Goal: Check status: Check status

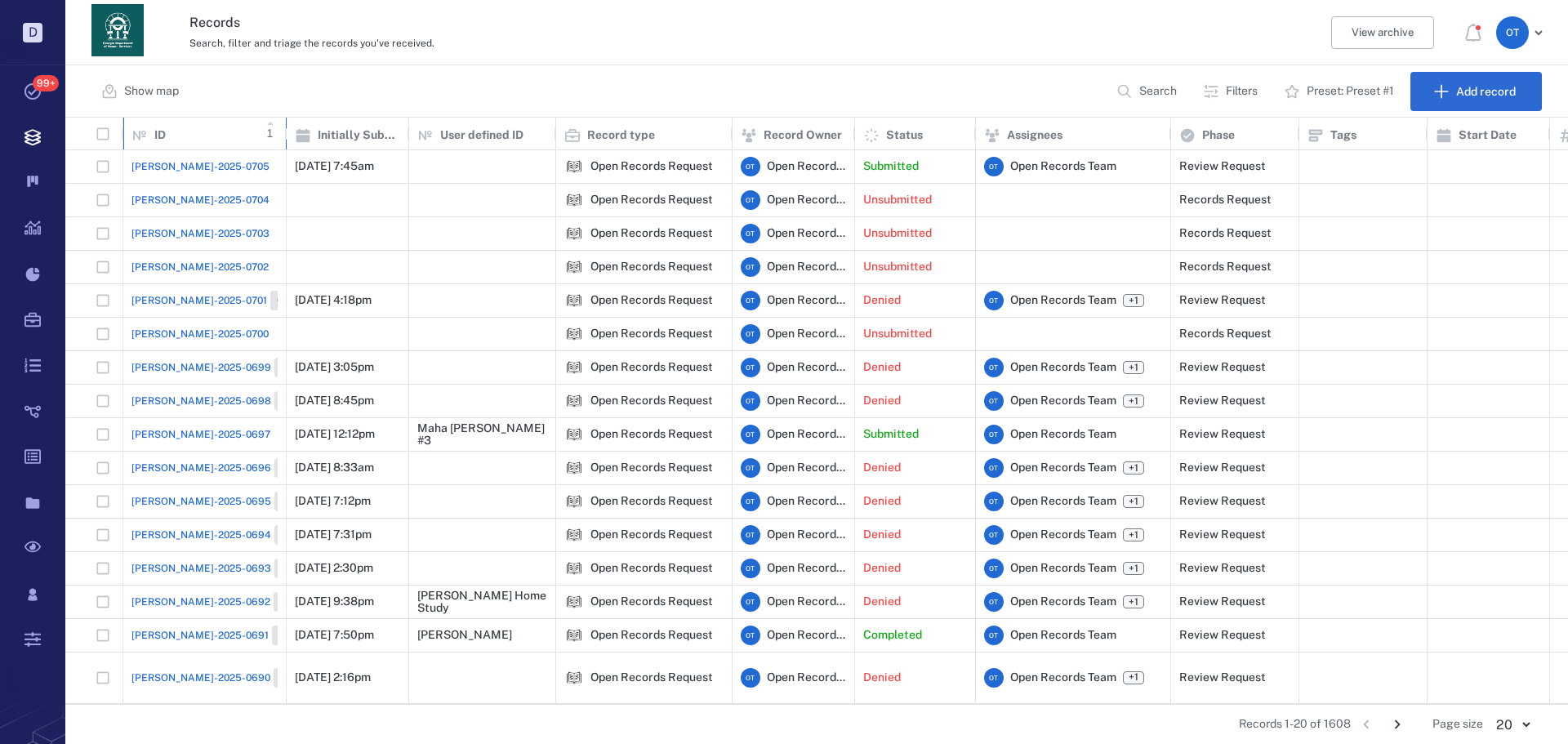
click at [144, 144] on div "ID 1" at bounding box center [204, 133] width 146 height 46
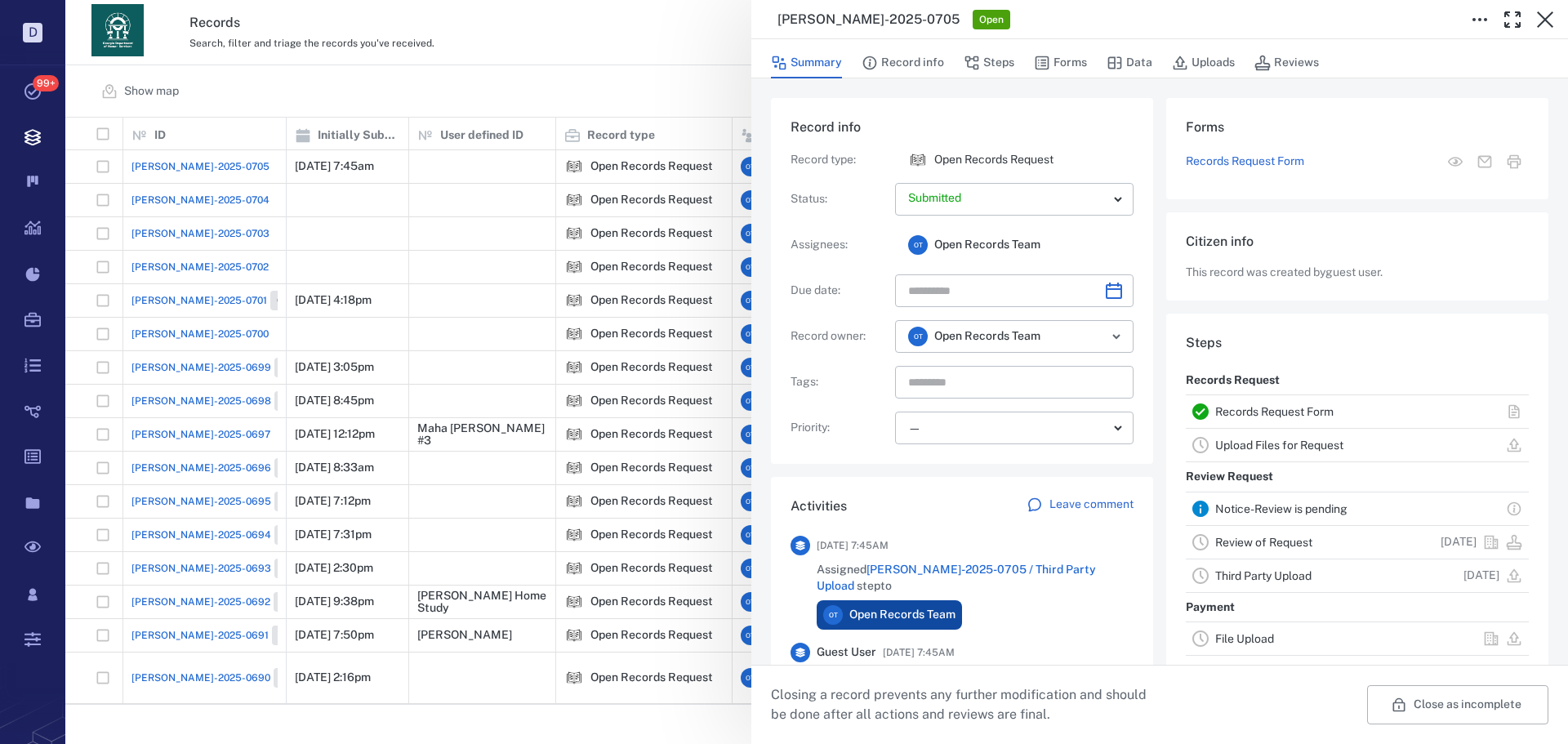
drag, startPoint x: 397, startPoint y: 77, endPoint x: 126, endPoint y: 157, distance: 282.6
click at [397, 77] on div "ORR-2025-0705 Open Summary Record info Steps Forms Data Uploads Reviews Record …" at bounding box center [817, 372] width 1503 height 744
click at [1065, 56] on button "Forms" at bounding box center [1060, 62] width 53 height 31
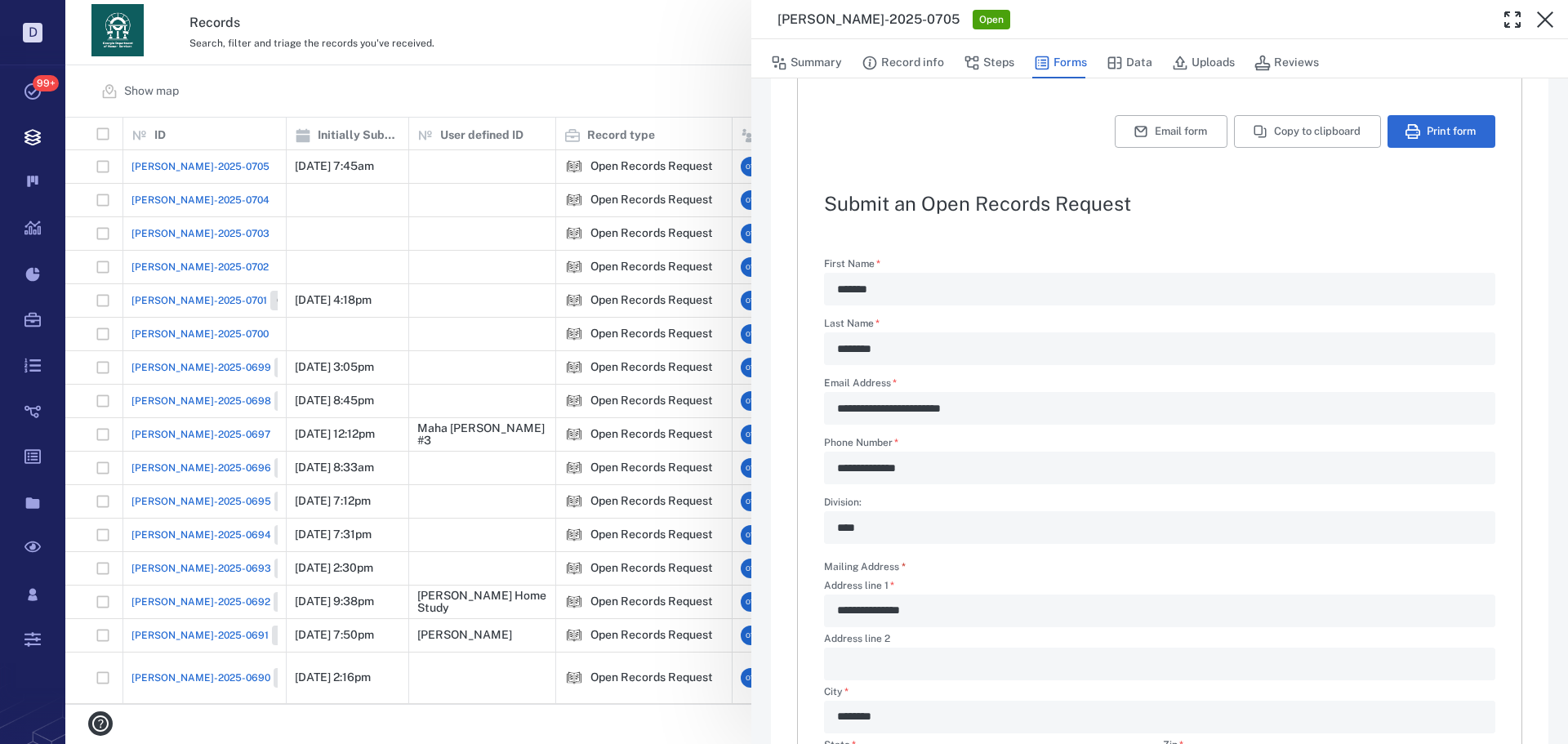
scroll to position [47, 0]
drag, startPoint x: 713, startPoint y: 94, endPoint x: 1525, endPoint y: 243, distance: 825.6
click at [713, 93] on div "**********" at bounding box center [817, 372] width 1503 height 744
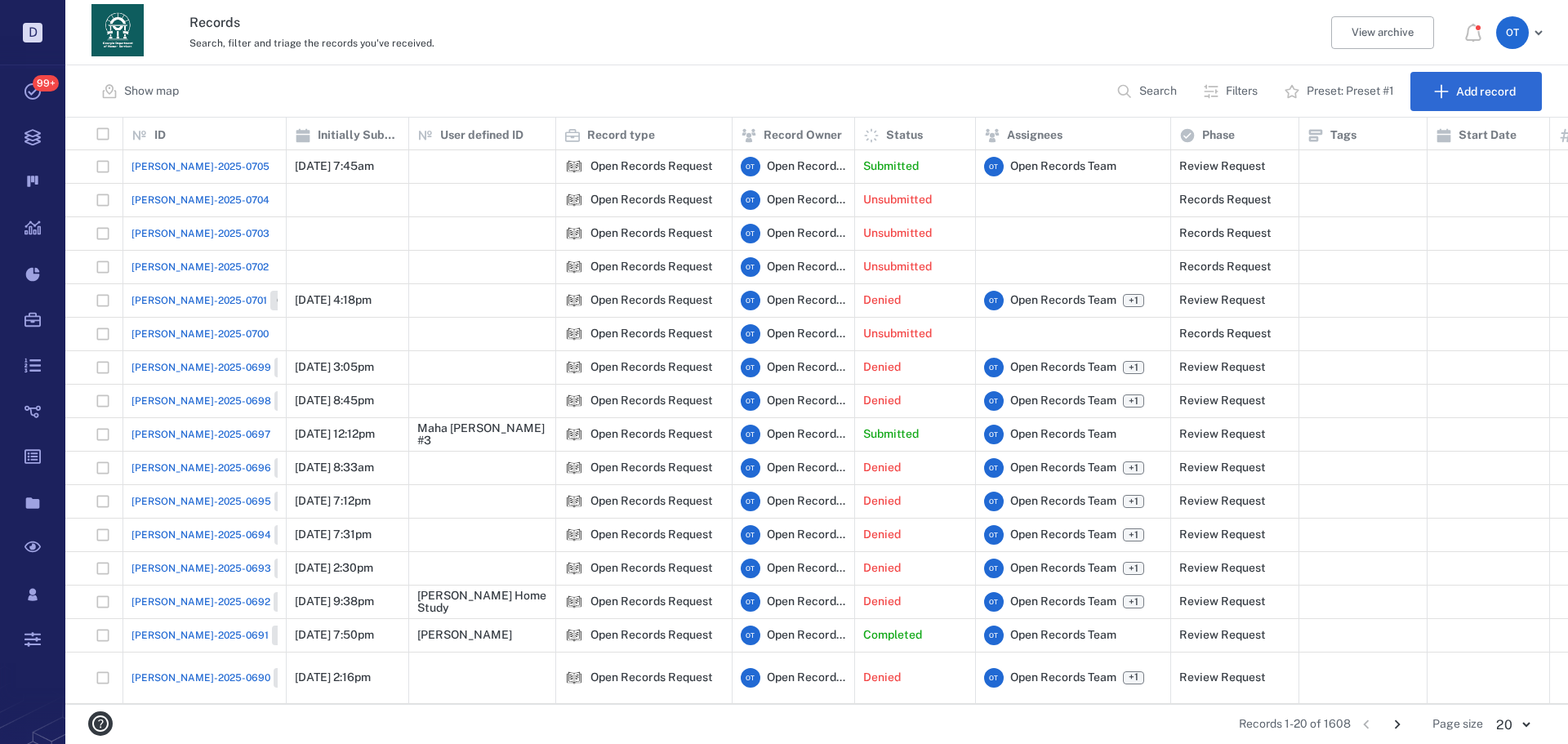
click at [205, 165] on span "[PERSON_NAME]-2025-0705" at bounding box center [200, 166] width 138 height 15
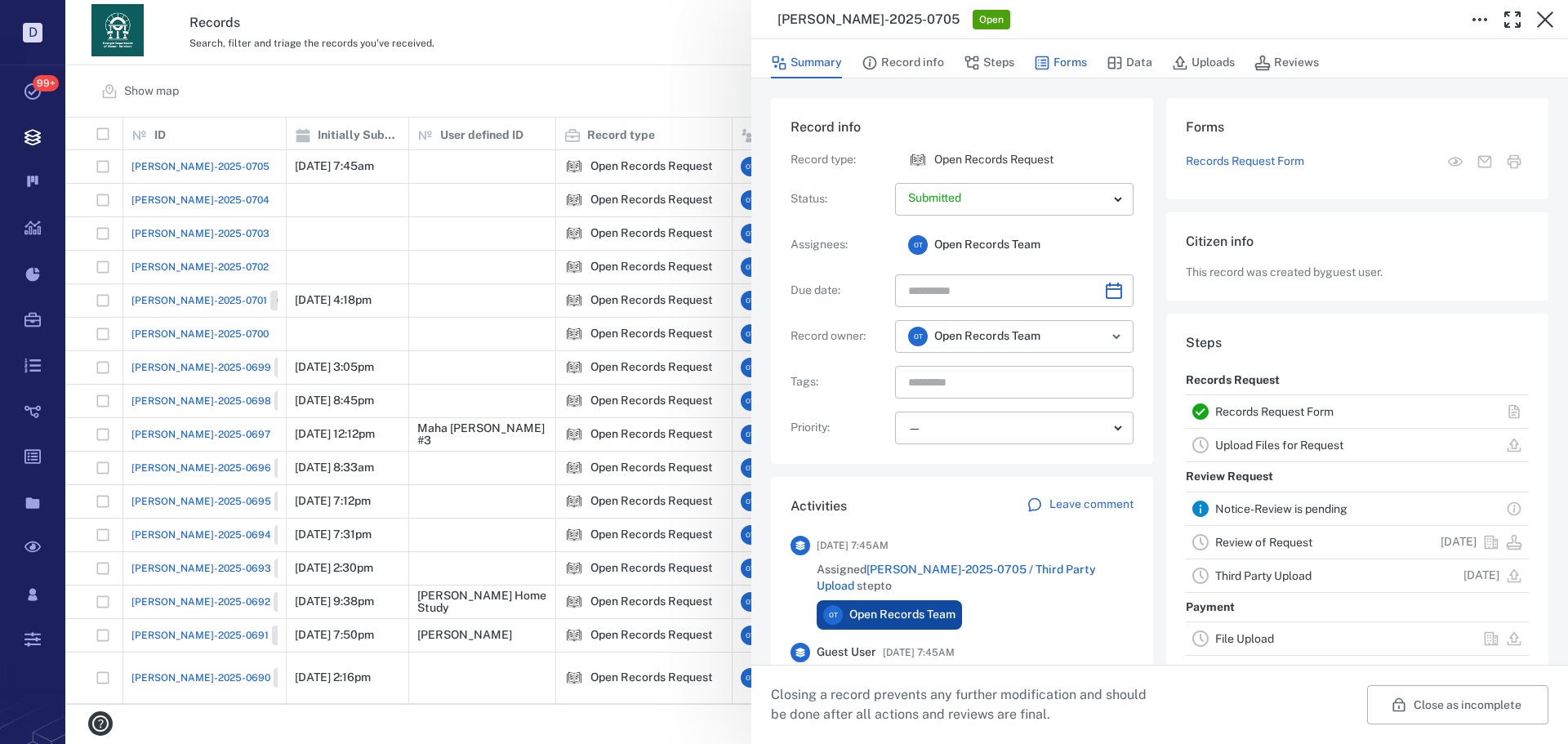
click at [1043, 59] on icon "button" at bounding box center [1043, 63] width 17 height 17
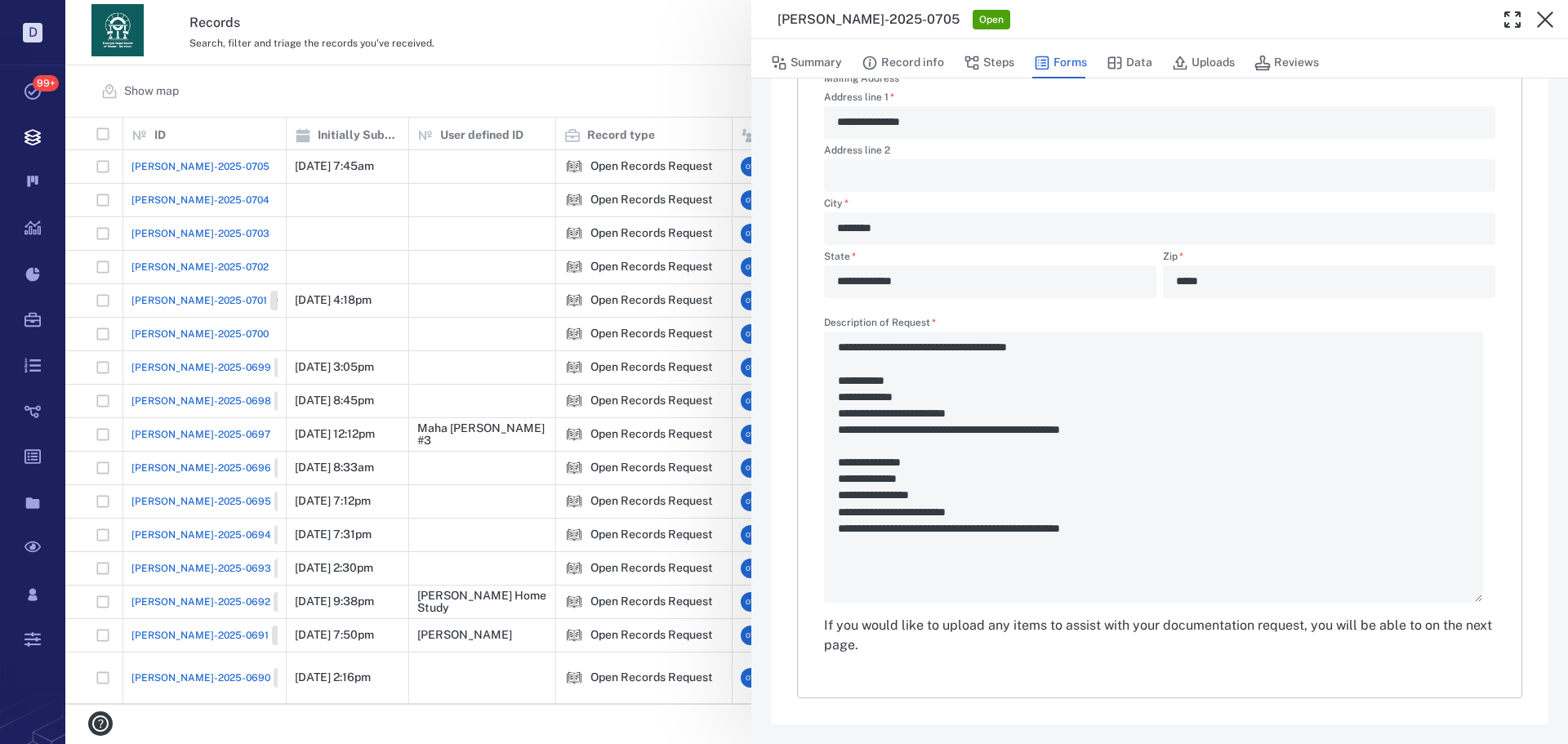
scroll to position [211, 0]
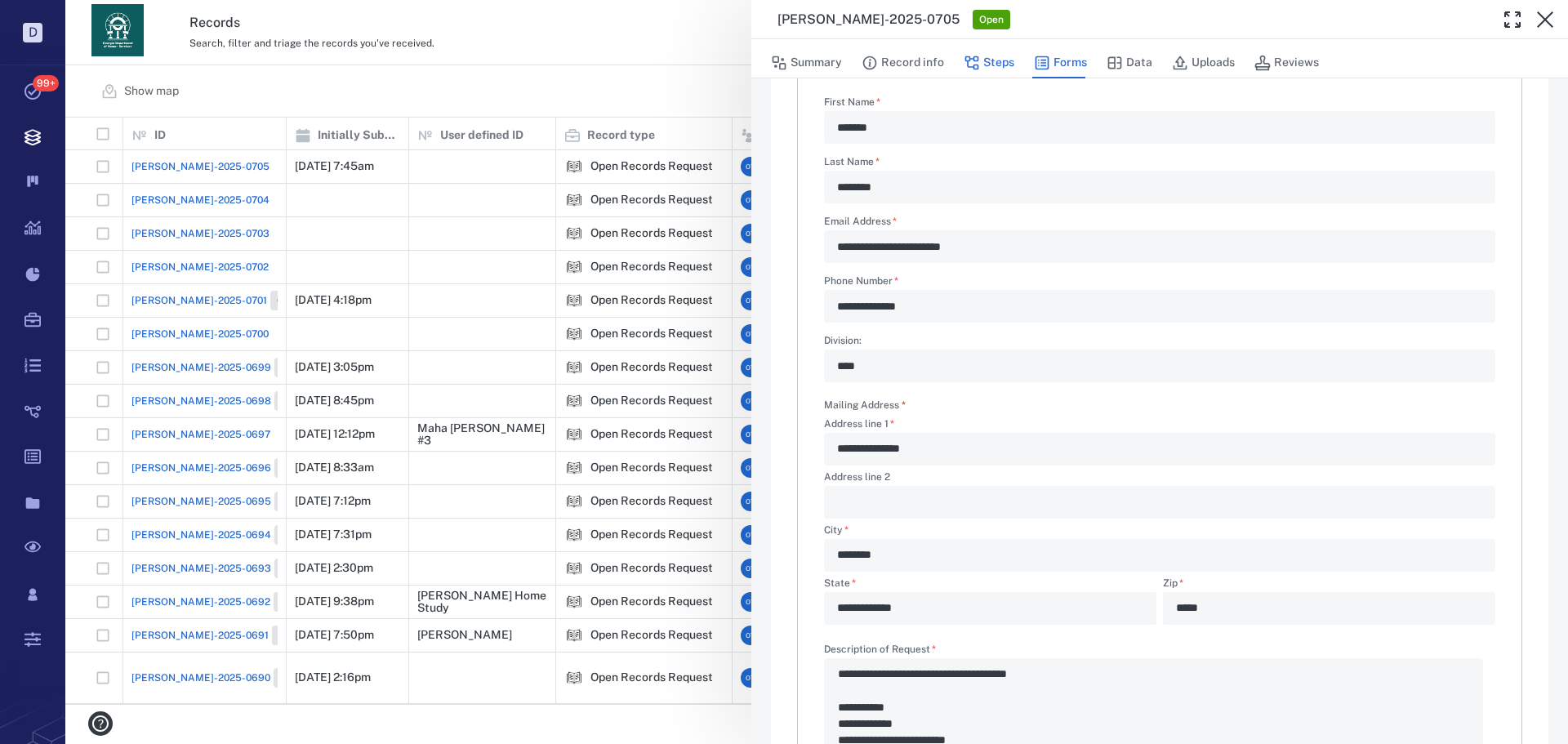
click at [988, 49] on button "Steps" at bounding box center [989, 62] width 50 height 31
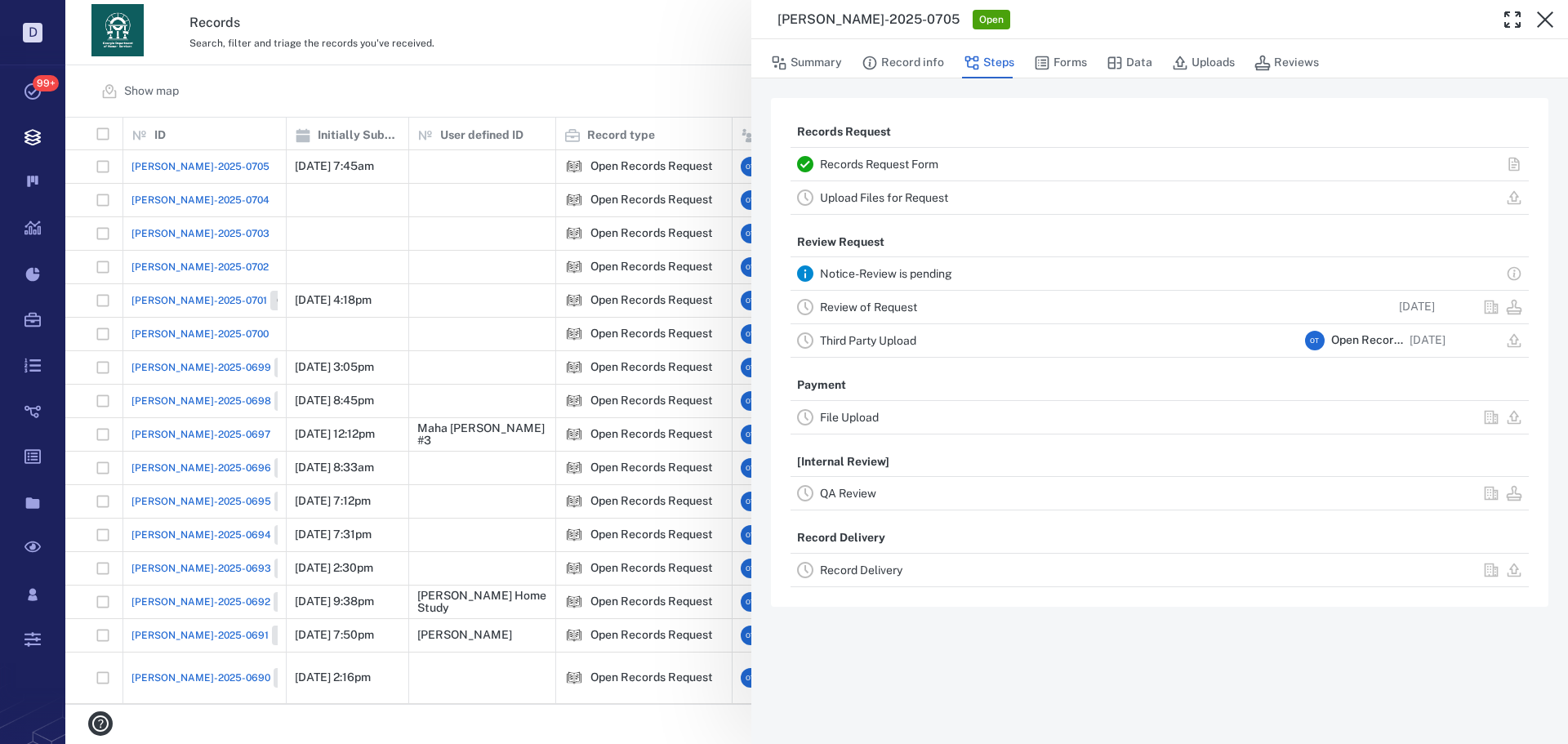
click at [903, 307] on link "Review of Request" at bounding box center [869, 307] width 98 height 13
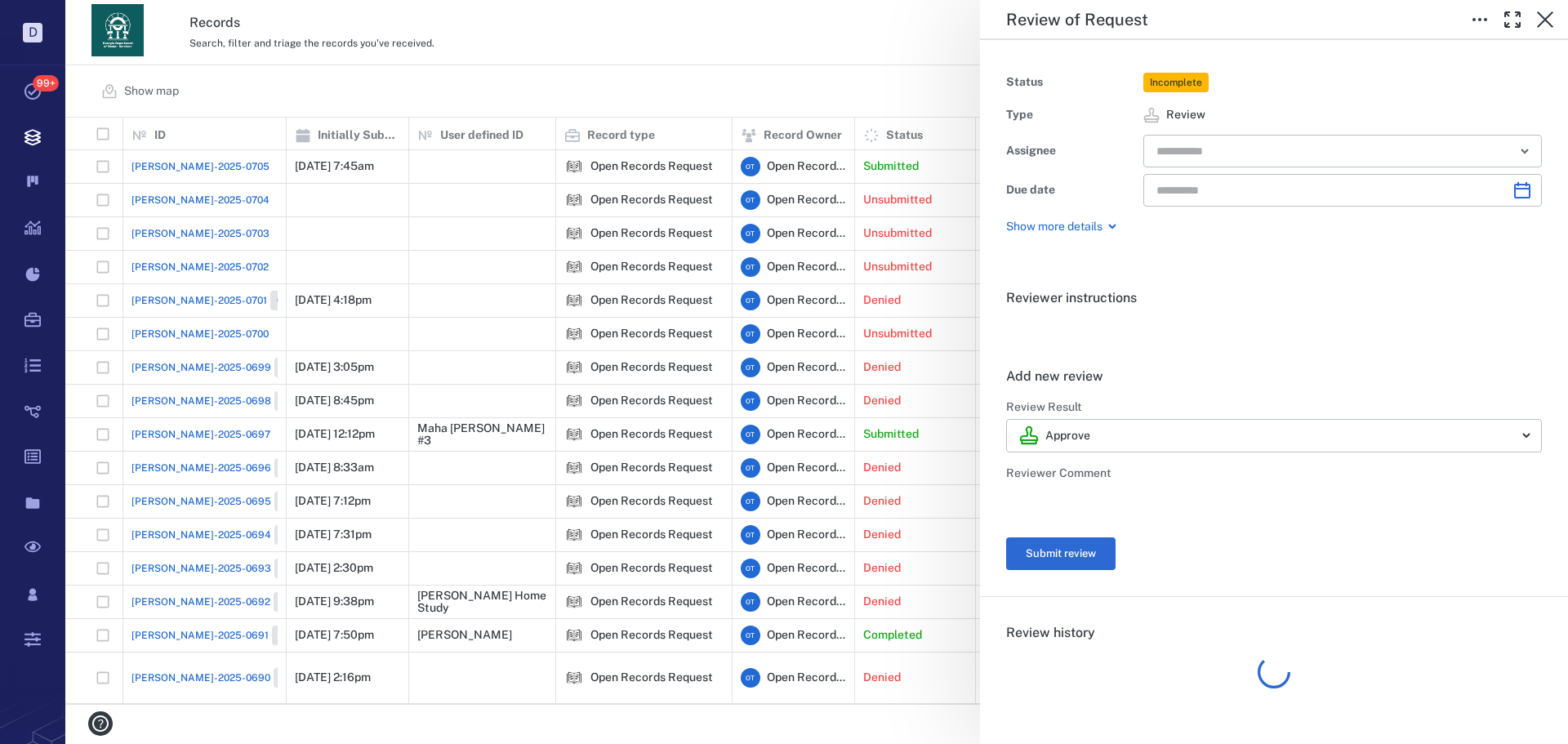
type input "**********"
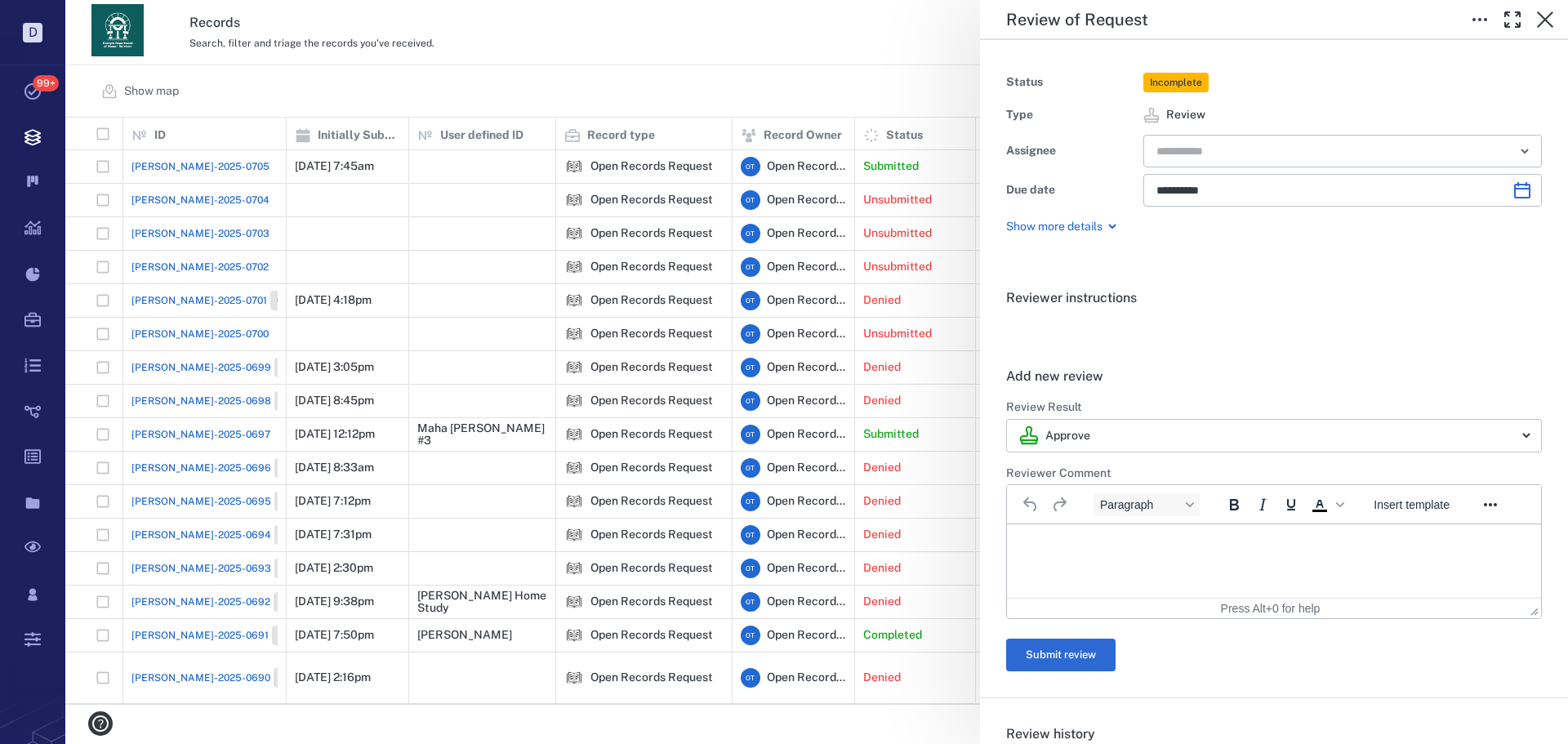
click at [1228, 434] on body "D Tasks 99+ Records Boards Dashboard Reports Record types Guide steps Rules For…" at bounding box center [784, 372] width 1568 height 744
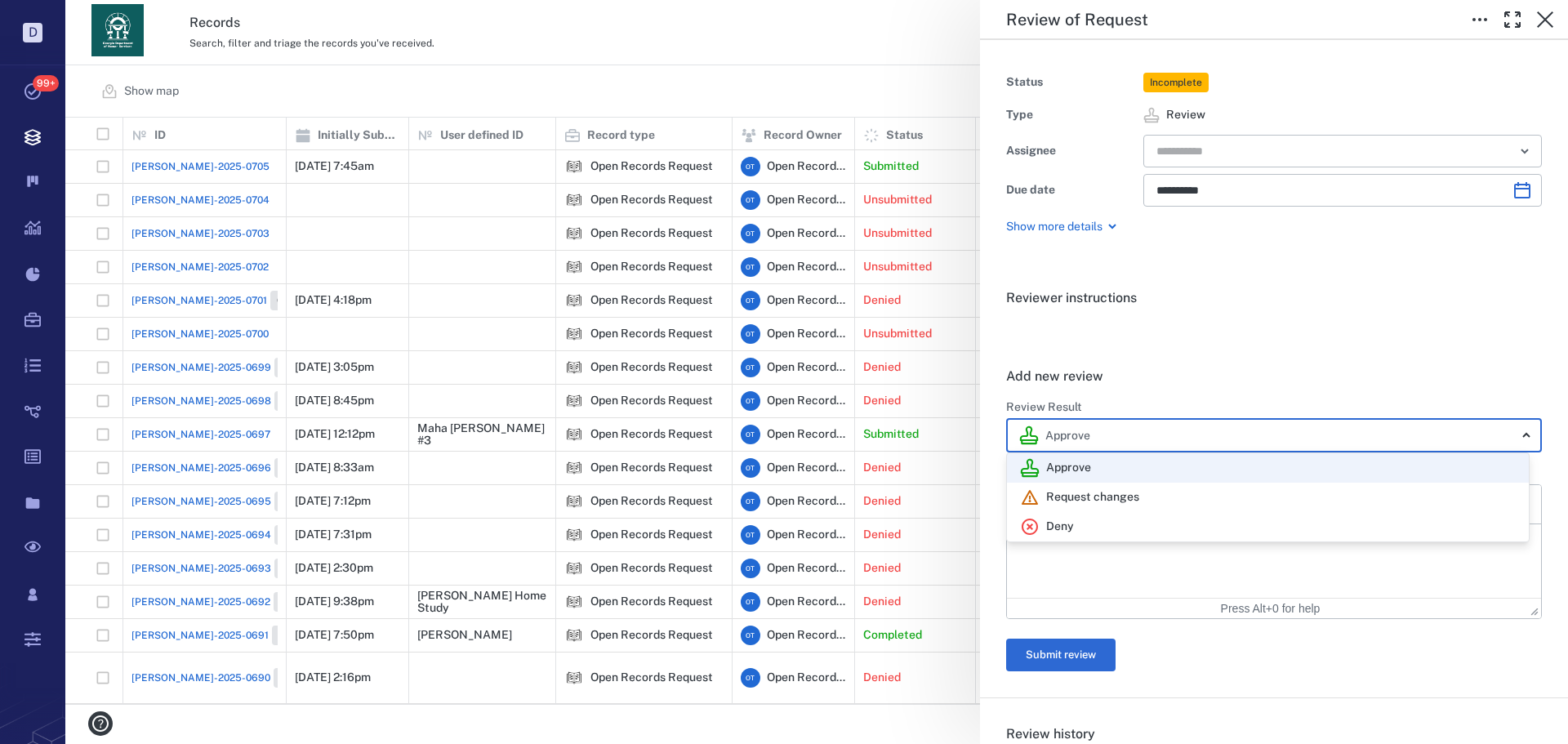
click at [1099, 517] on div "Deny" at bounding box center [1268, 526] width 496 height 20
type input "******"
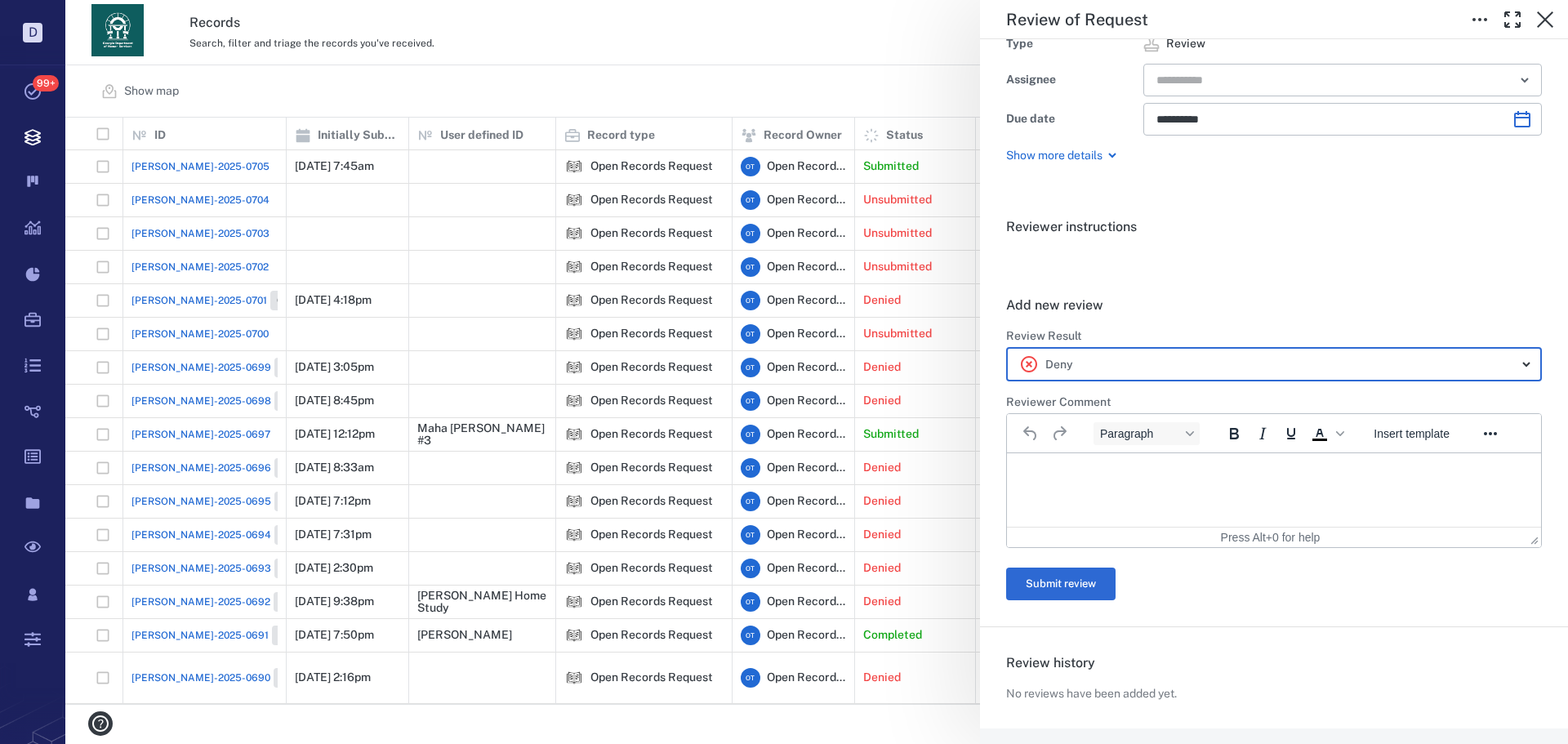
scroll to position [164, 0]
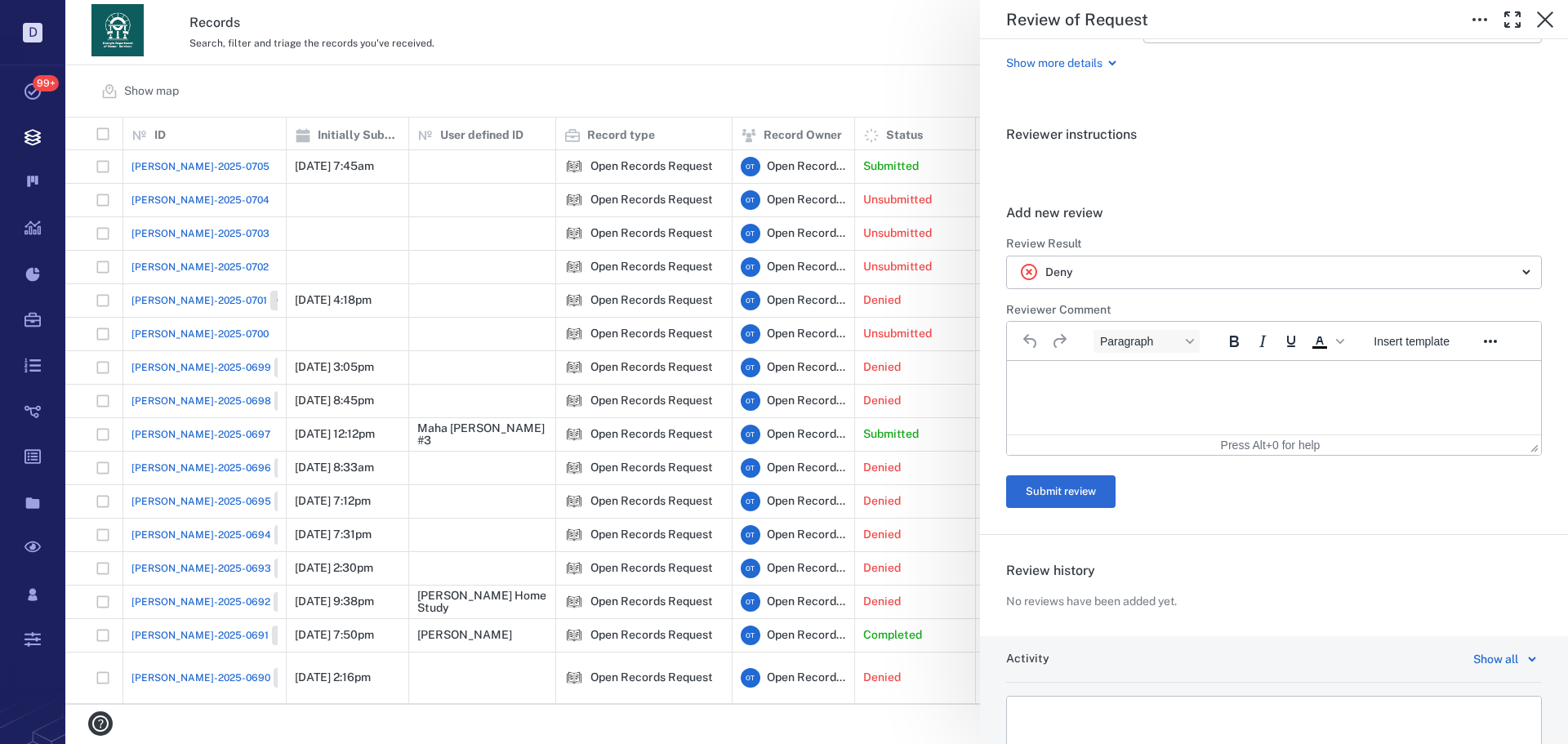
click at [1368, 354] on div "Insert template" at bounding box center [1413, 341] width 110 height 32
click at [1403, 346] on span "Insert template" at bounding box center [1412, 341] width 76 height 13
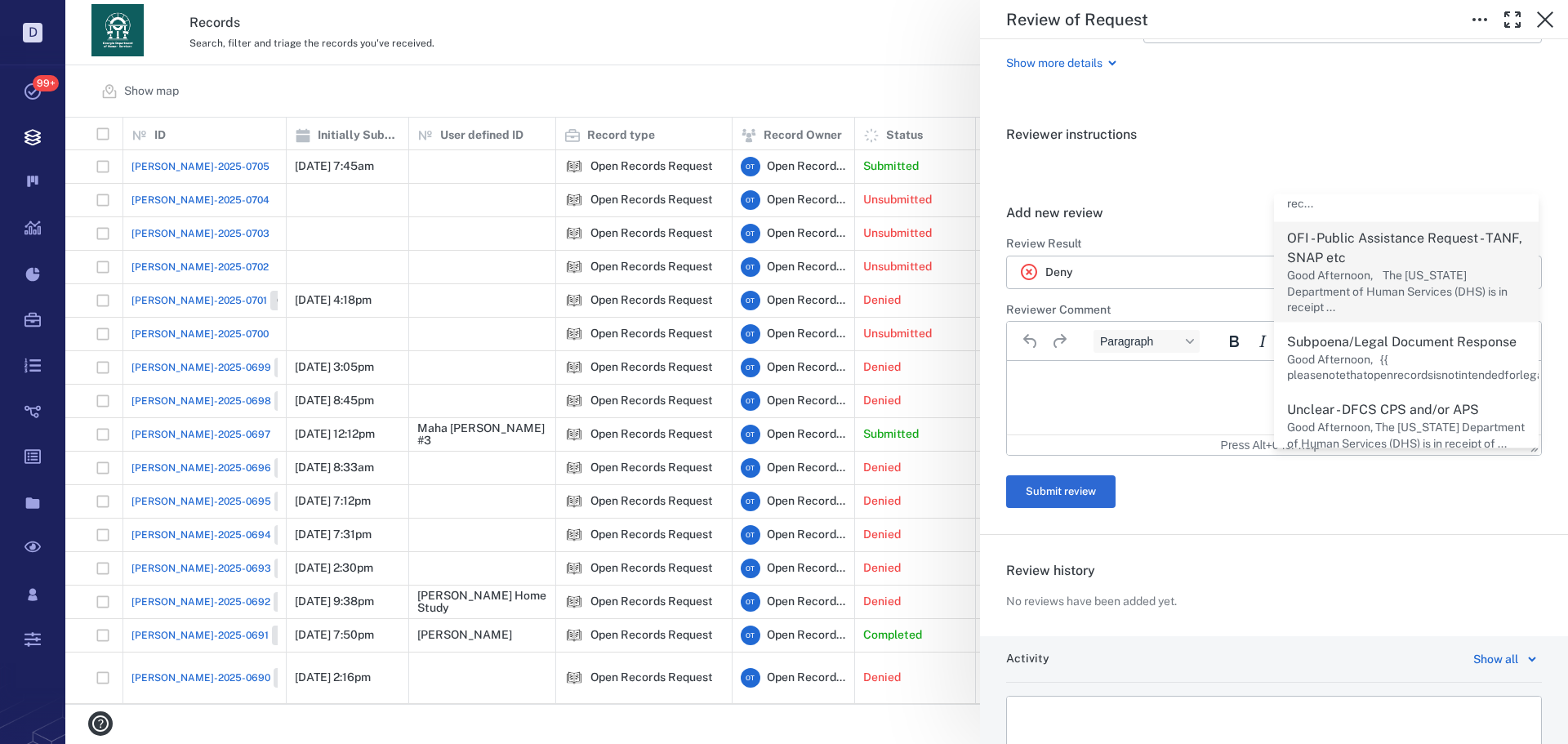
scroll to position [496, 0]
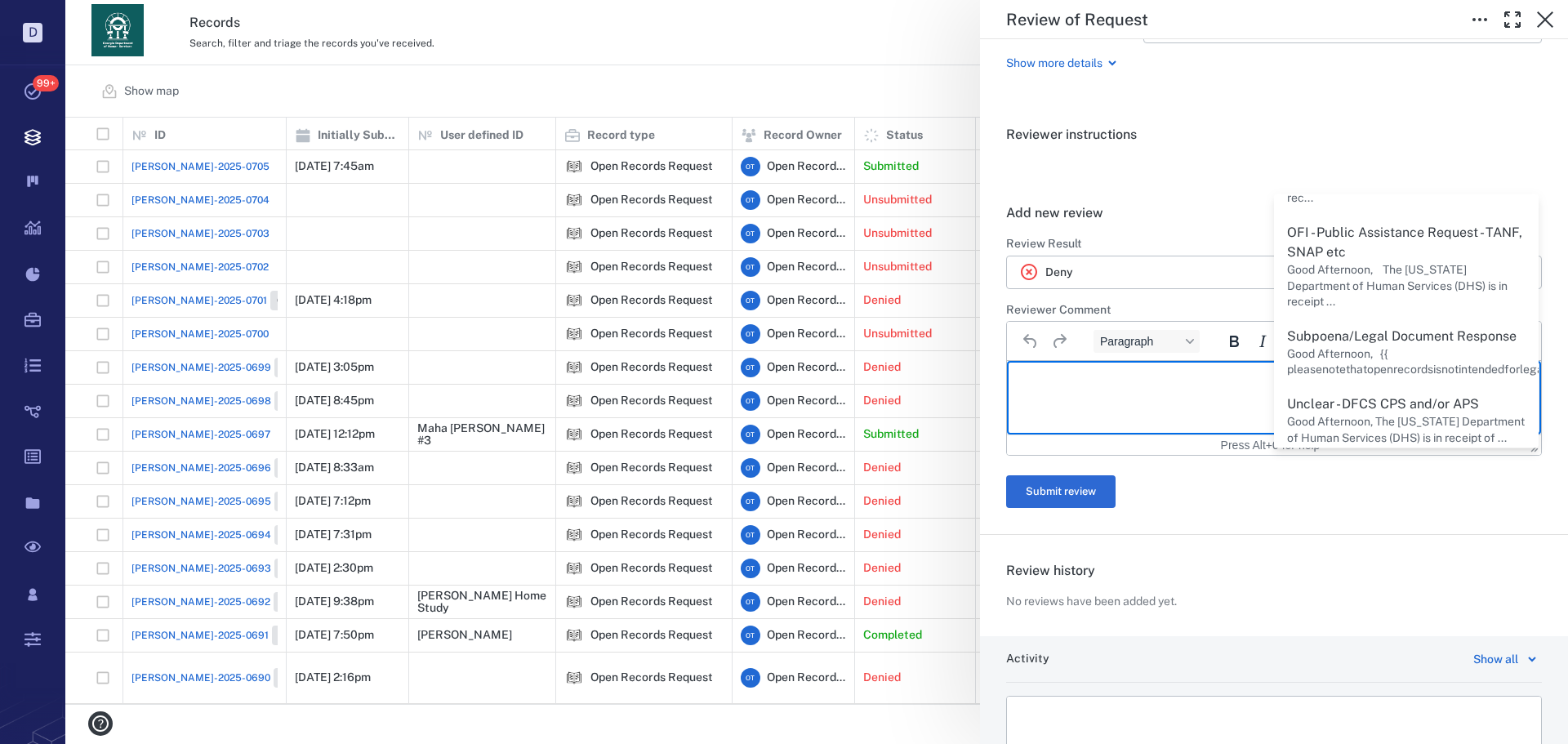
click at [1098, 387] on html at bounding box center [1274, 381] width 534 height 41
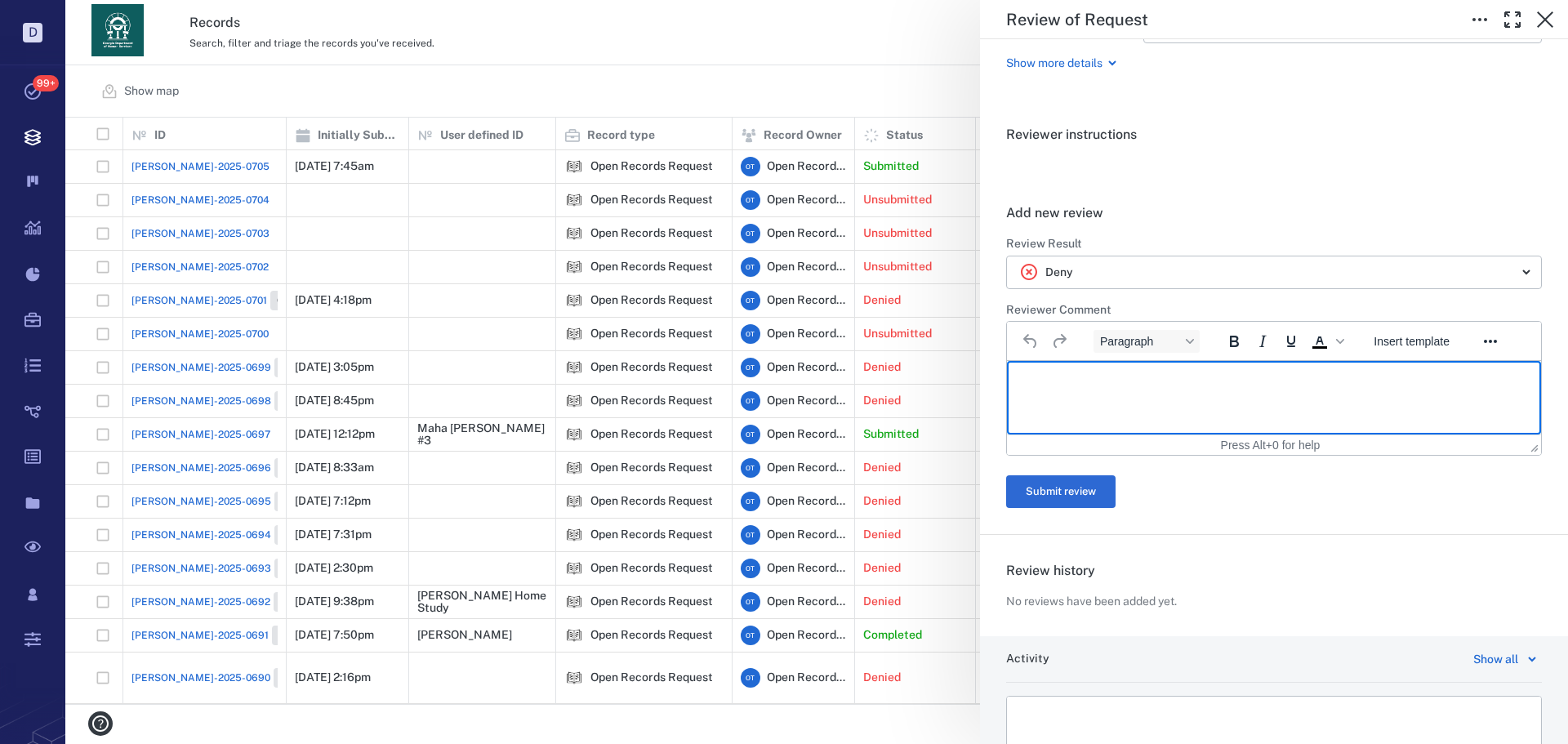
paste body "Rich Text Area. Press ALT-0 for help."
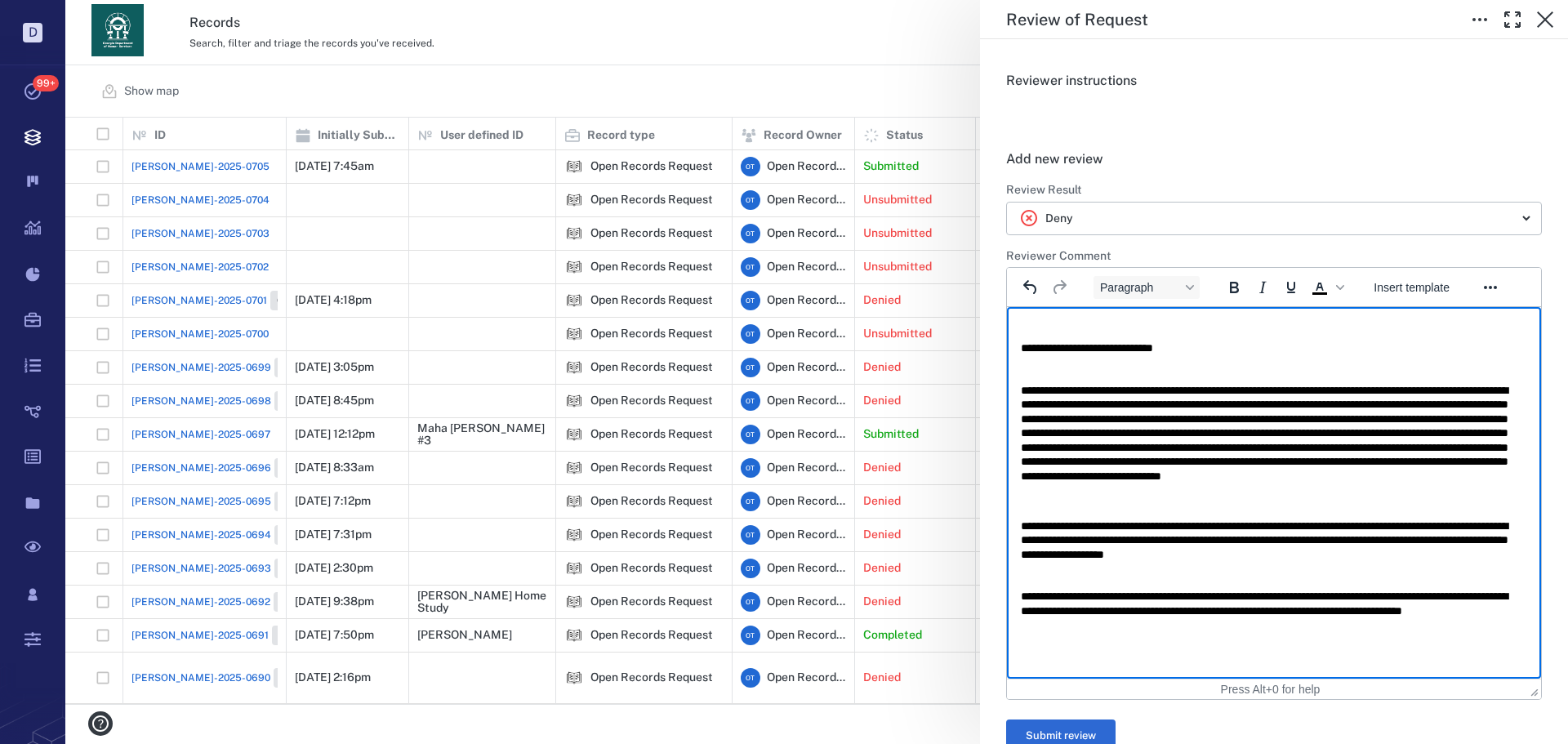
scroll to position [246, 0]
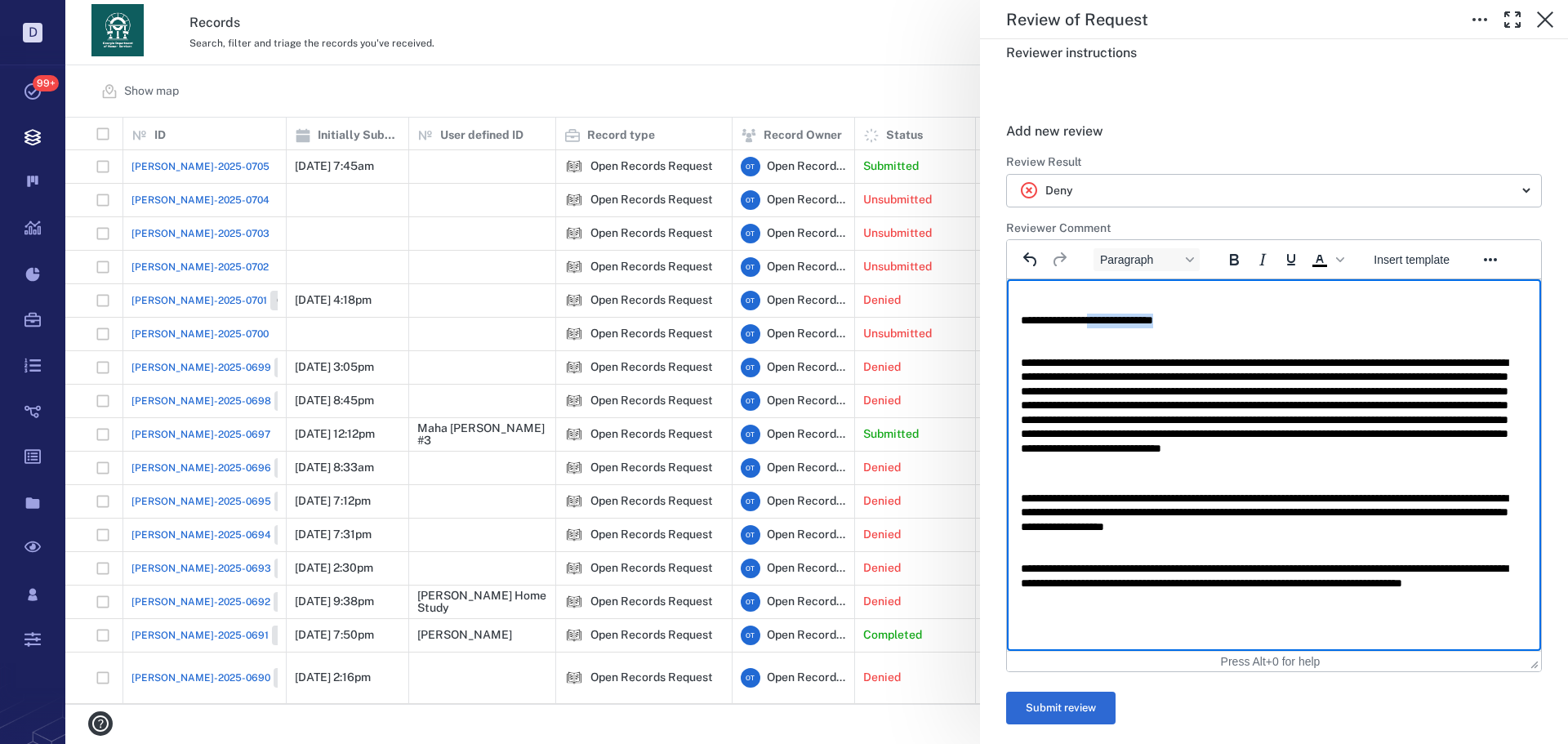
drag, startPoint x: 1214, startPoint y: 325, endPoint x: 1114, endPoint y: 321, distance: 100.1
click at [1111, 322] on p "**********" at bounding box center [1268, 321] width 494 height 15
click at [1238, 602] on p "**********" at bounding box center [1268, 583] width 494 height 44
click at [1078, 679] on form "****** Review Result Deny ****** ​ Reviewer Comment Paragraph To open the popup…" at bounding box center [1274, 439] width 536 height 570
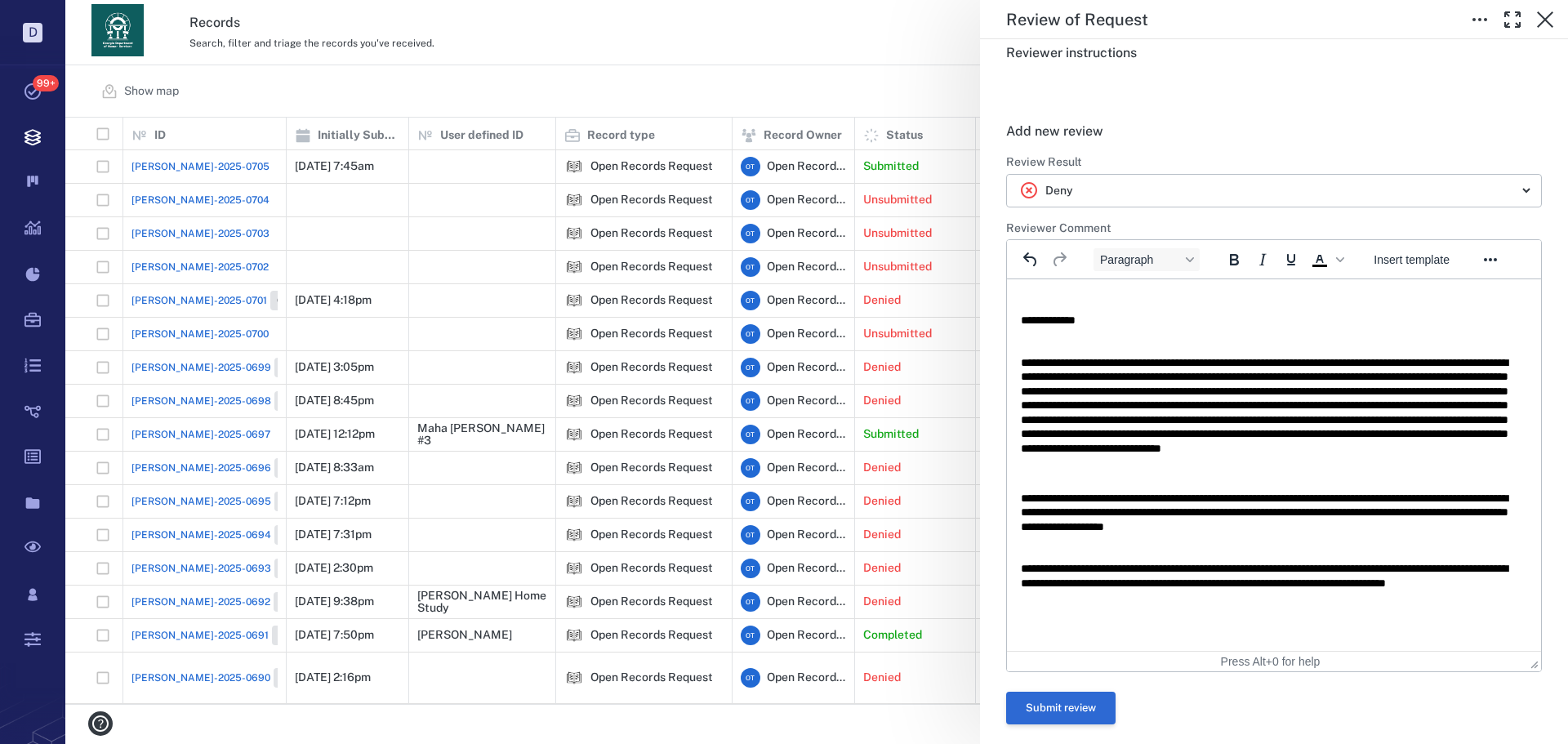
click at [1084, 698] on button "Submit review" at bounding box center [1061, 708] width 110 height 33
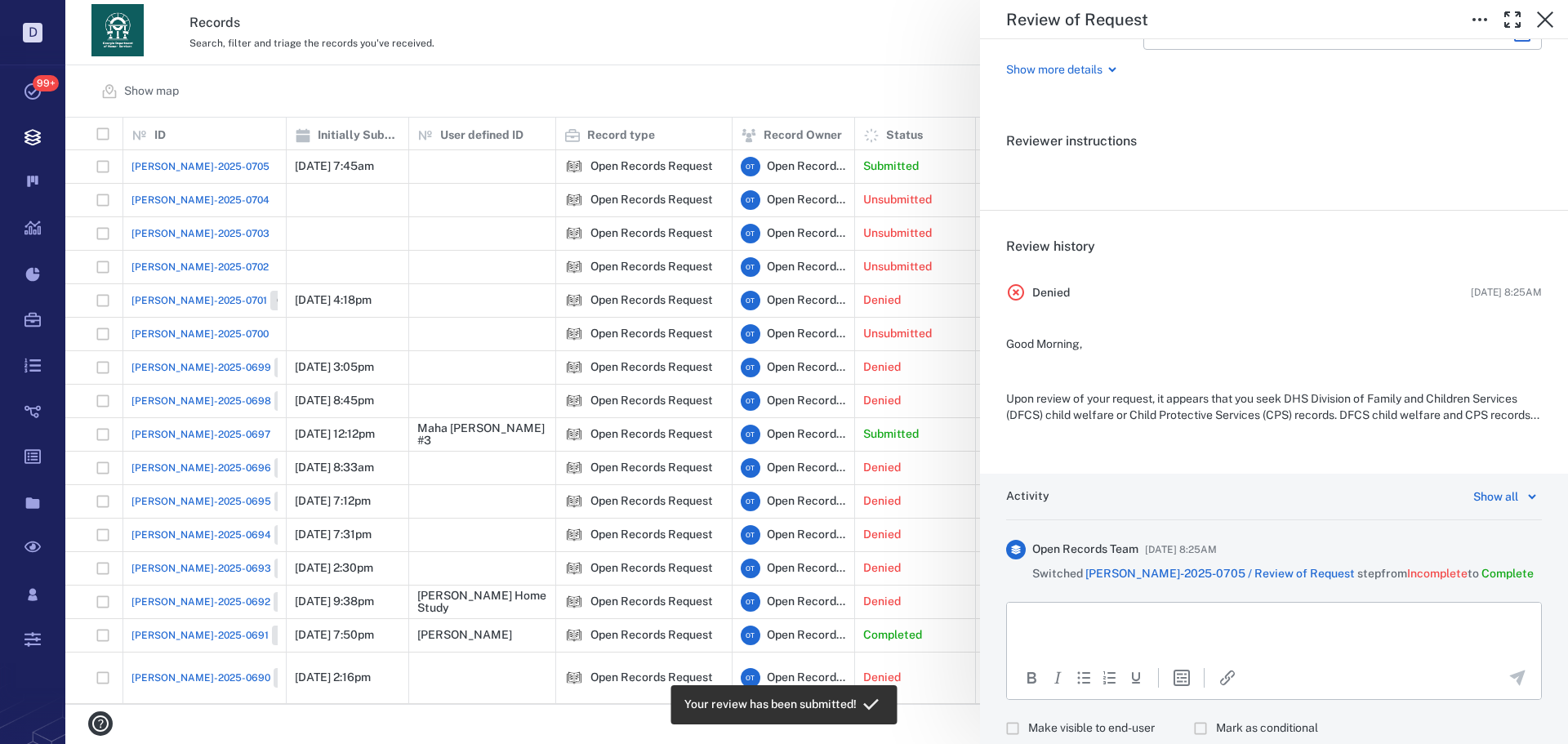
scroll to position [225, 0]
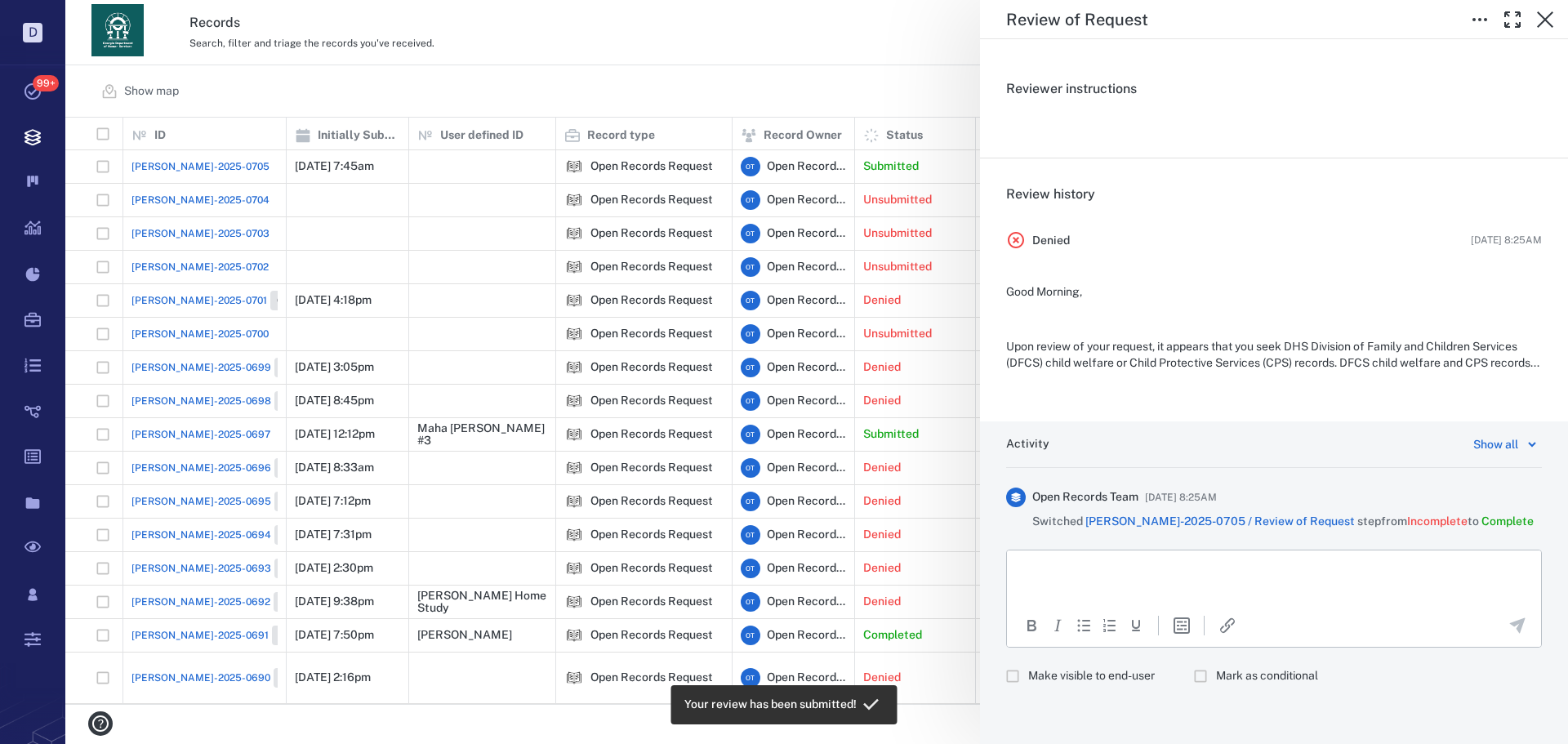
click at [464, 37] on div "**********" at bounding box center [817, 372] width 1503 height 744
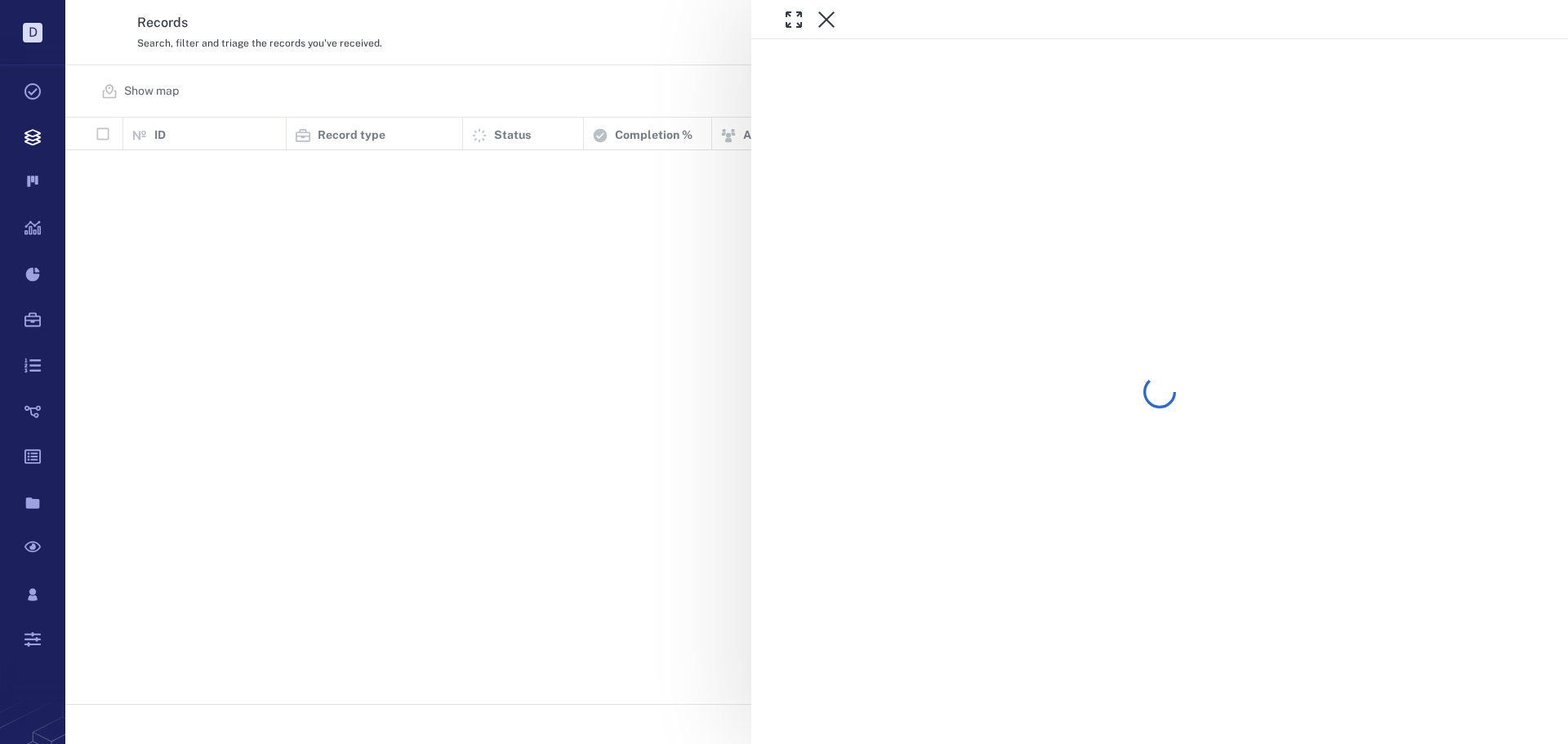
click at [461, 8] on div at bounding box center [817, 372] width 1503 height 744
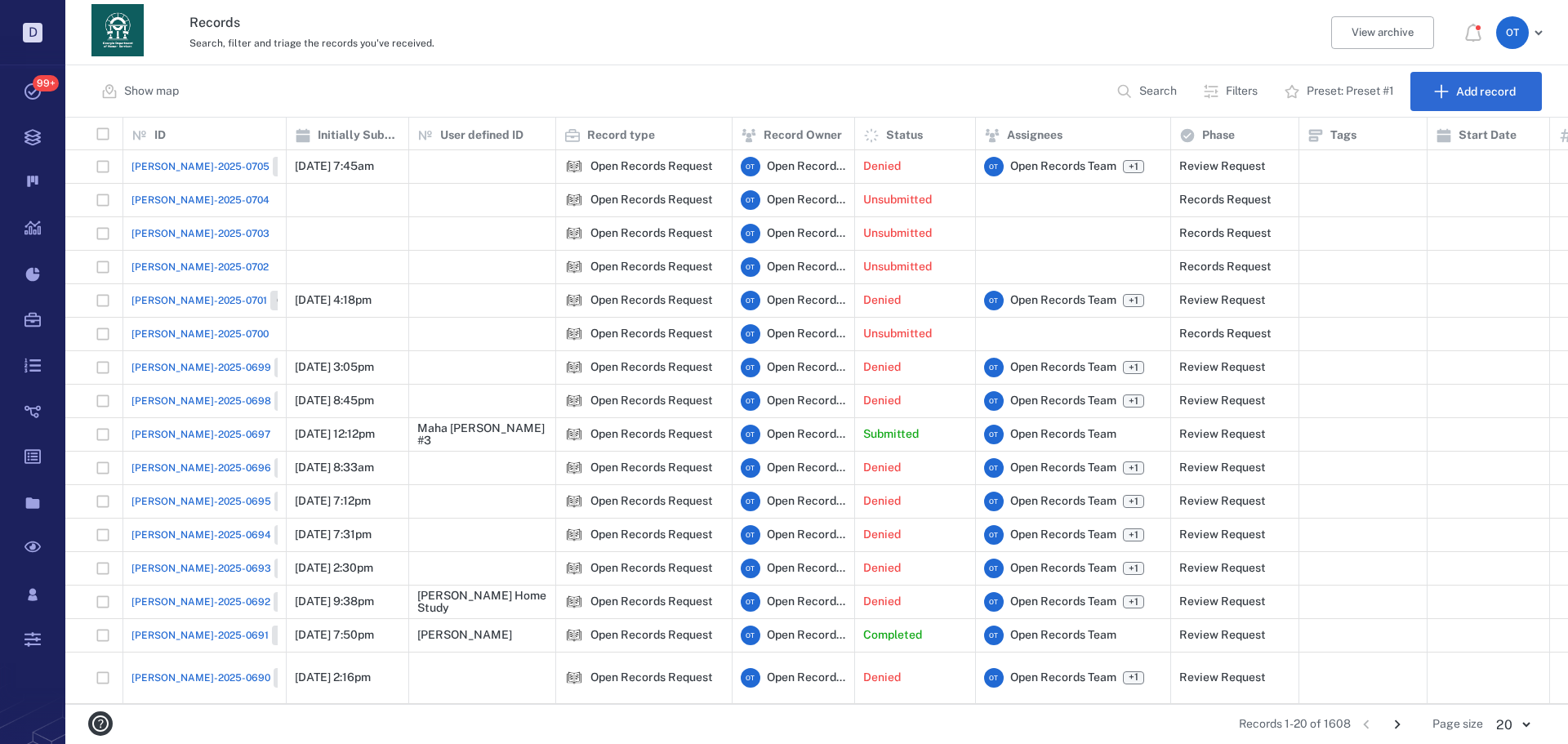
click at [1149, 84] on p "Search" at bounding box center [1158, 92] width 37 height 17
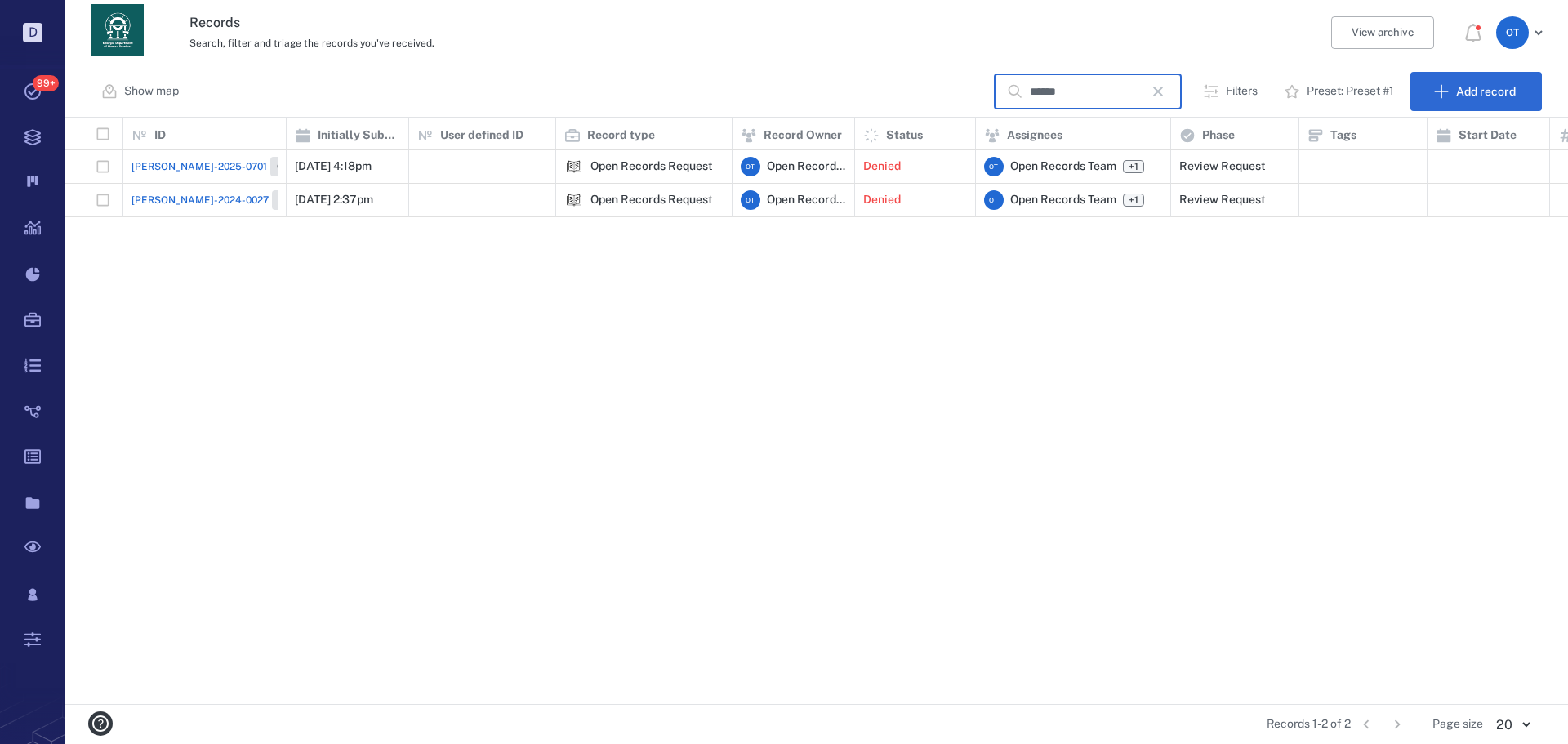
type input "******"
click at [151, 193] on span "[PERSON_NAME]-2024-0027" at bounding box center [200, 200] width 138 height 15
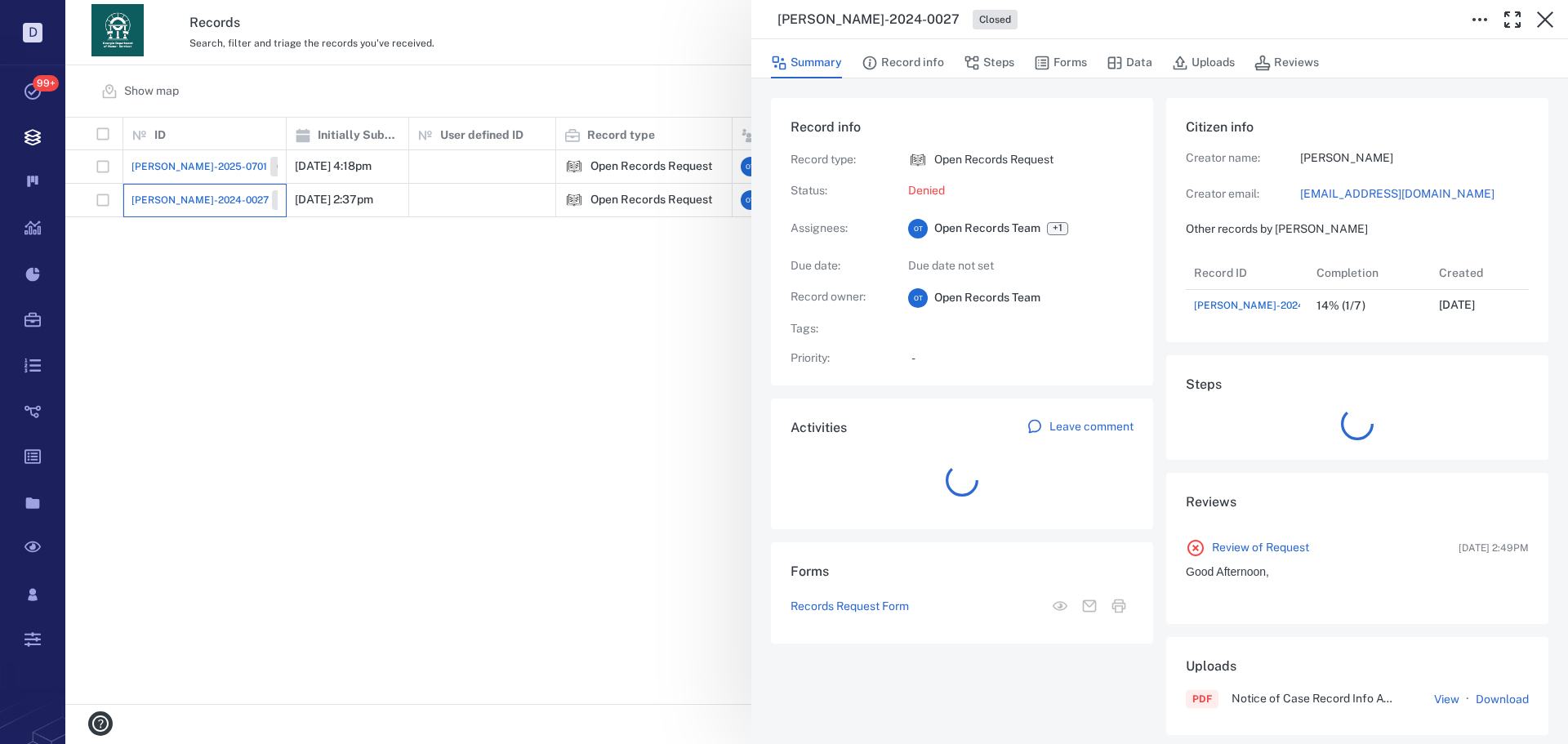
scroll to position [65, 325]
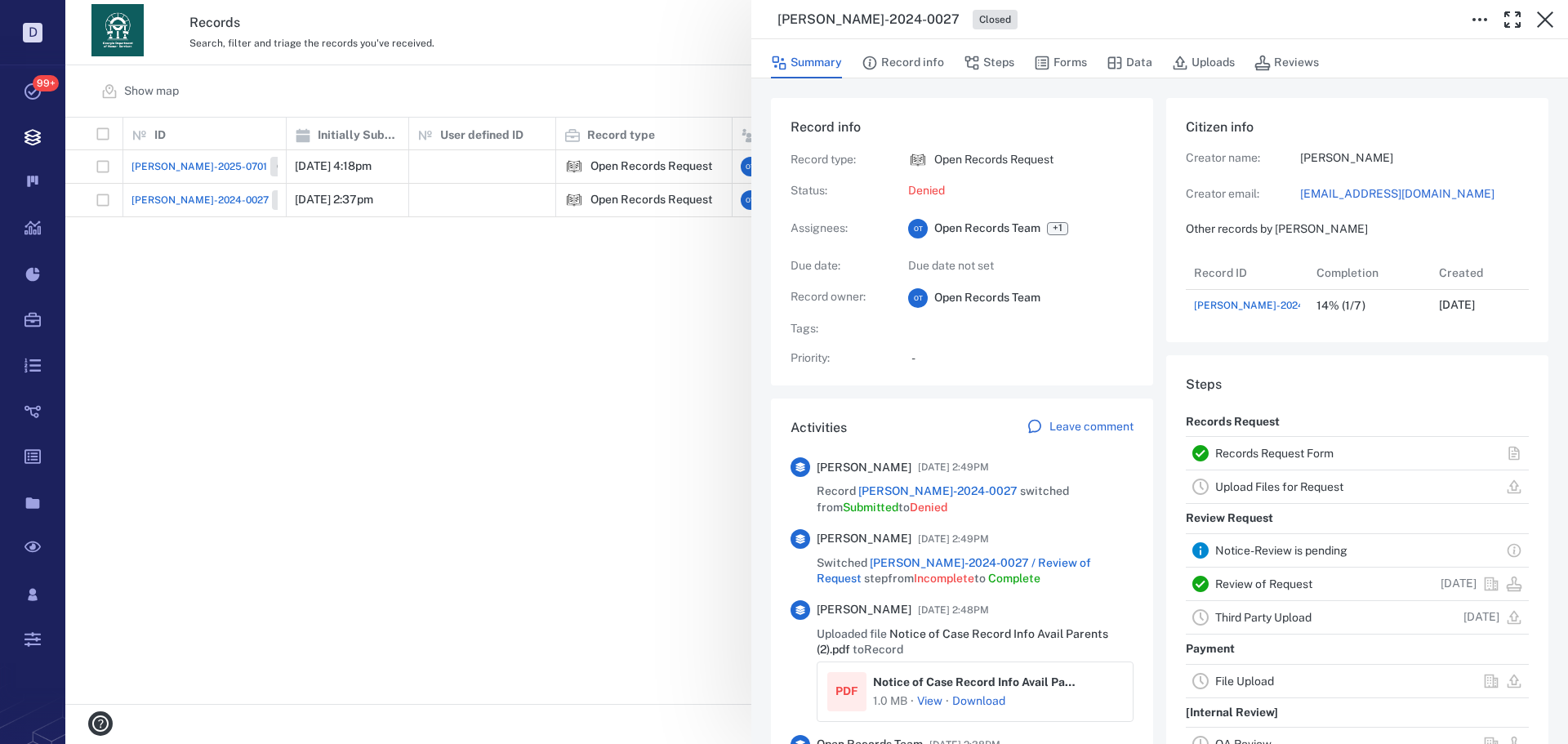
click at [268, 259] on div "[PERSON_NAME]-2024-0027 Closed Summary Record info Steps Forms Data Uploads Rev…" at bounding box center [817, 372] width 1503 height 744
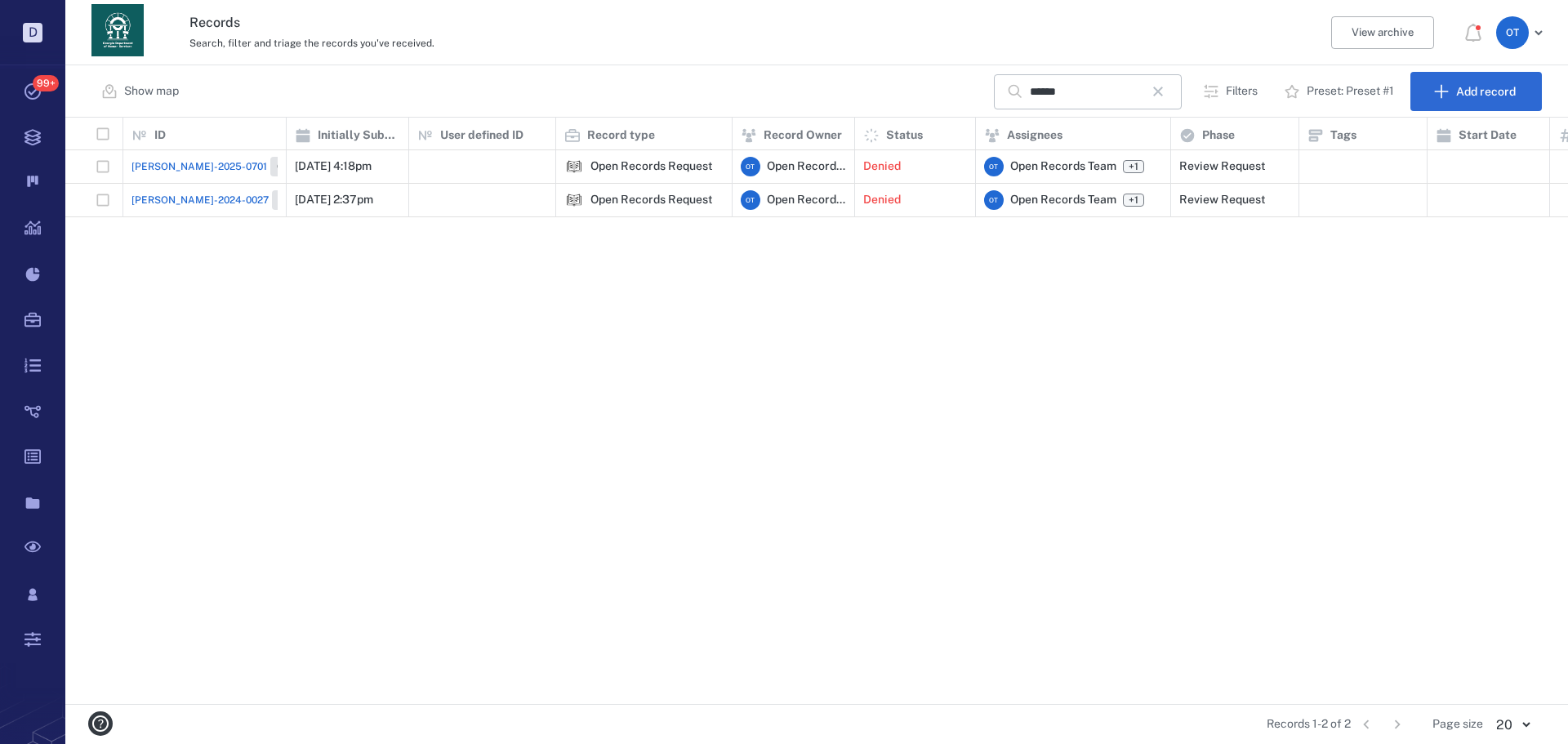
click at [200, 175] on div "[PERSON_NAME]-2025-0701 Closed" at bounding box center [223, 166] width 184 height 20
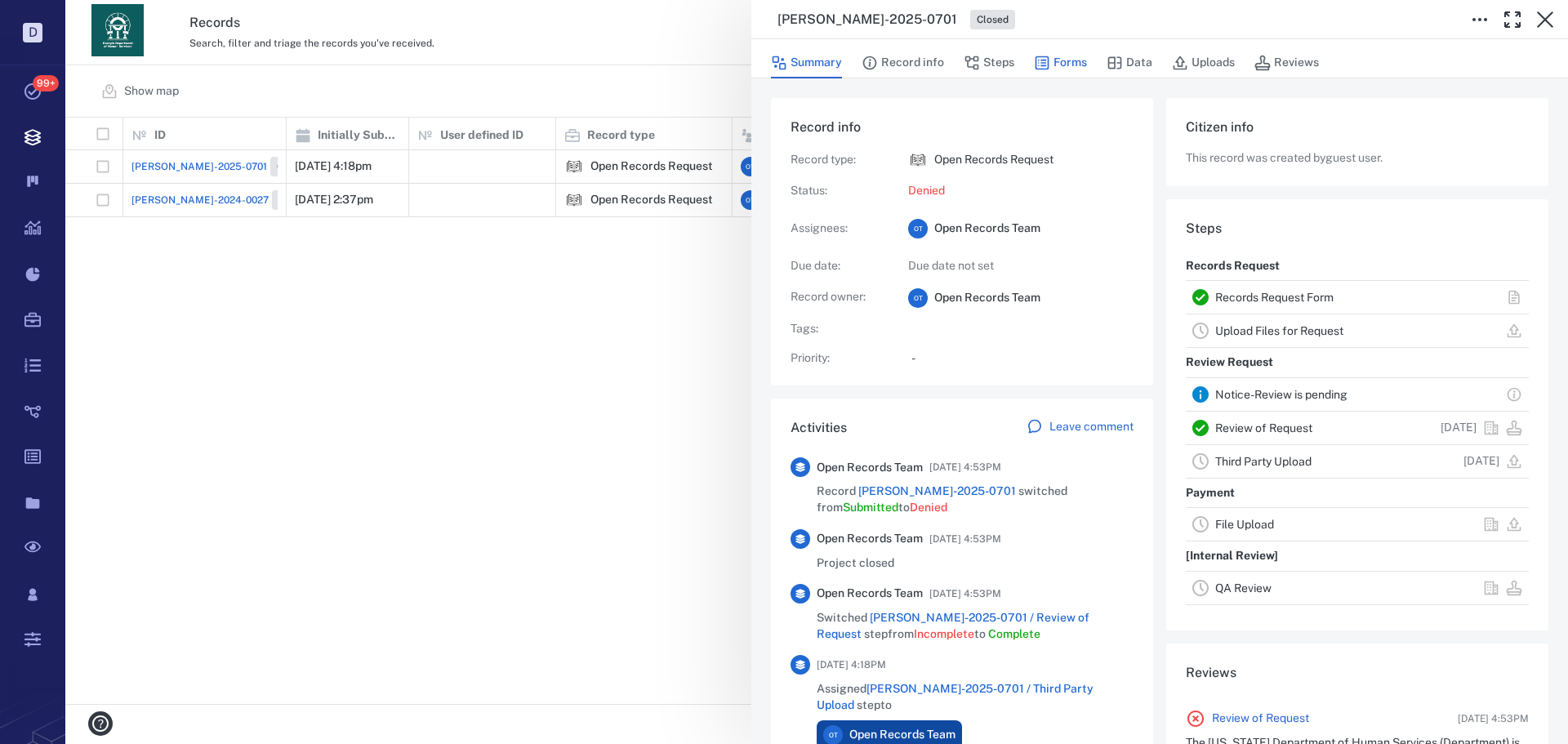
drag, startPoint x: 1042, startPoint y: 65, endPoint x: 1051, endPoint y: 71, distance: 10.8
click at [1043, 64] on icon "button" at bounding box center [1043, 63] width 17 height 17
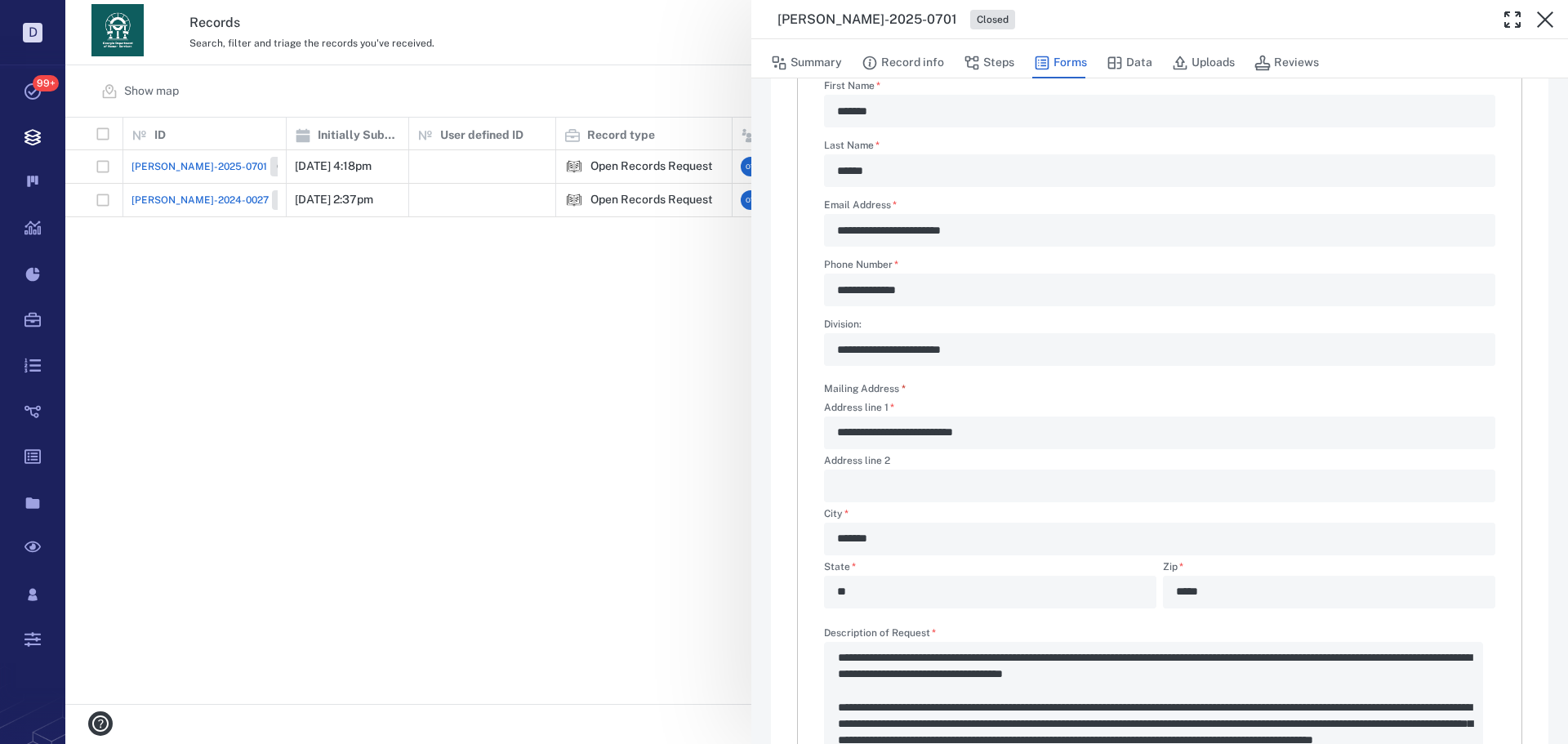
scroll to position [82, 0]
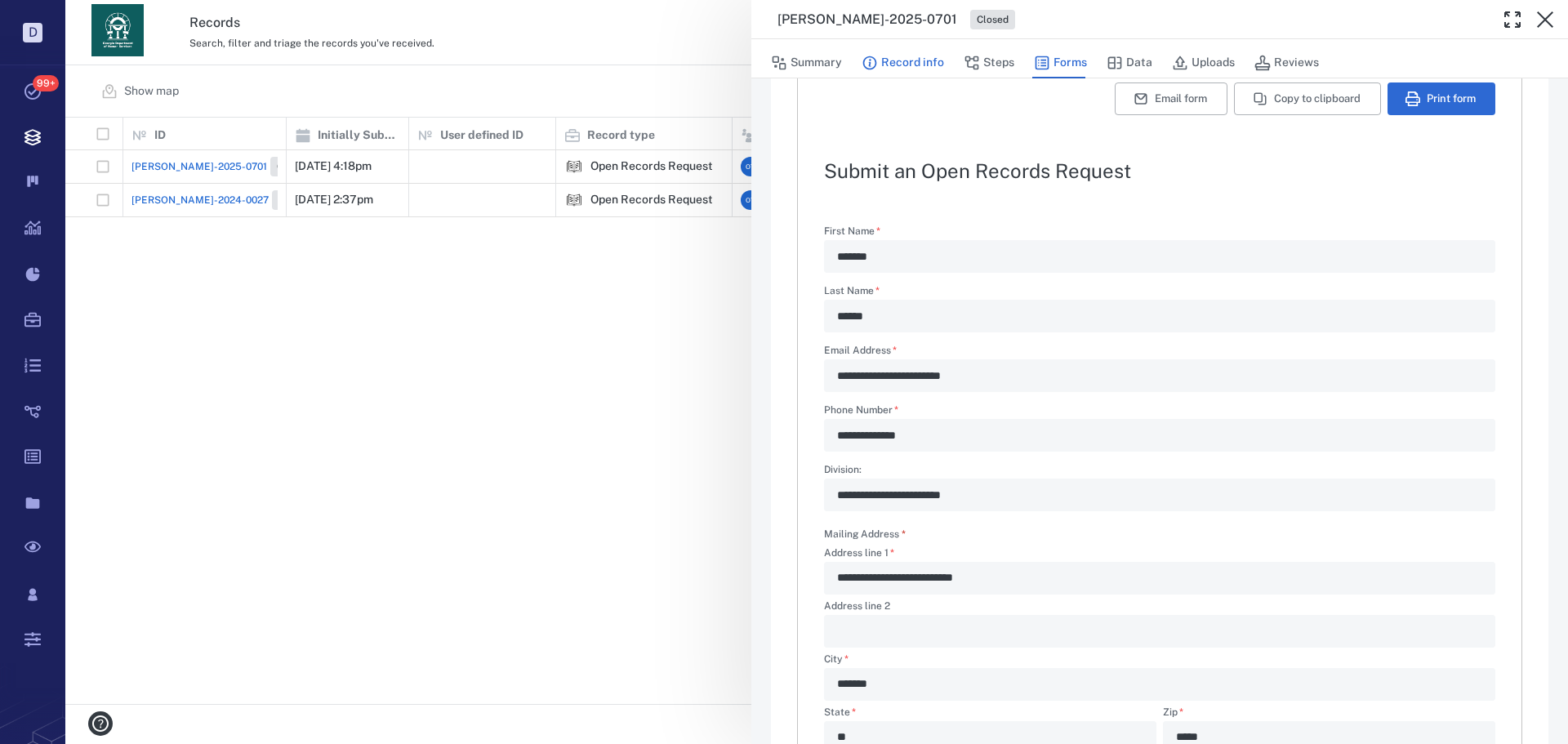
click at [897, 69] on button "Record info" at bounding box center [903, 62] width 83 height 31
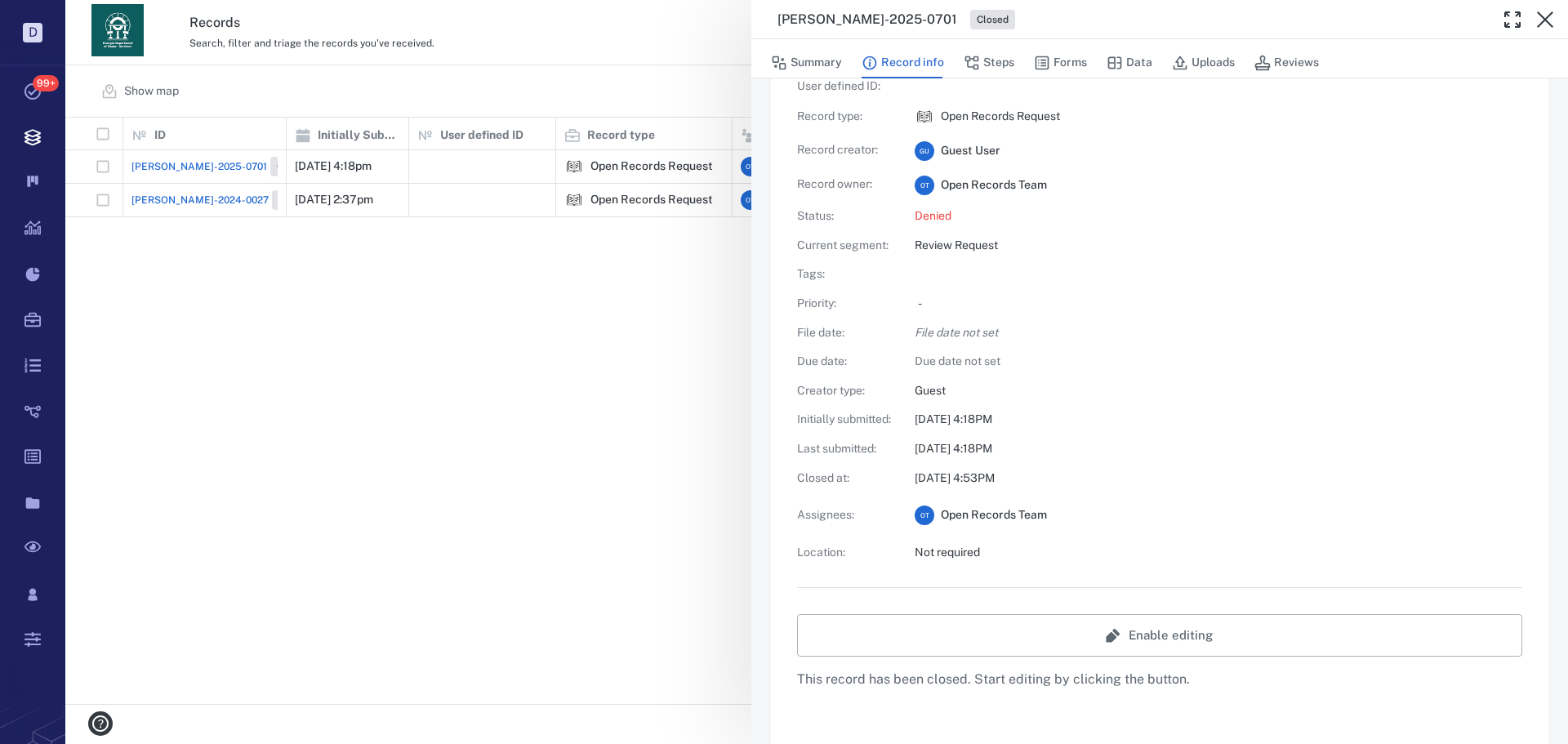
drag, startPoint x: 390, startPoint y: 269, endPoint x: 682, endPoint y: 211, distance: 297.7
click at [390, 269] on div "[PERSON_NAME]-2025-0701 Closed Summary Record info Steps Forms Data Uploads Rev…" at bounding box center [817, 372] width 1503 height 744
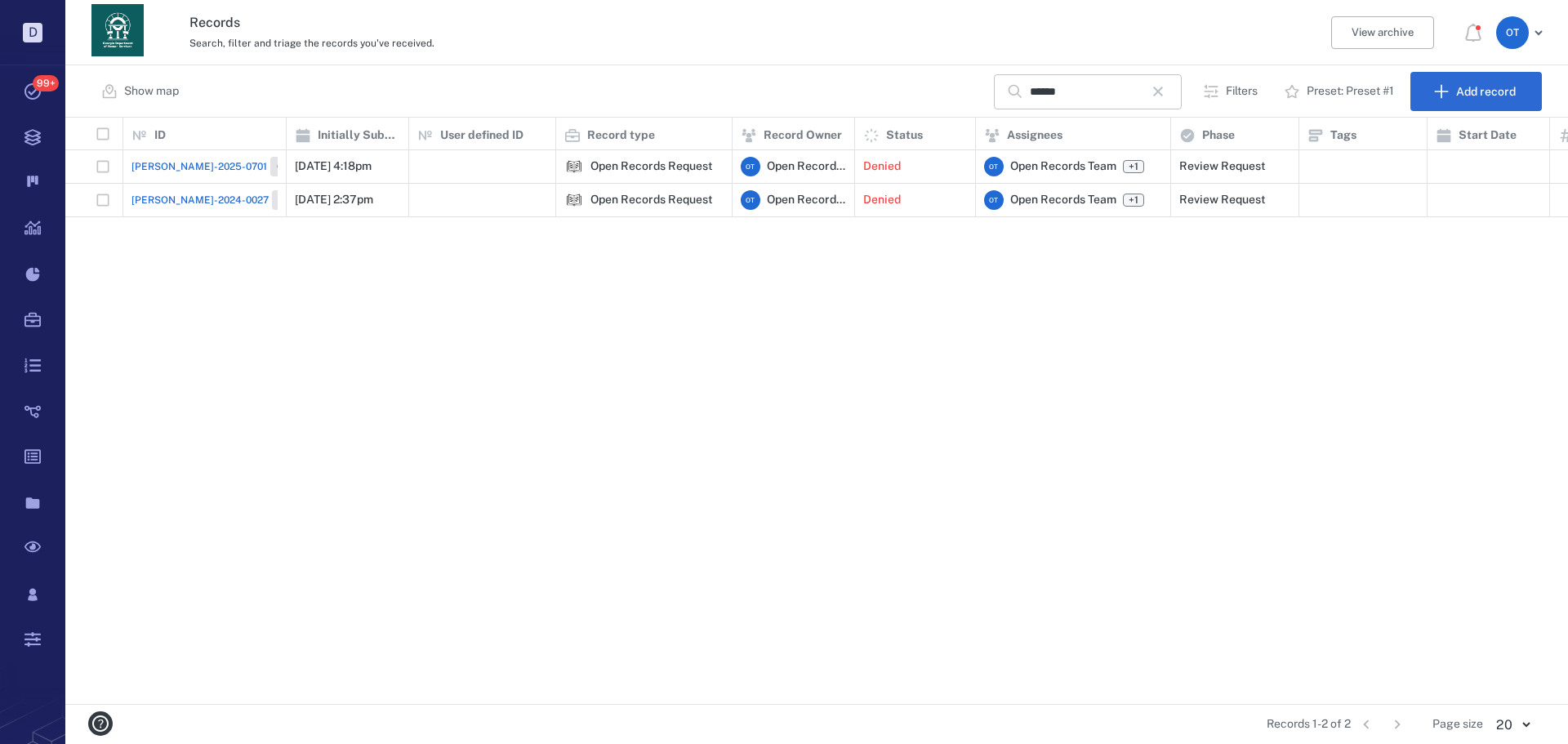
click at [1162, 94] on icon "button" at bounding box center [1158, 91] width 20 height 20
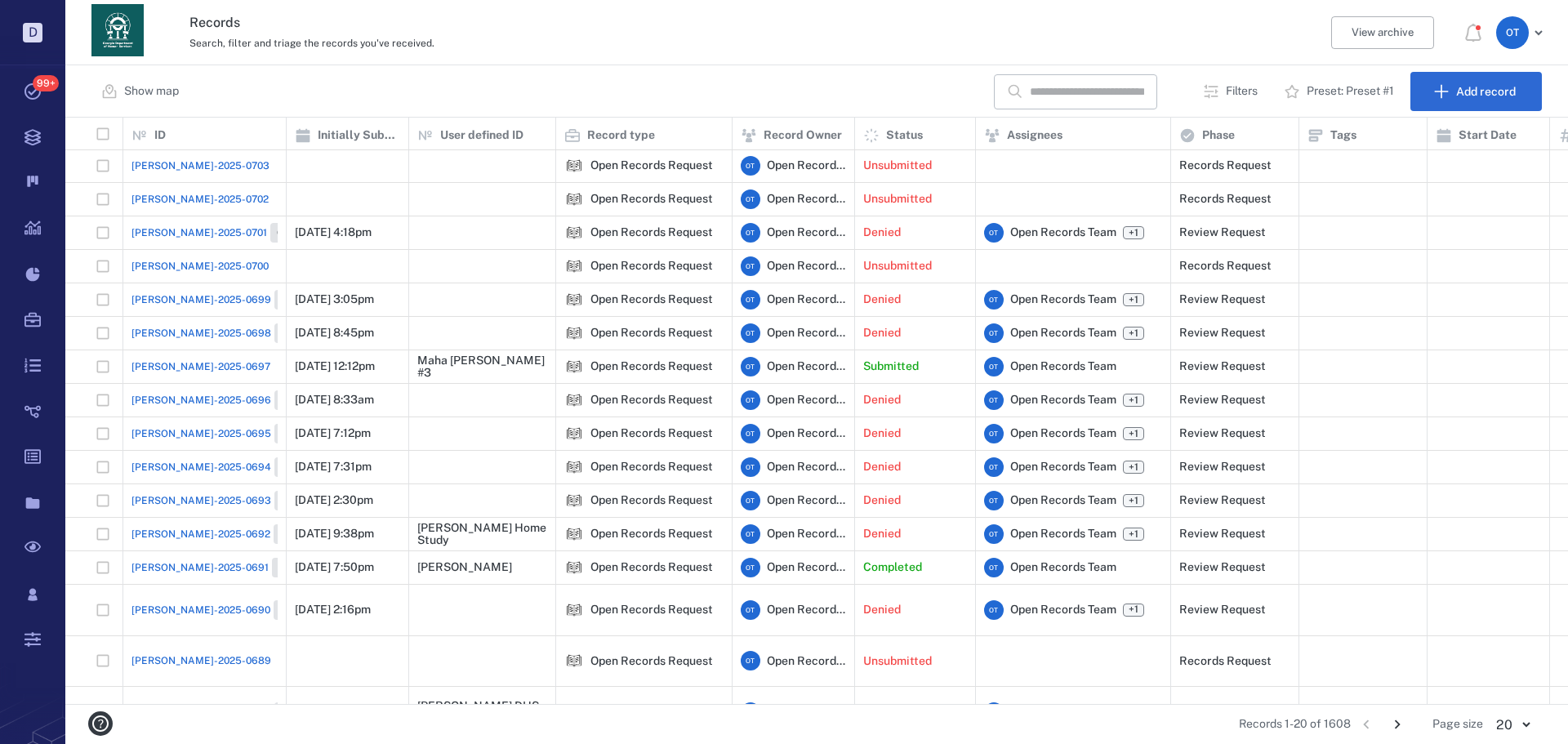
scroll to position [128, 0]
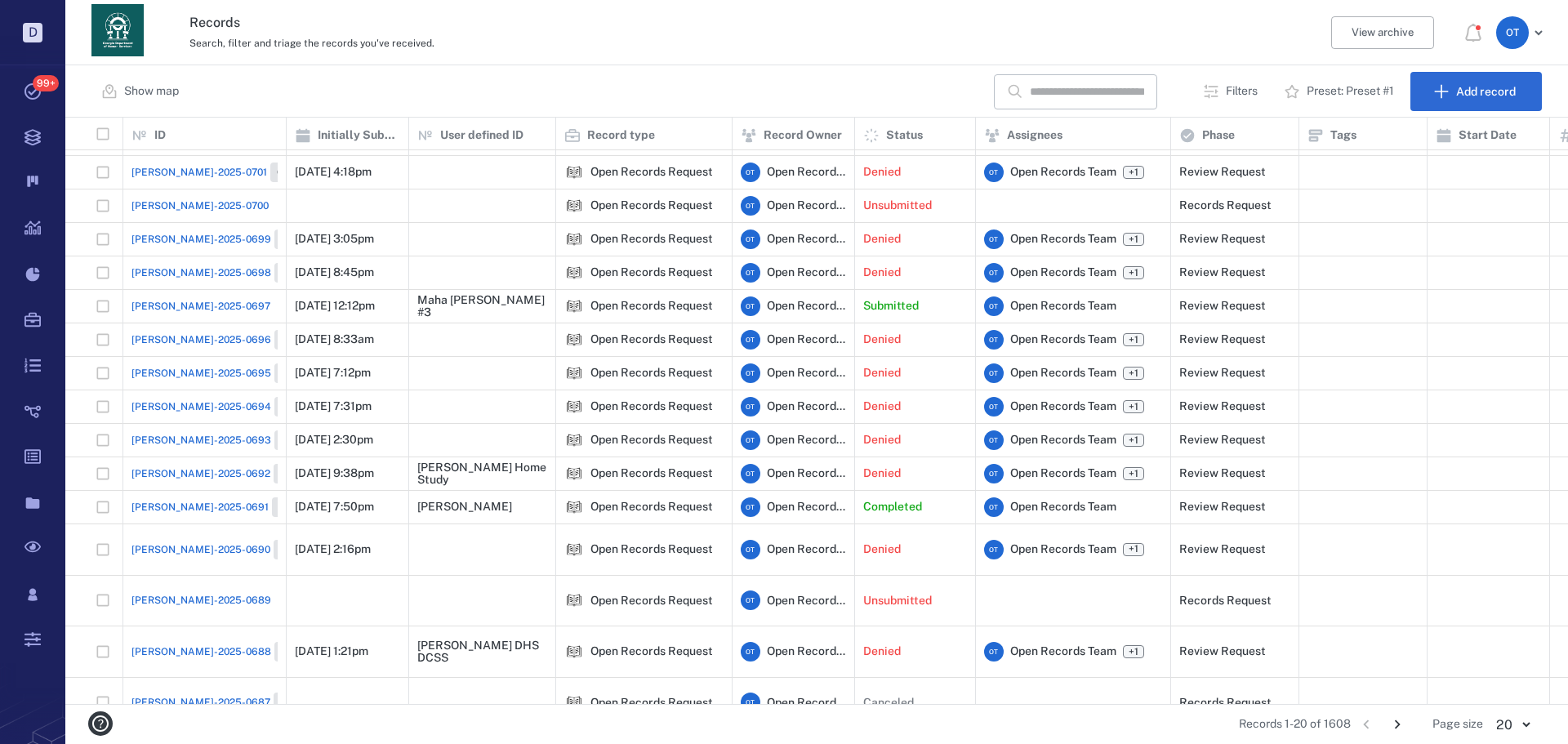
drag, startPoint x: 1386, startPoint y: 722, endPoint x: 1394, endPoint y: 722, distance: 8.0
click at [1387, 722] on button "Go to next page" at bounding box center [1398, 724] width 26 height 26
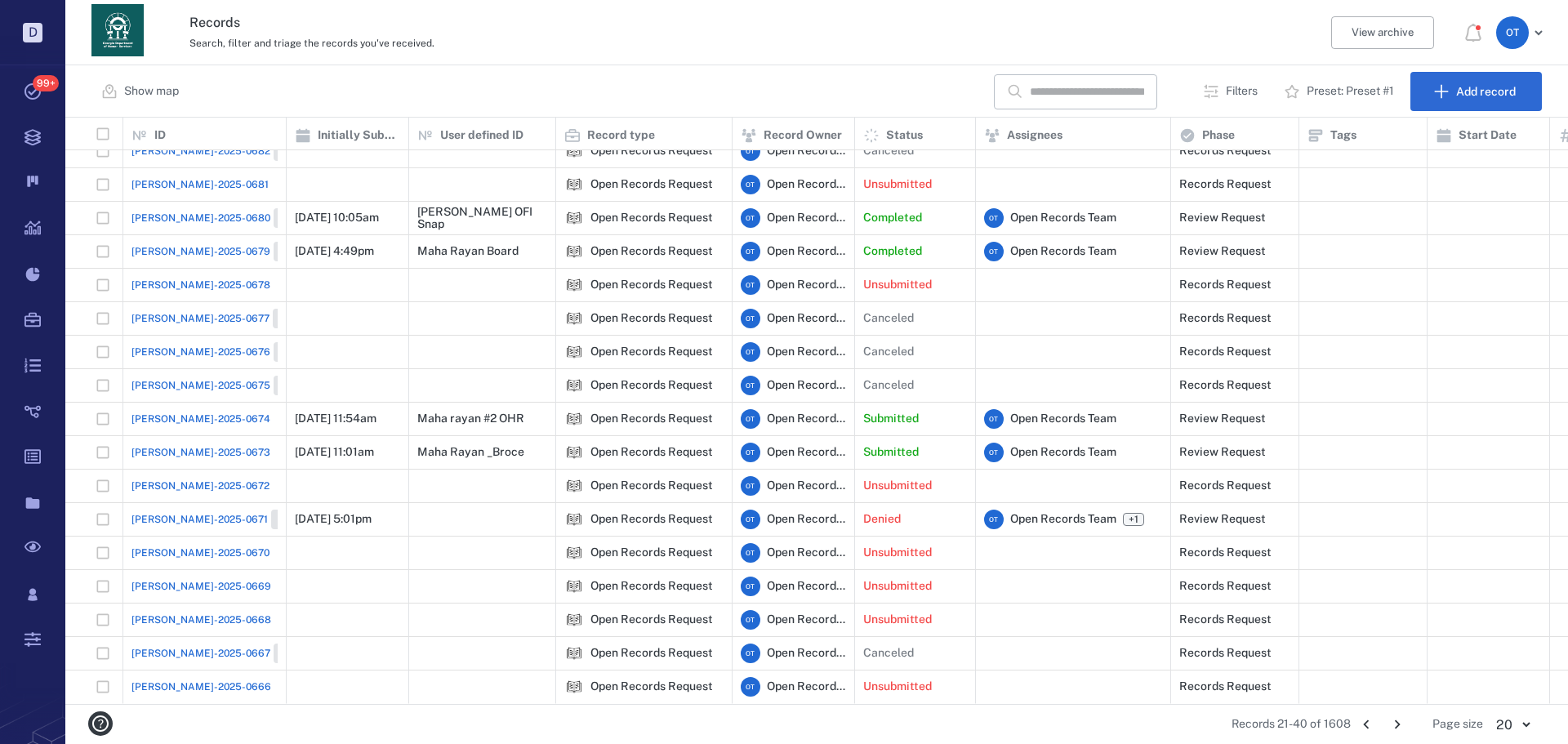
click at [1396, 725] on icon "Go to next page" at bounding box center [1397, 724] width 18 height 18
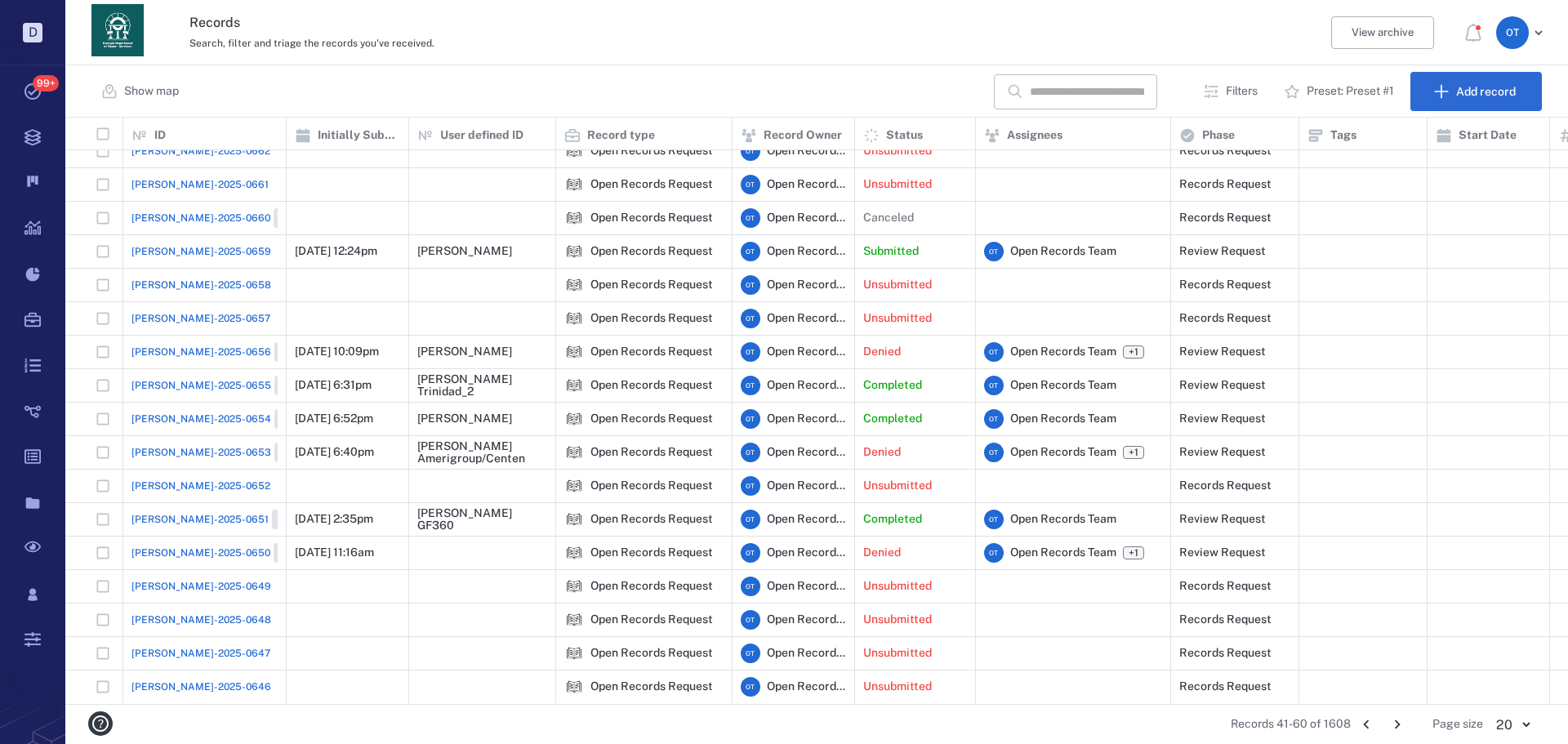
click at [1359, 719] on button "Go to previous page" at bounding box center [1366, 724] width 26 height 26
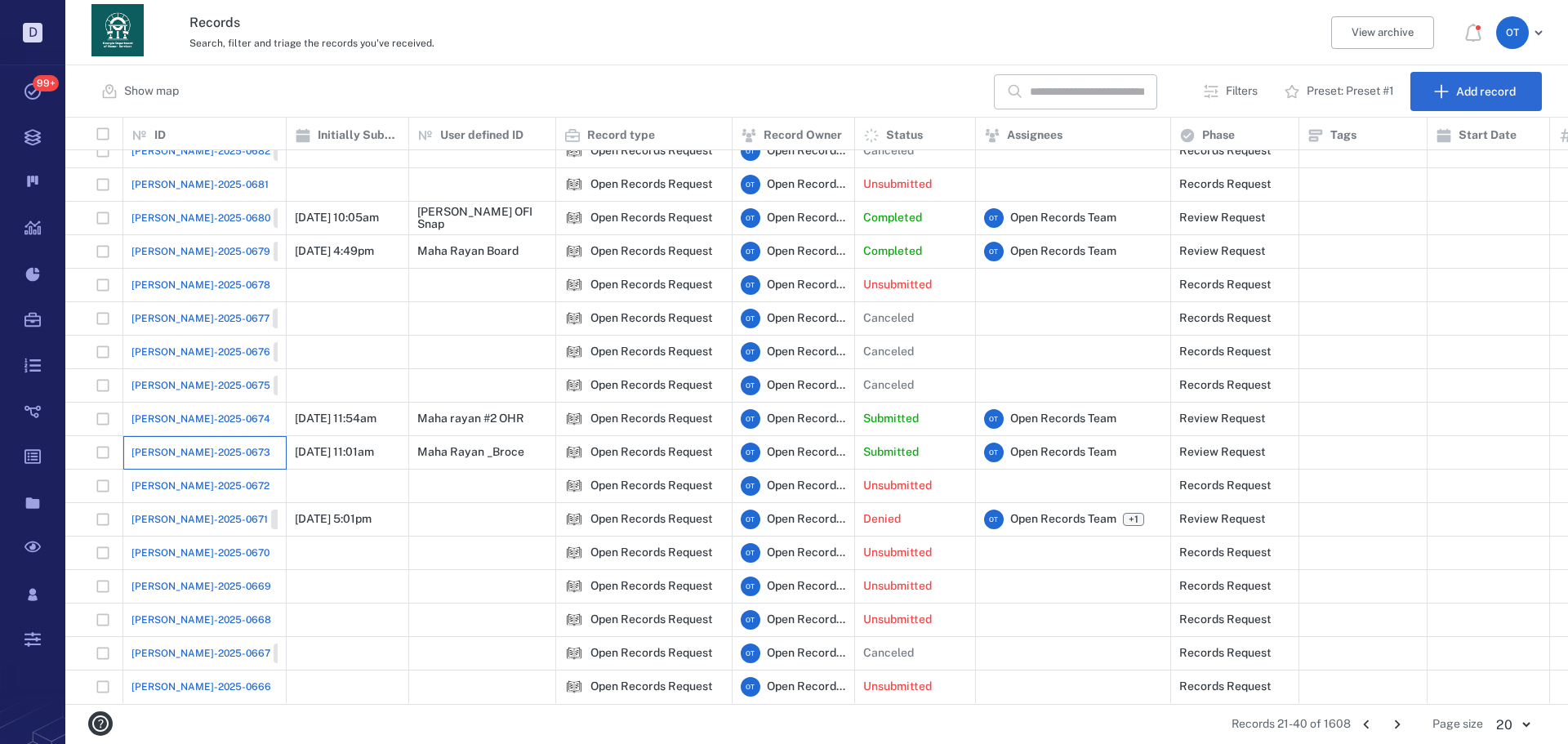
click at [127, 445] on div "[PERSON_NAME]-2025-0673" at bounding box center [206, 453] width 164 height 33
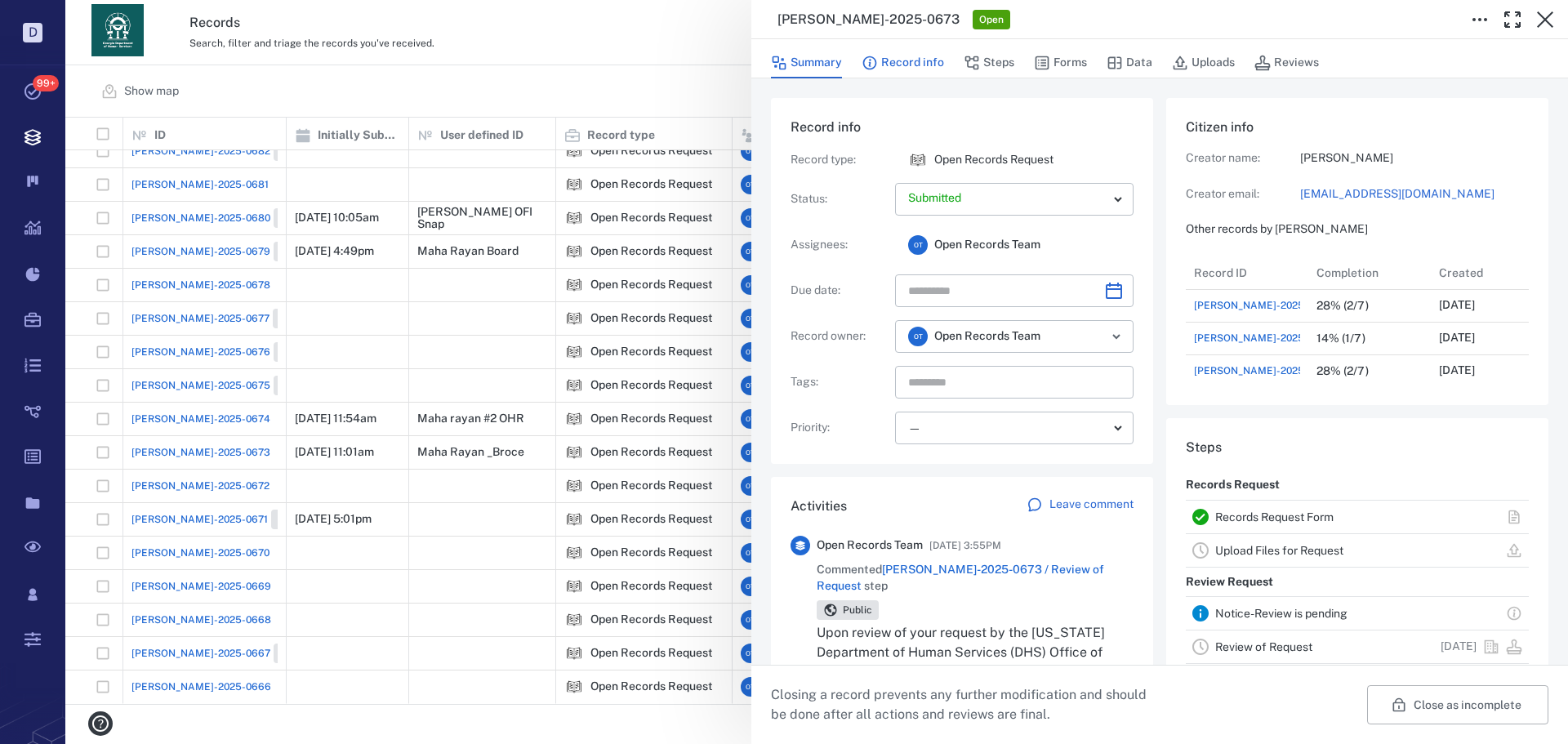
click at [903, 71] on button "Record info" at bounding box center [903, 62] width 83 height 31
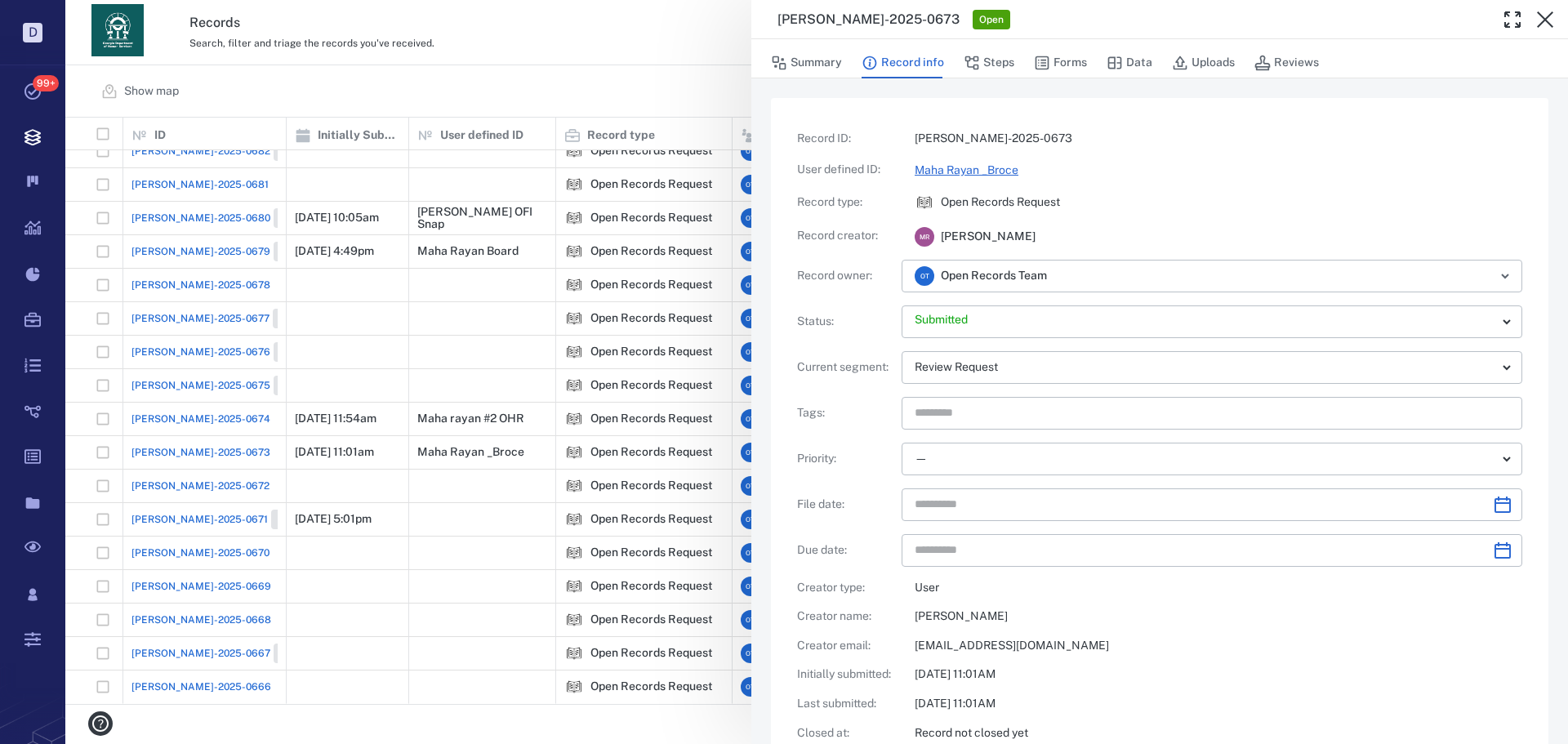
click at [1015, 172] on link "Maha Rayan _Broce" at bounding box center [967, 170] width 104 height 13
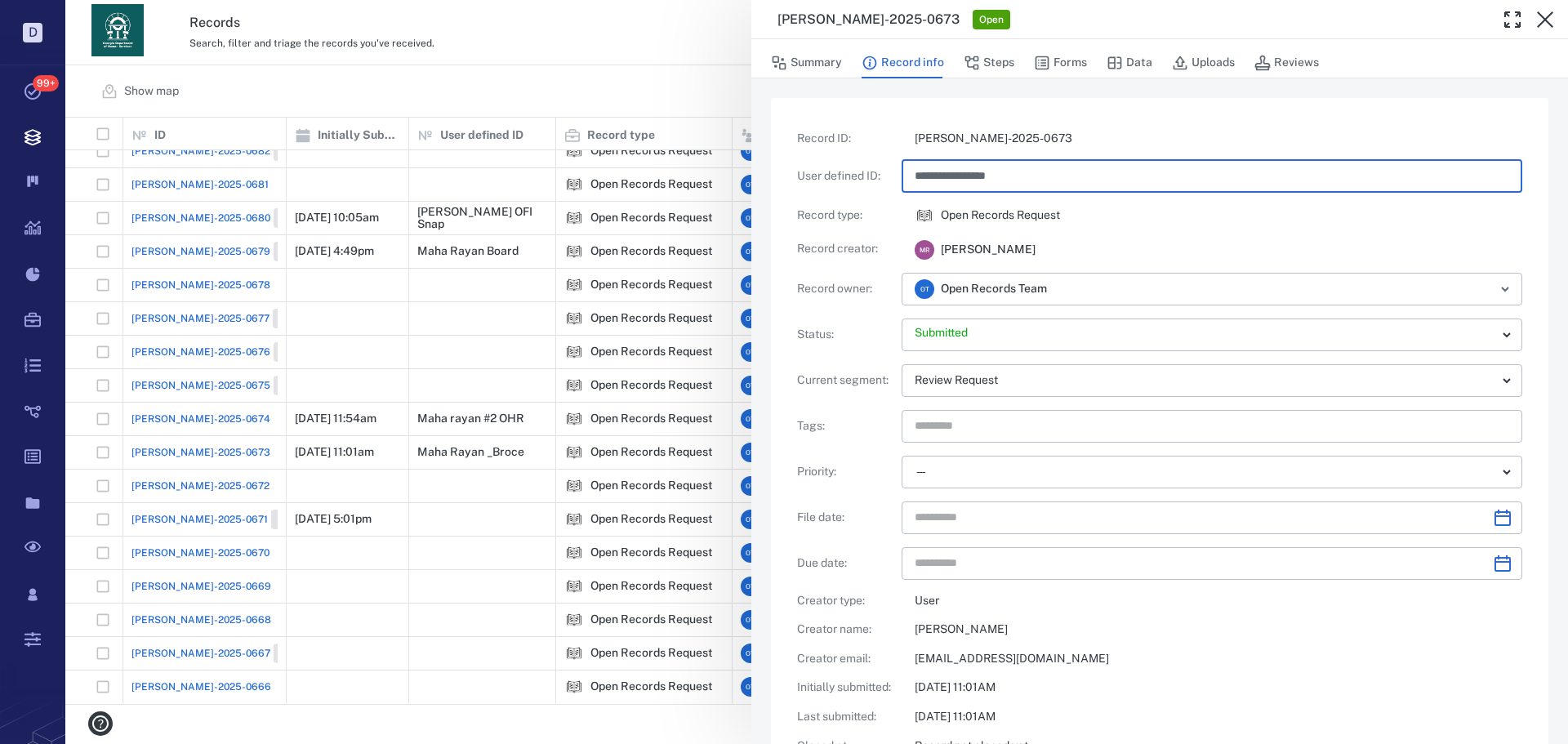
drag, startPoint x: 1015, startPoint y: 172, endPoint x: 1054, endPoint y: 166, distance: 39.5
click at [1038, 171] on input "**********" at bounding box center [1212, 176] width 594 height 33
drag, startPoint x: 1198, startPoint y: 191, endPoint x: 1018, endPoint y: 187, distance: 180.0
click at [1018, 187] on input "**********" at bounding box center [1212, 176] width 594 height 33
type input "**********"
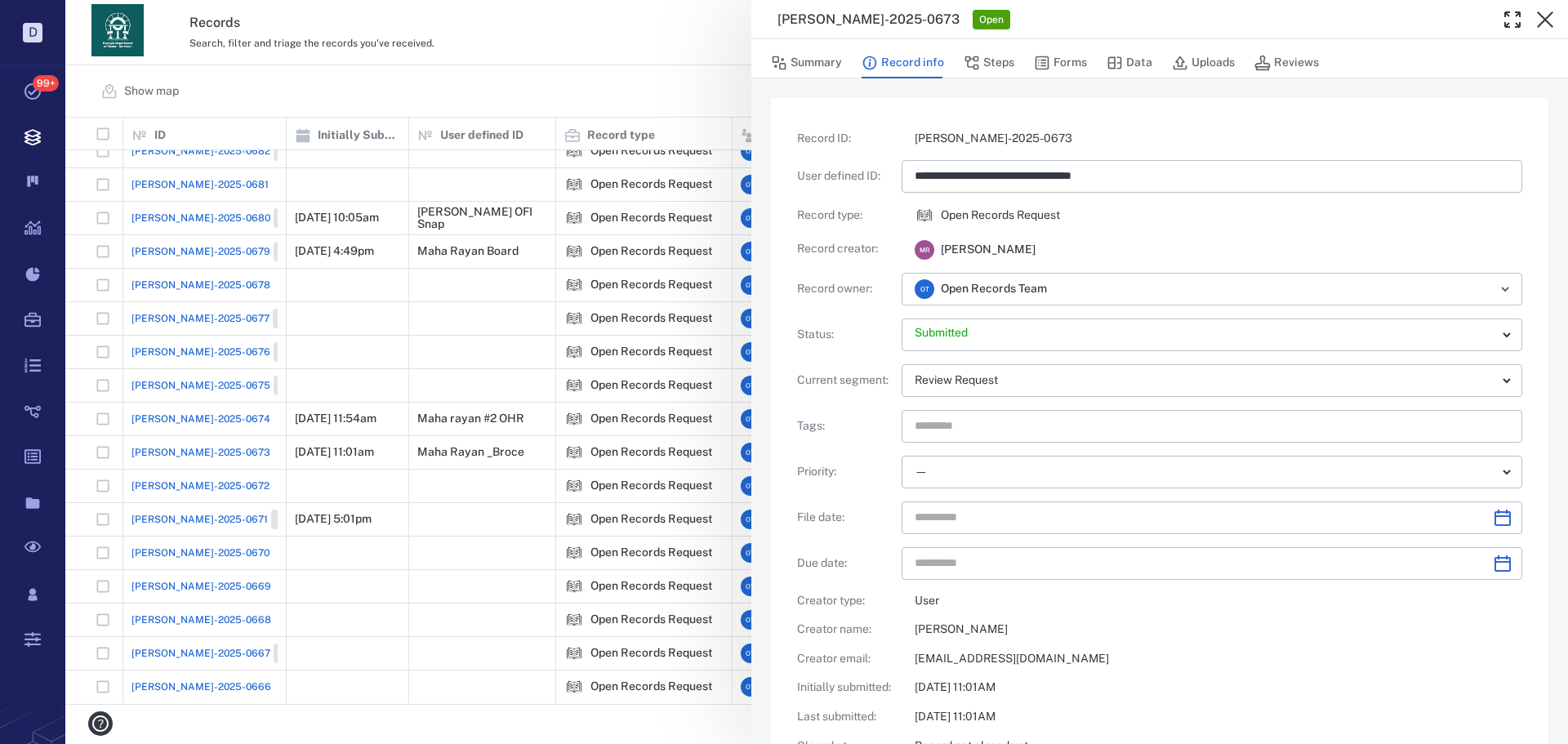
click at [676, 101] on div "**********" at bounding box center [817, 372] width 1503 height 744
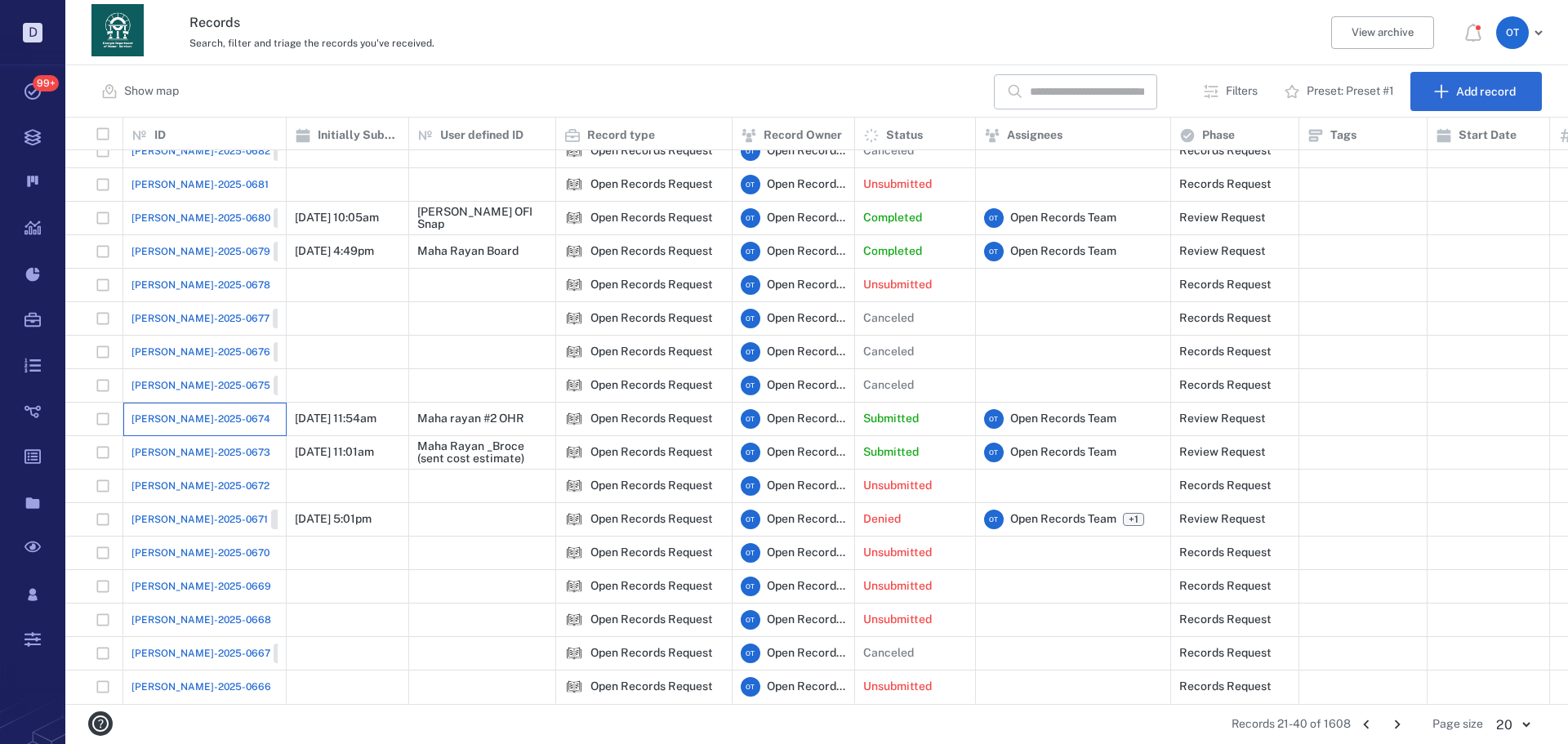
click at [220, 408] on div "[PERSON_NAME]-2025-0674" at bounding box center [204, 418] width 146 height 33
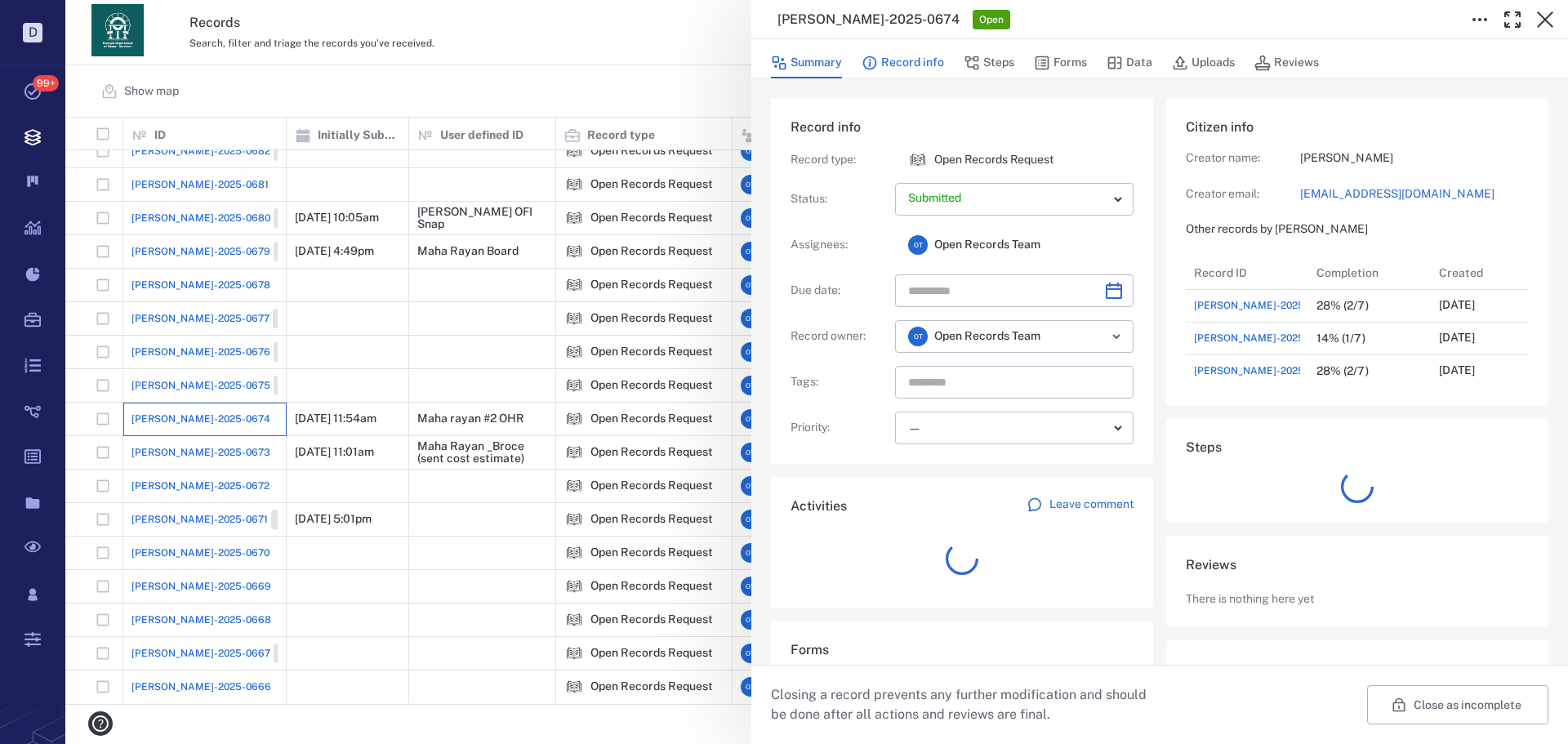
scroll to position [850, 312]
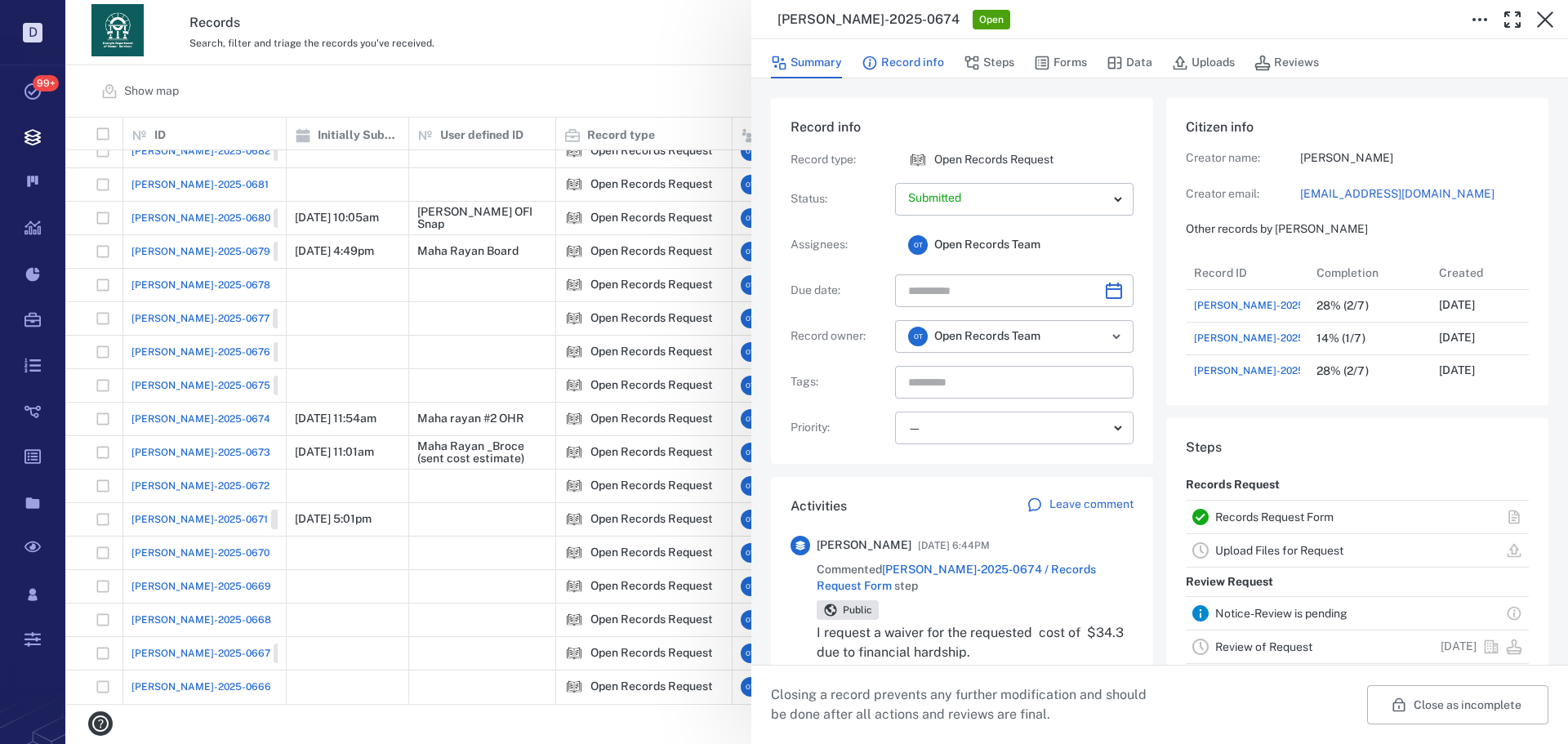
click at [910, 64] on button "Record info" at bounding box center [903, 62] width 83 height 31
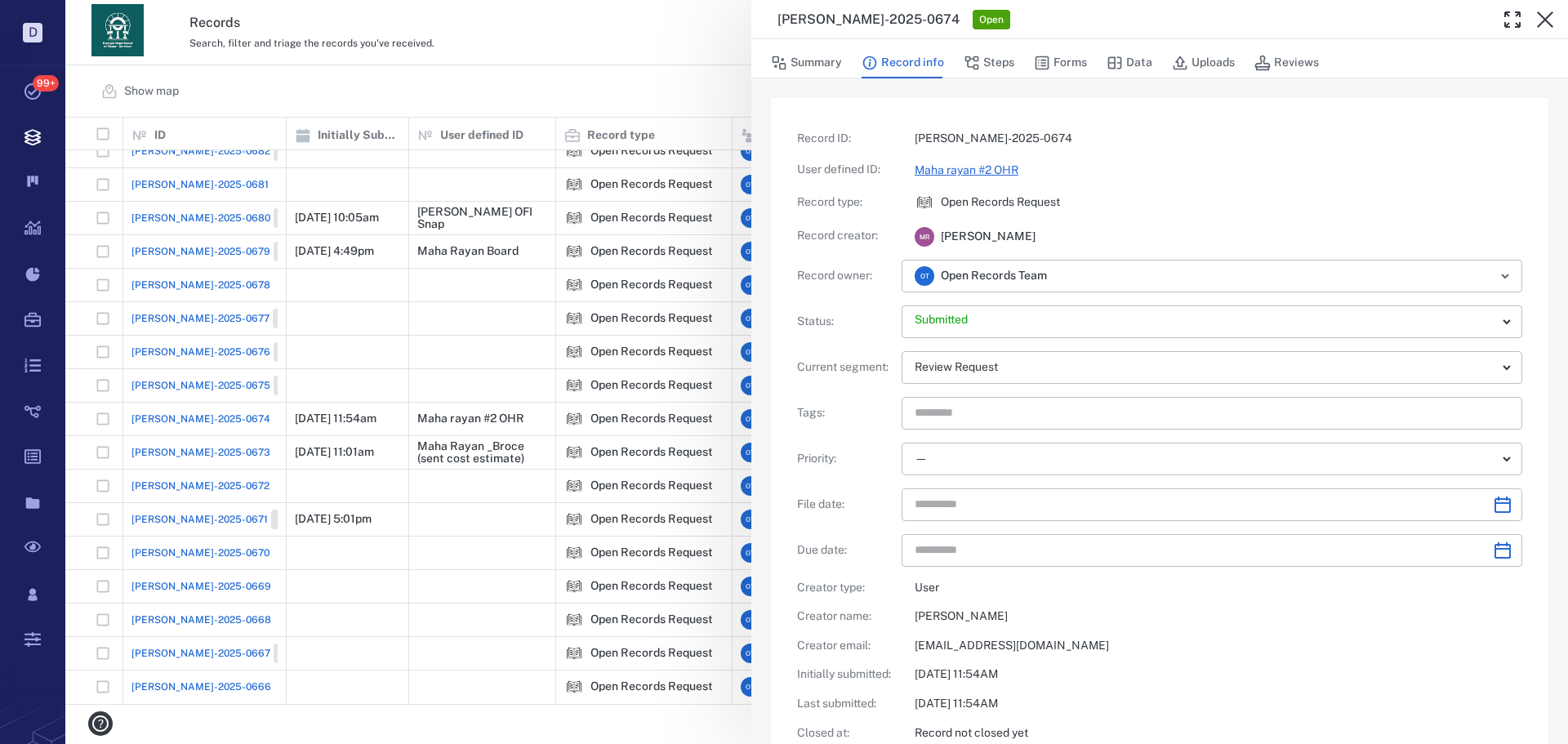
click at [1002, 169] on link "Maha rayan #2 OHR" at bounding box center [967, 170] width 104 height 13
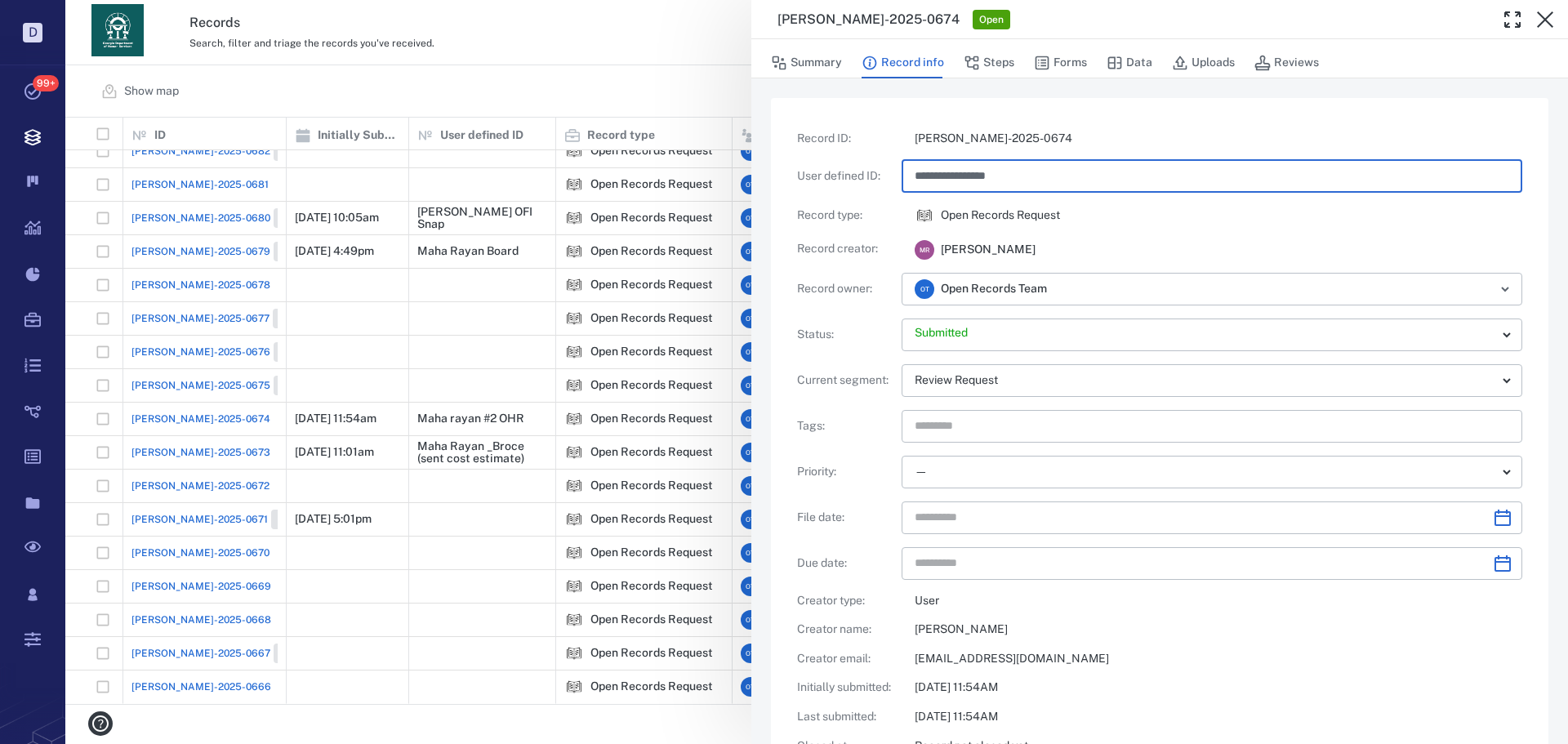
click at [1065, 171] on input "**********" at bounding box center [1212, 176] width 594 height 33
type input "**********"
drag, startPoint x: 527, startPoint y: 82, endPoint x: 844, endPoint y: 182, distance: 332.4
click at [528, 77] on div "**********" at bounding box center [817, 372] width 1503 height 744
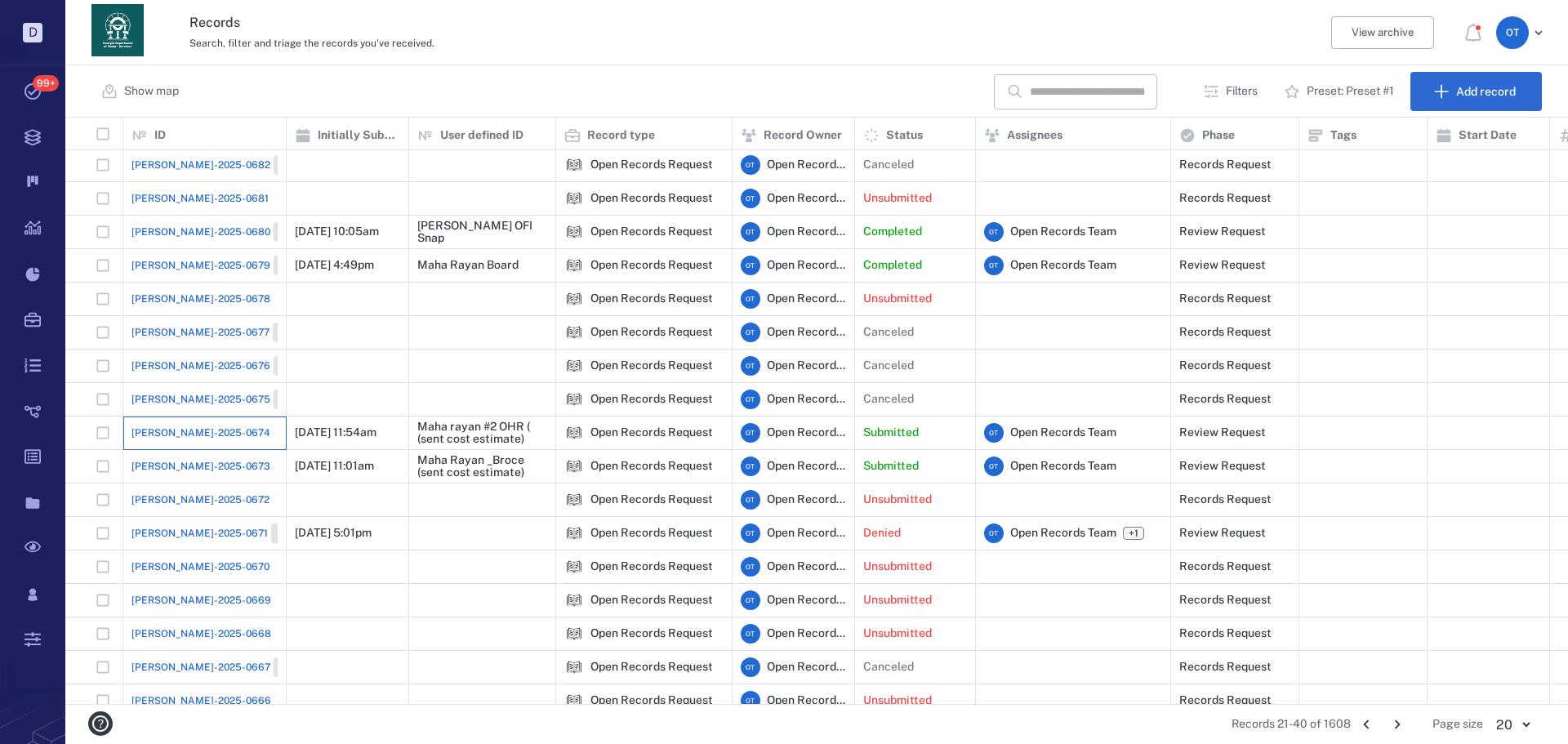
scroll to position [128, 0]
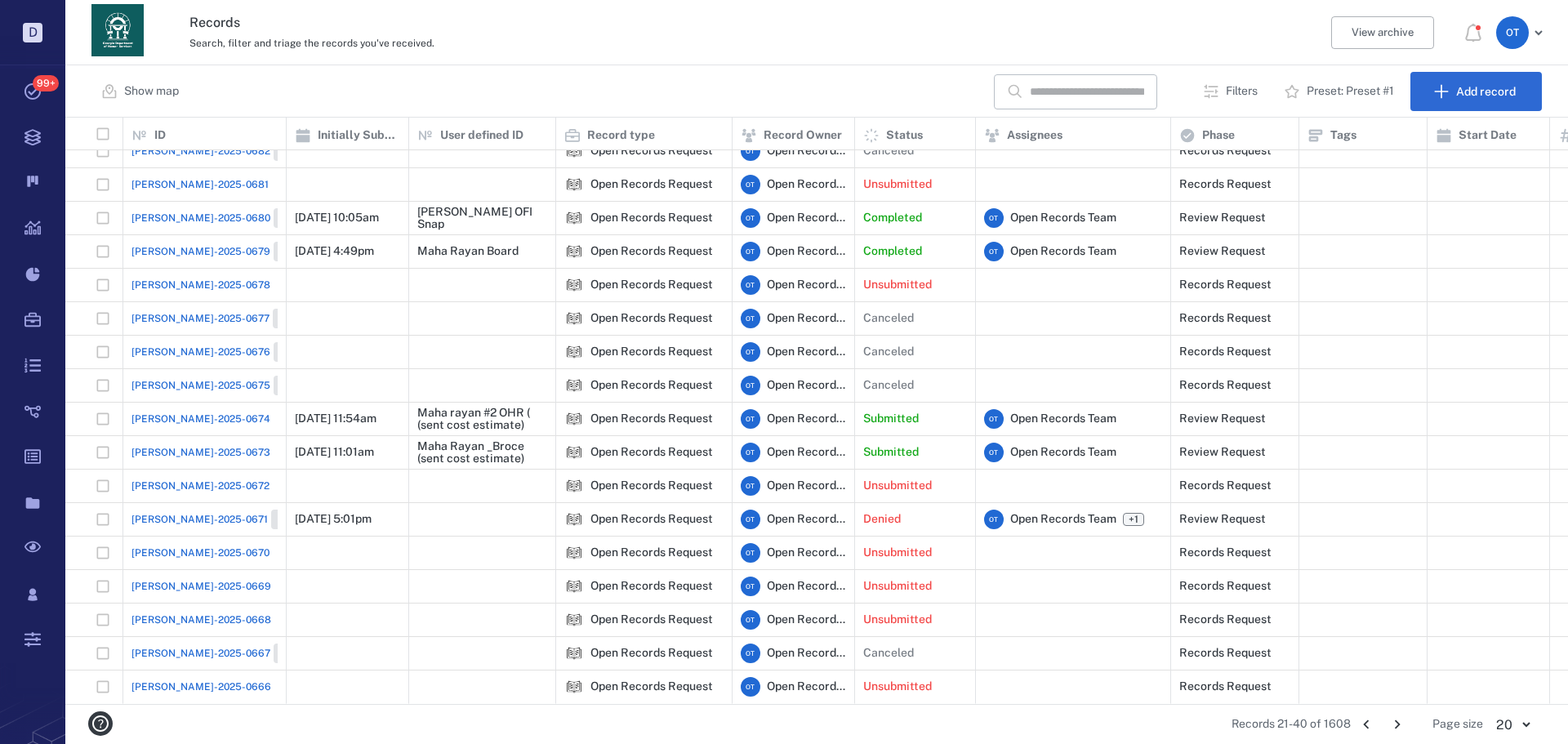
click at [1370, 723] on icon "Go to previous page" at bounding box center [1366, 724] width 18 height 18
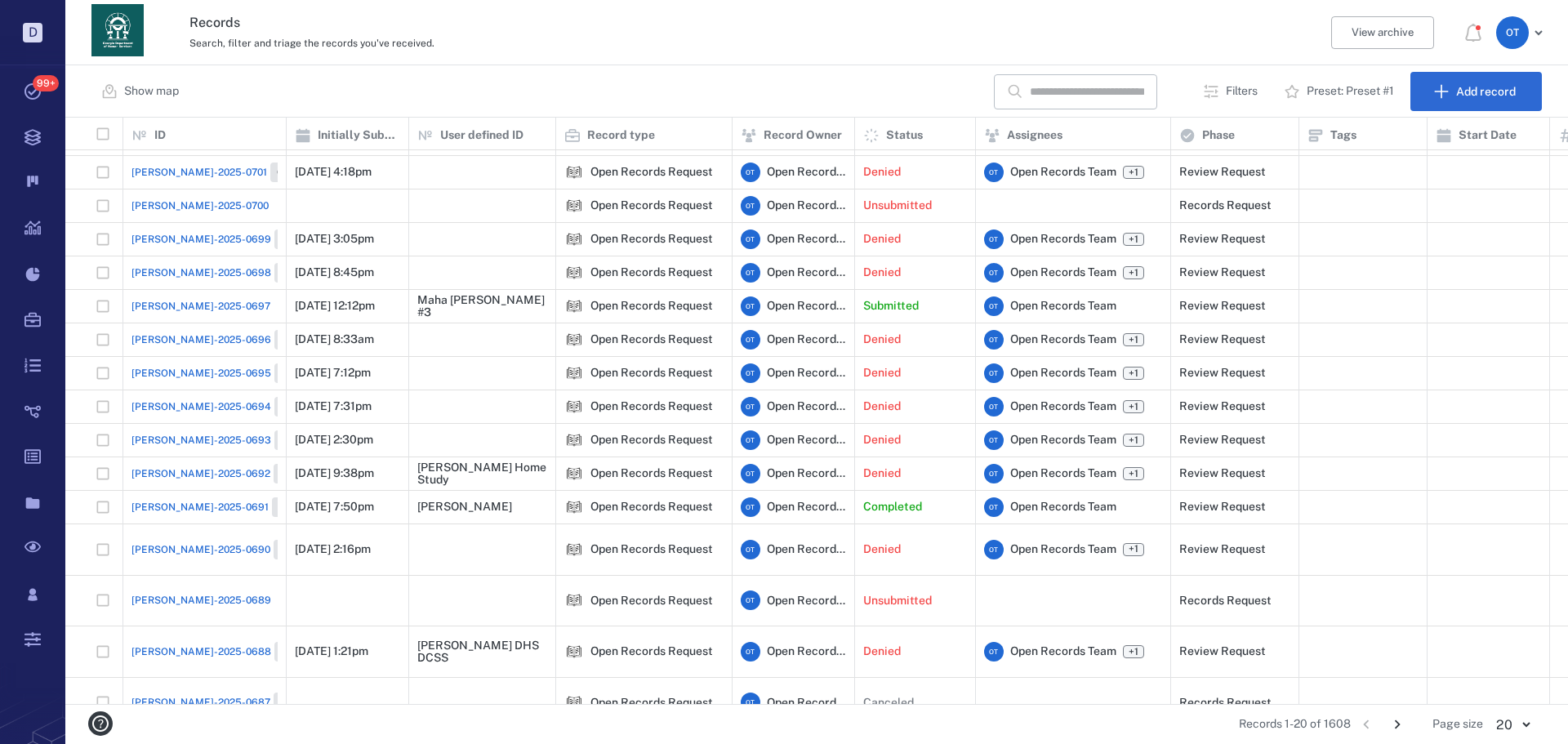
scroll to position [0, 0]
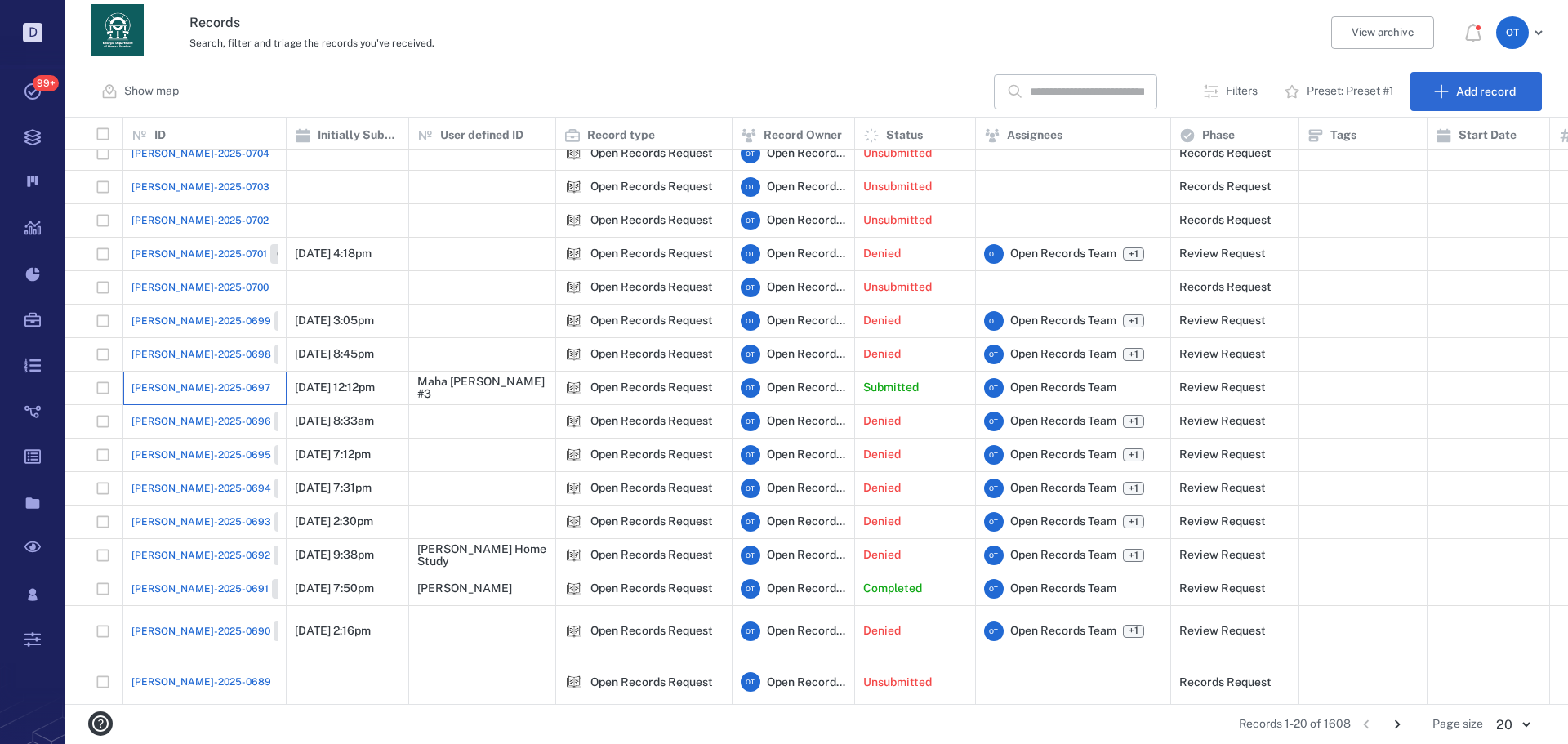
click at [209, 391] on div "[PERSON_NAME]-2025-0697" at bounding box center [204, 388] width 146 height 33
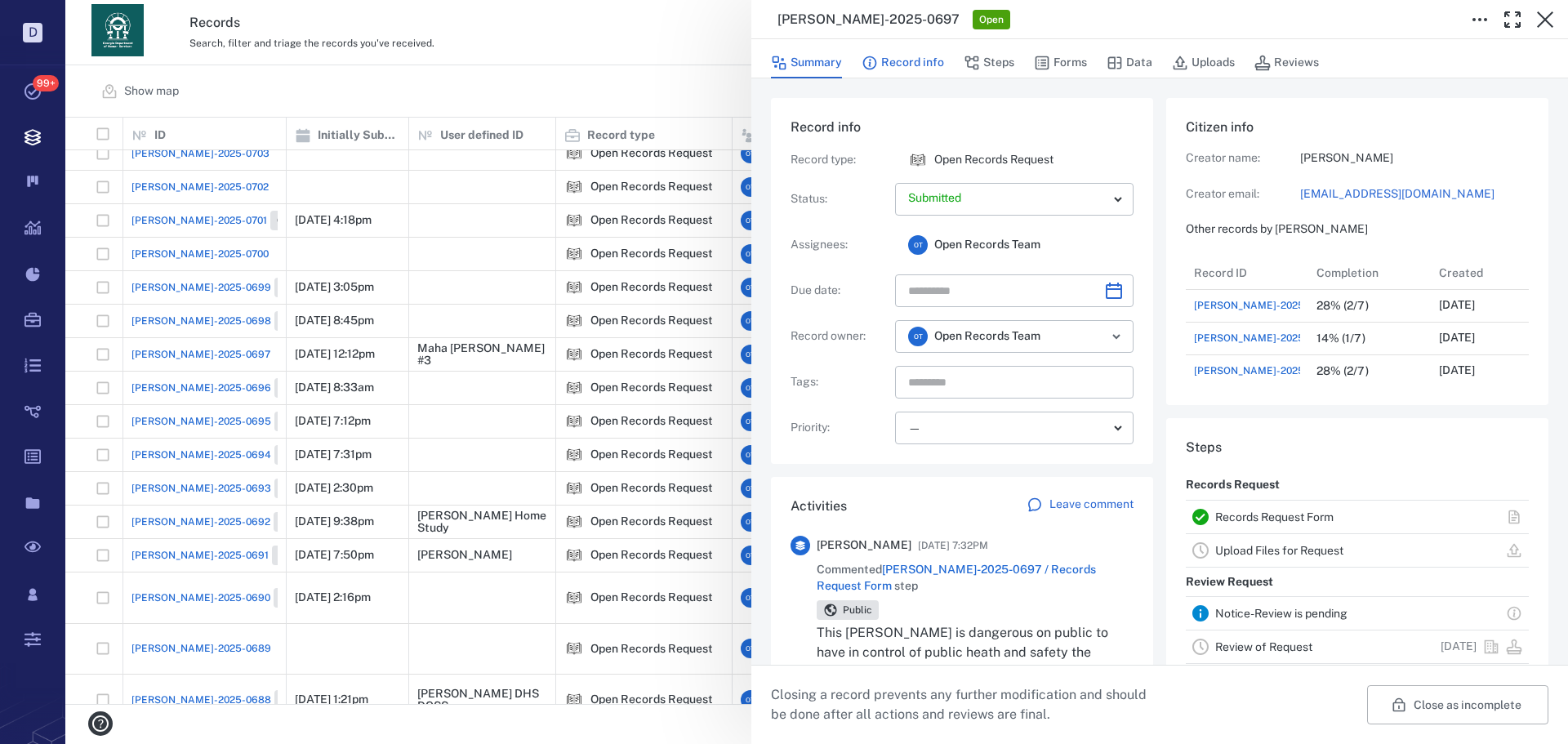
click at [911, 66] on button "Record info" at bounding box center [903, 62] width 83 height 31
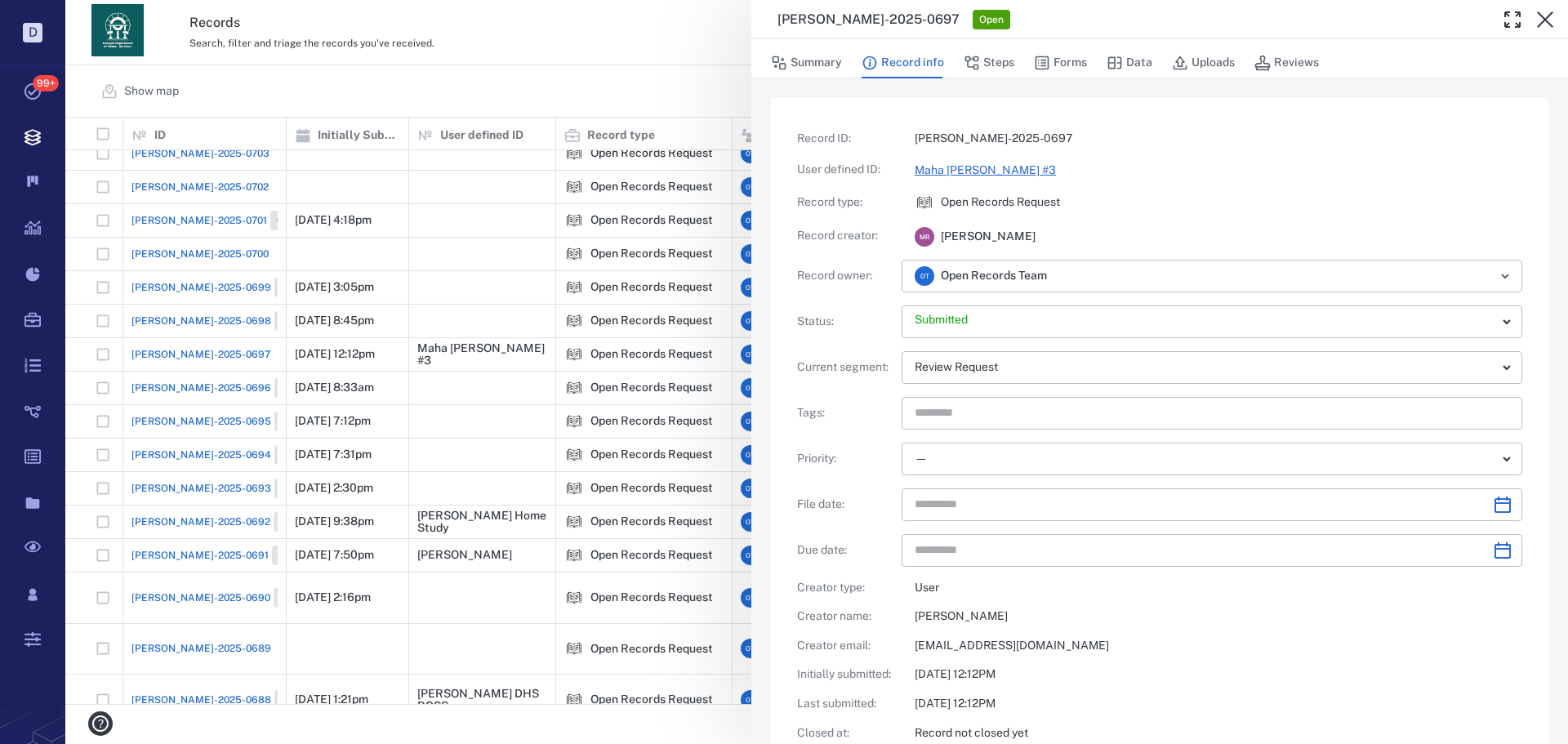
click at [1017, 164] on link "Maha [PERSON_NAME] #3" at bounding box center [986, 170] width 141 height 13
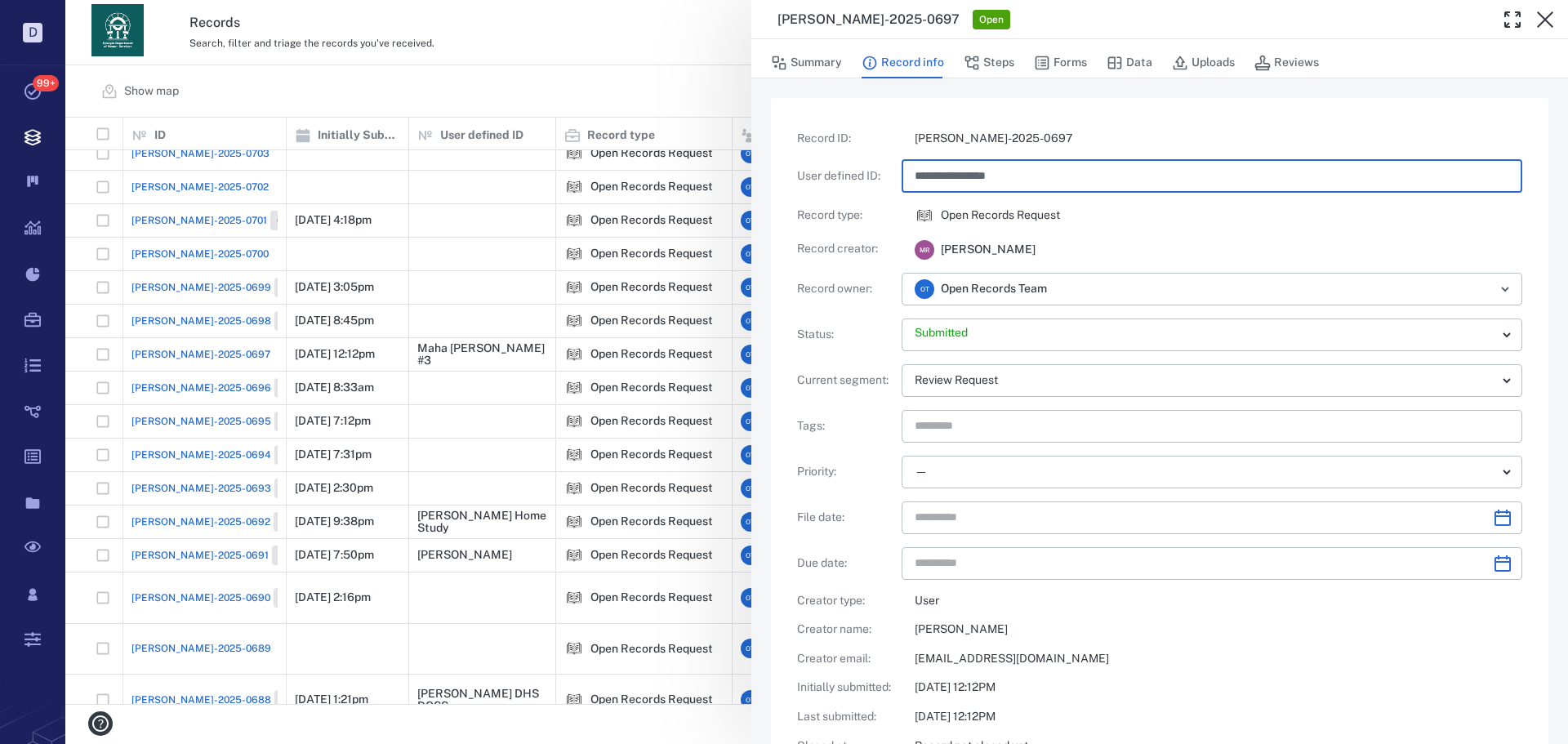
click at [1061, 171] on input "**********" at bounding box center [1212, 176] width 594 height 33
click at [1039, 178] on input "**********" at bounding box center [1212, 176] width 594 height 33
type input "**********"
click at [1105, 113] on div "**********" at bounding box center [1160, 560] width 777 height 924
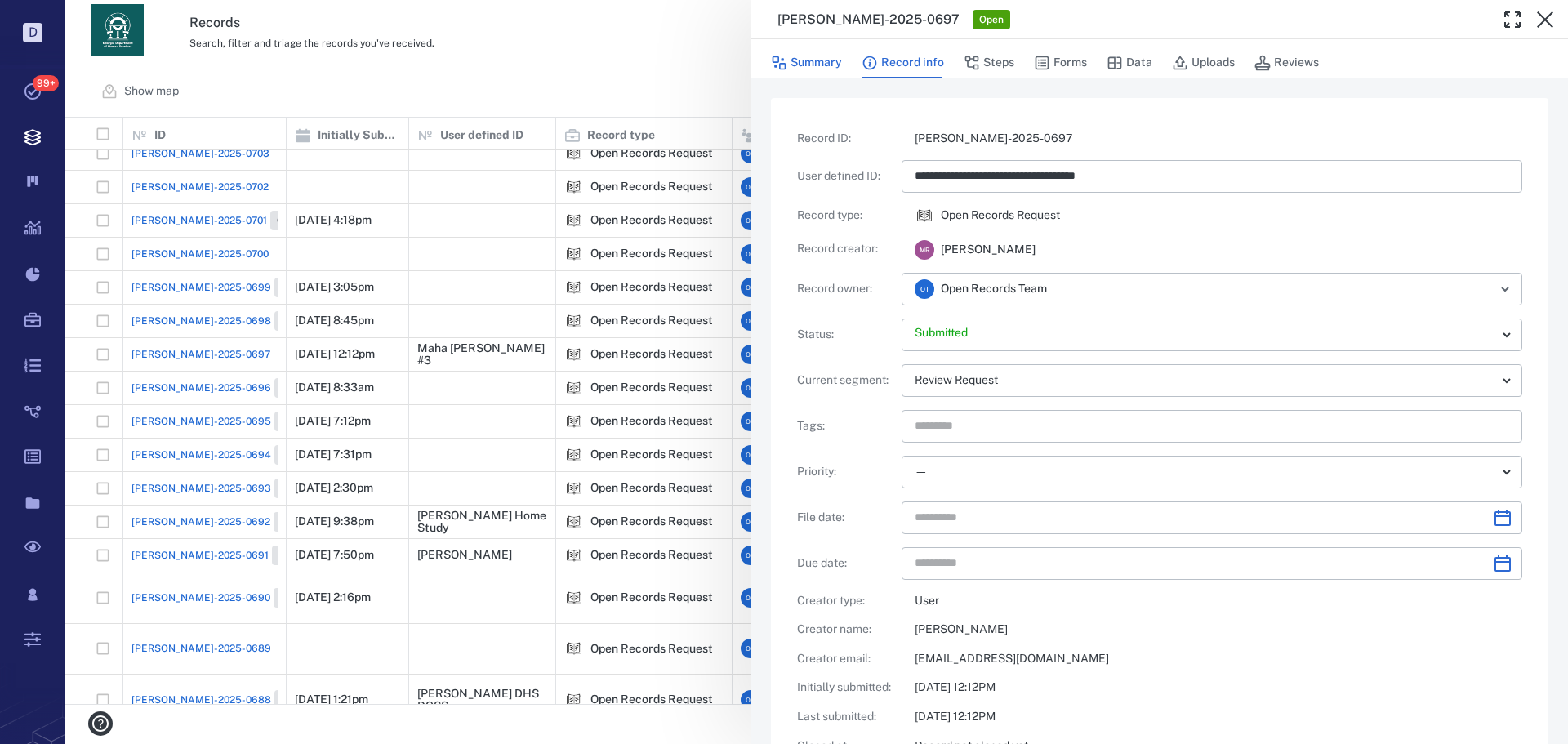
click at [830, 53] on button "Summary" at bounding box center [806, 62] width 71 height 31
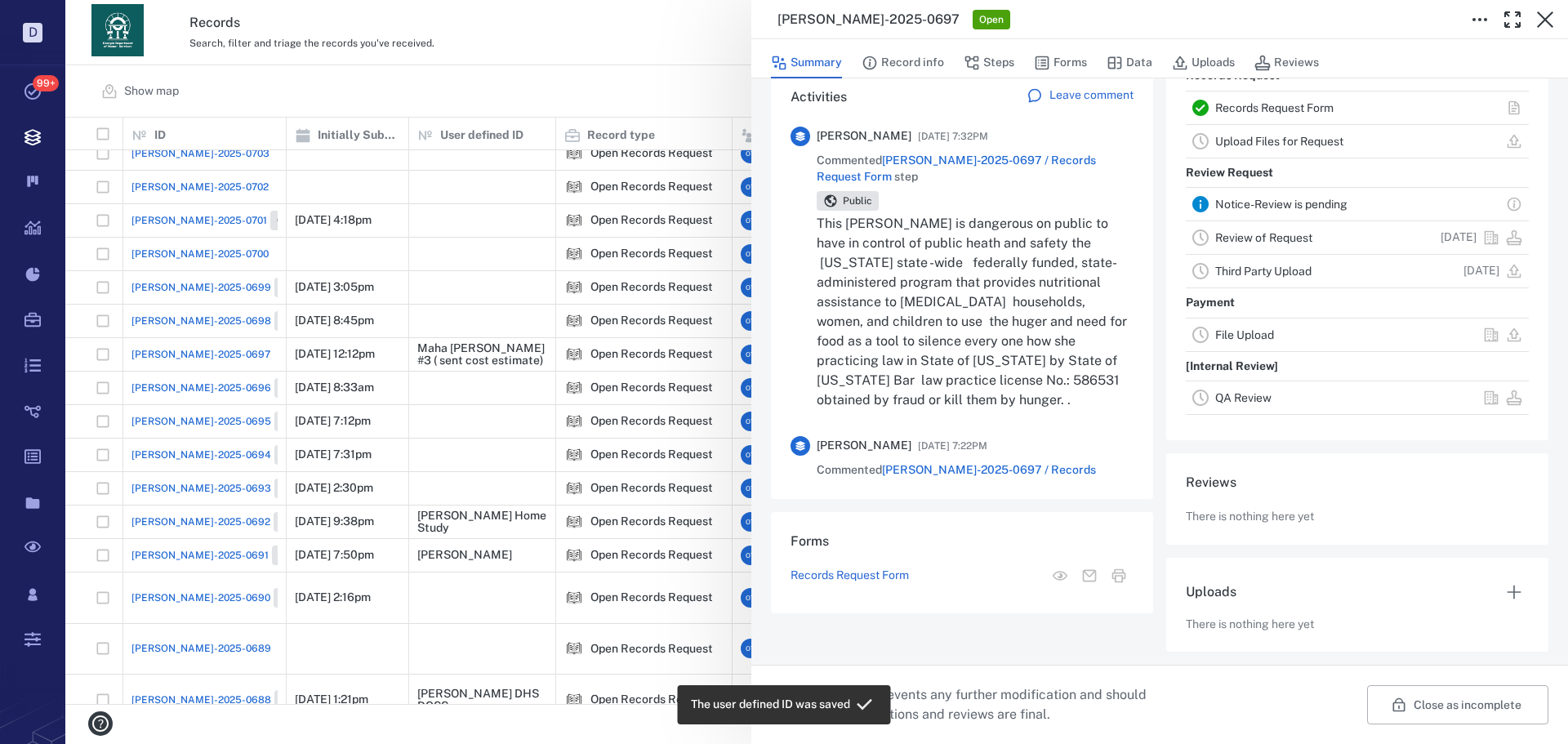
click at [652, 53] on div "[PERSON_NAME]-2025-0697 Open Summary Record info Steps Forms Data Uploads Revie…" at bounding box center [817, 372] width 1503 height 744
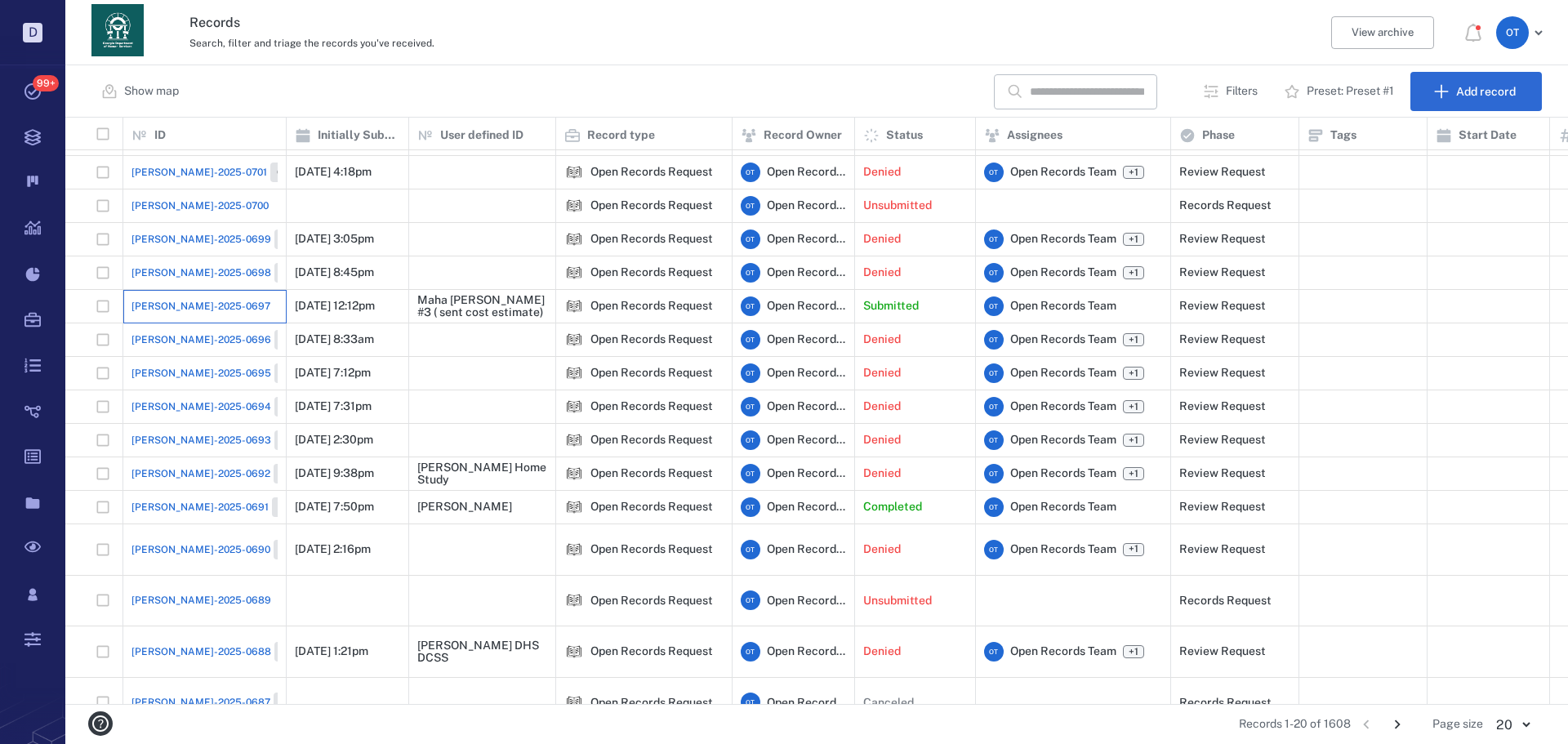
click at [220, 312] on div "[PERSON_NAME]-2025-0697" at bounding box center [204, 306] width 146 height 33
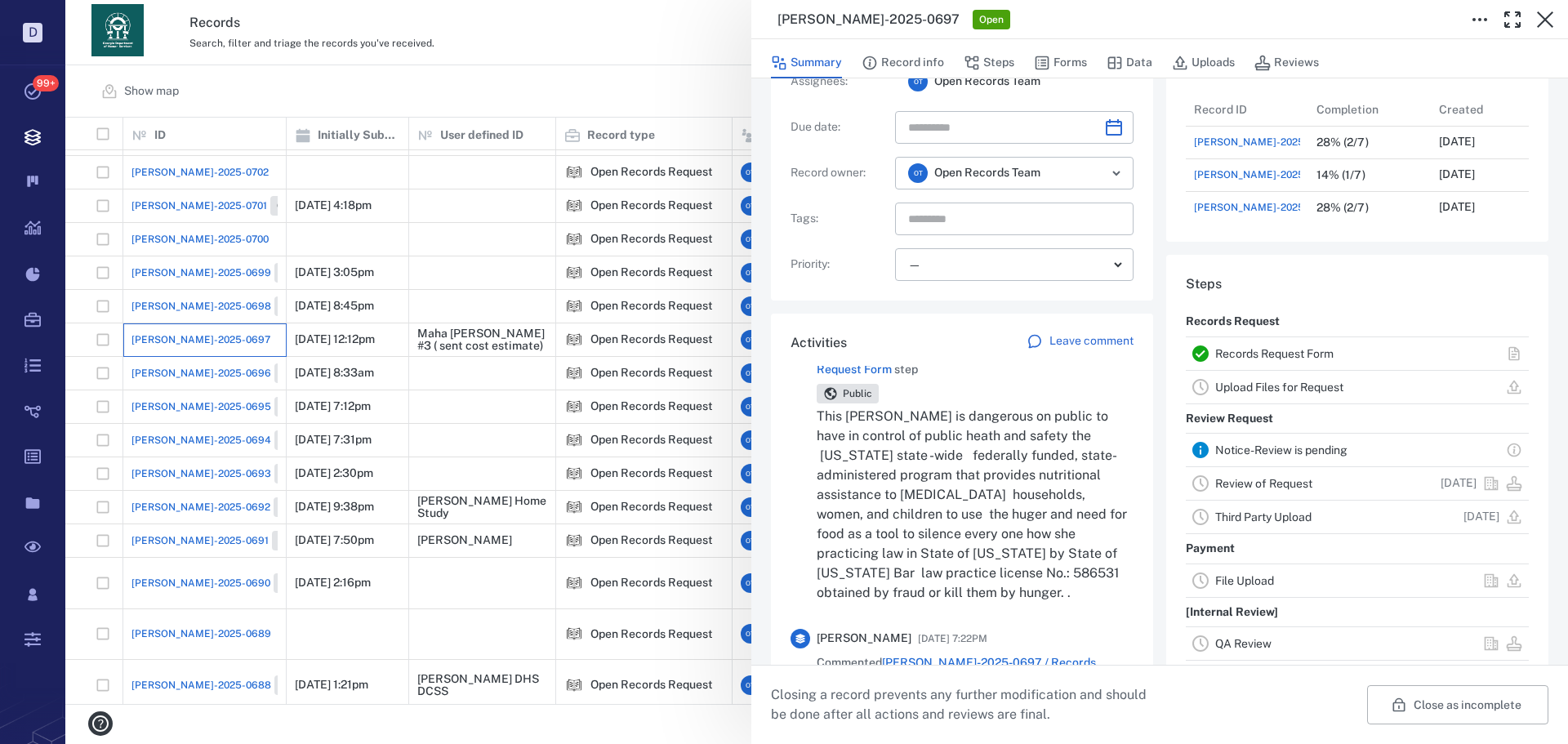
scroll to position [82, 0]
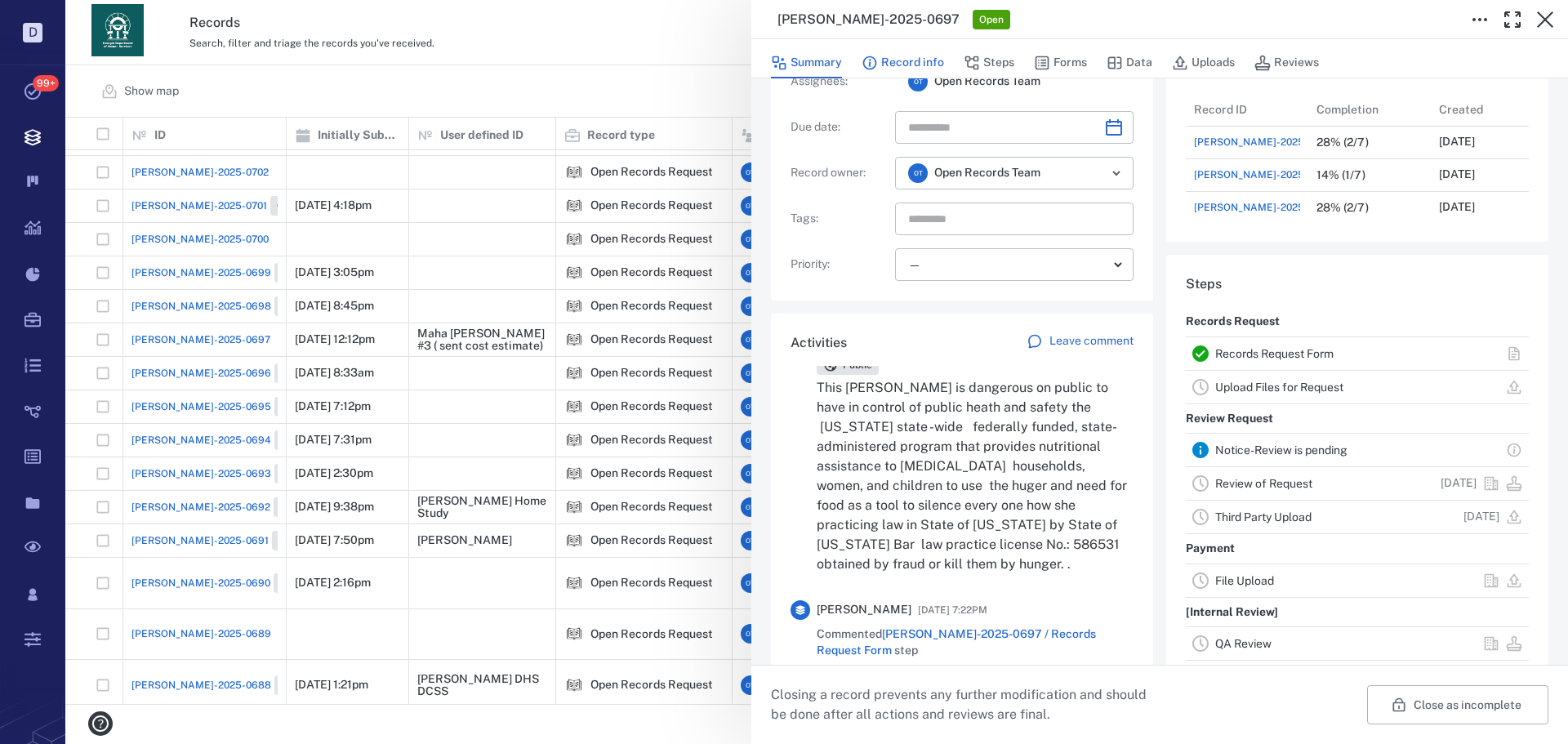
click at [900, 56] on button "Record info" at bounding box center [903, 62] width 83 height 31
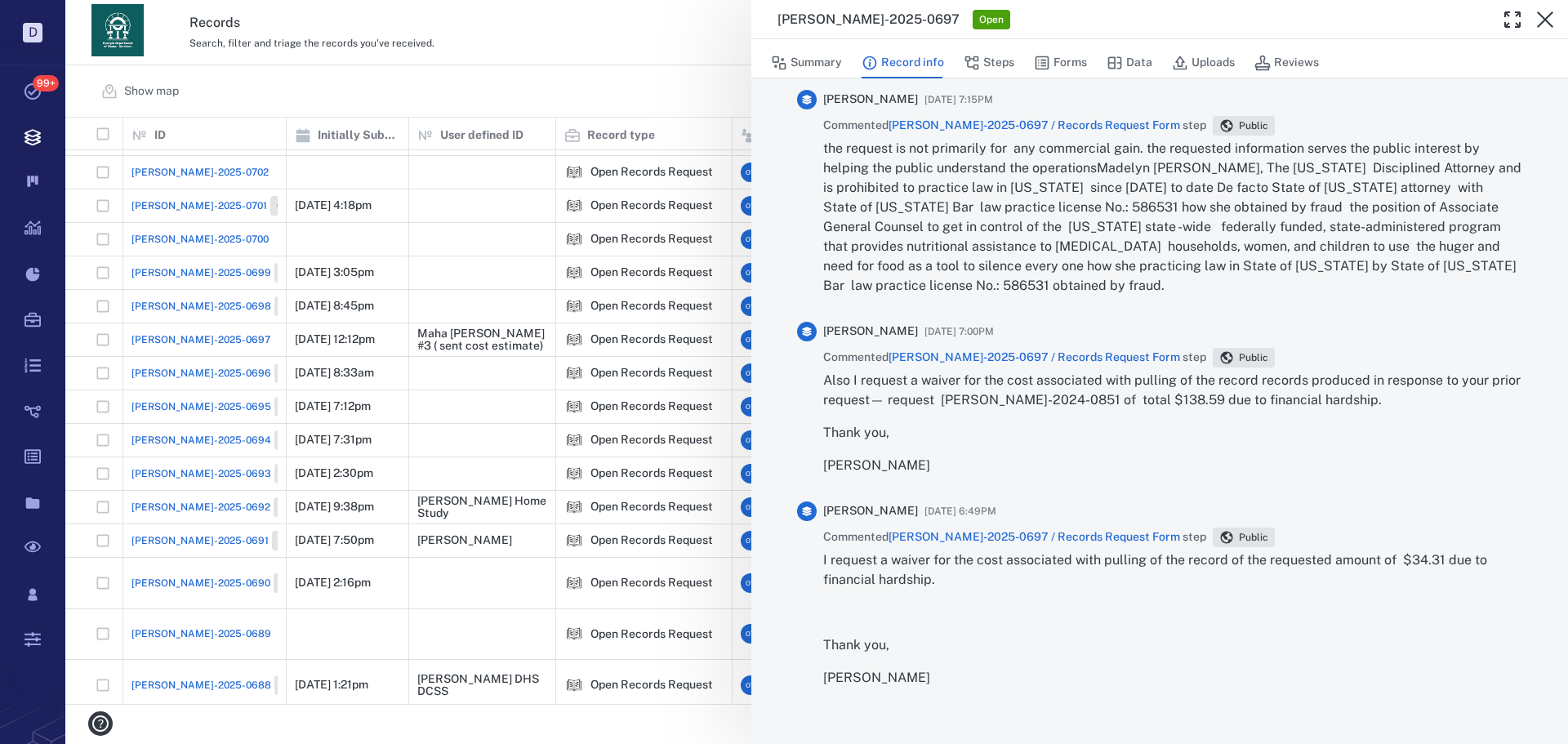
scroll to position [2369, 0]
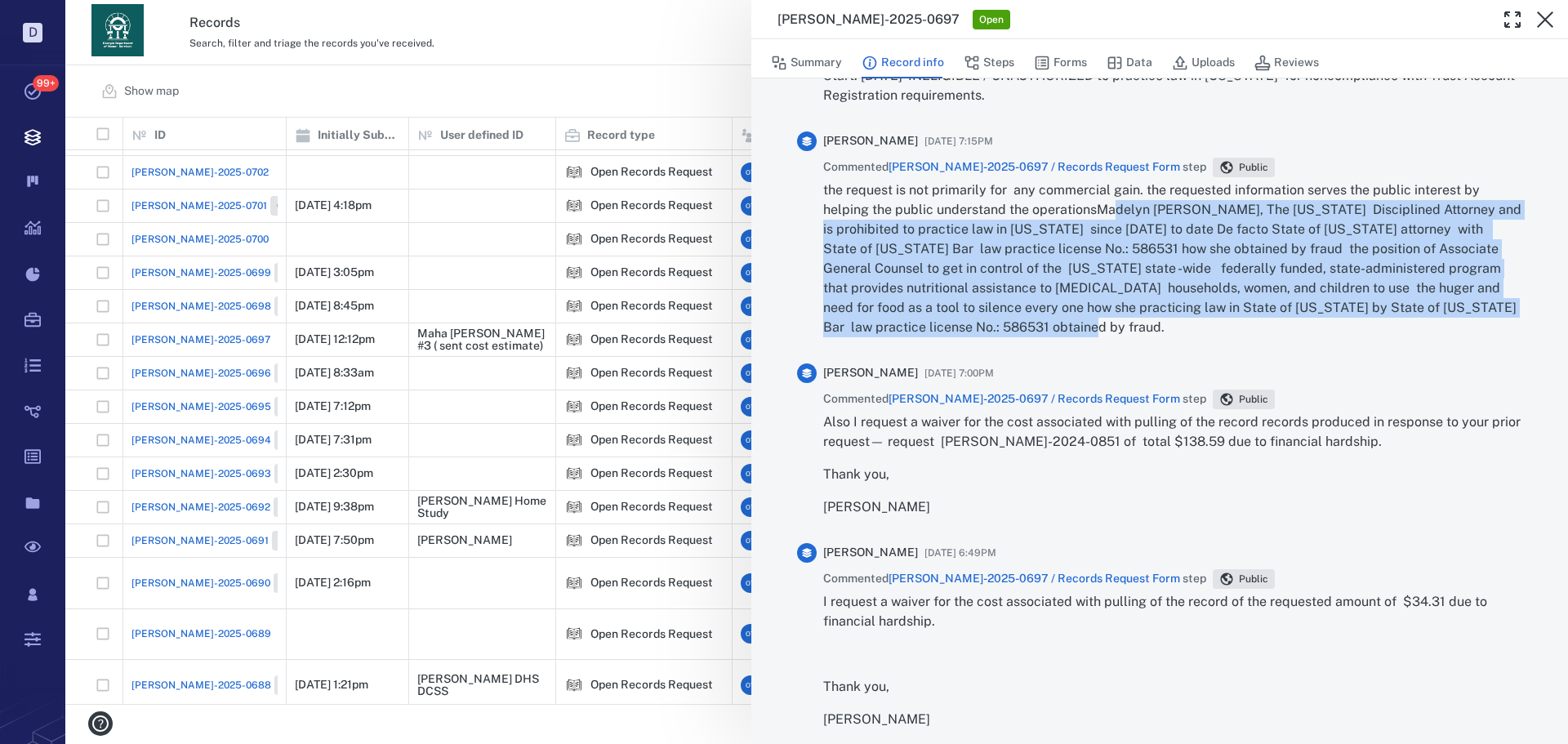
drag, startPoint x: 1052, startPoint y: 339, endPoint x: 1113, endPoint y: 201, distance: 150.9
click at [1113, 201] on div "the request is not primarily for any commercial gain. the requested information…" at bounding box center [1173, 265] width 699 height 170
click at [1111, 200] on p "the request is not primarily for any commercial gain. the requested information…" at bounding box center [1173, 259] width 699 height 157
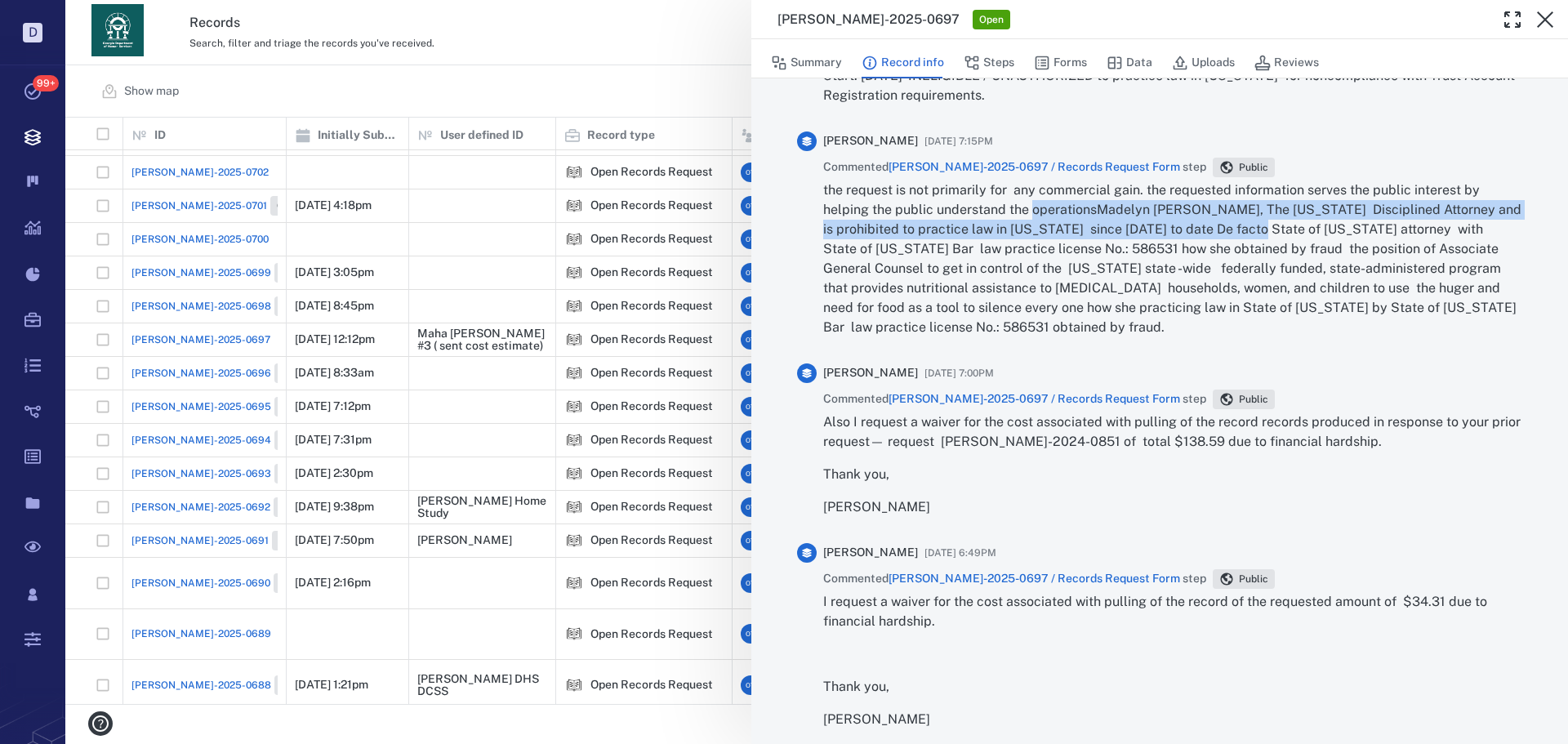
drag, startPoint x: 1111, startPoint y: 200, endPoint x: 1239, endPoint y: 221, distance: 129.7
click at [1239, 221] on p "the request is not primarily for any commercial gain. the requested information…" at bounding box center [1173, 259] width 699 height 157
drag, startPoint x: 1238, startPoint y: 208, endPoint x: 1250, endPoint y: 208, distance: 12.0
click at [1239, 208] on p "the request is not primarily for any commercial gain. the requested information…" at bounding box center [1173, 259] width 699 height 157
click at [1248, 209] on p "the request is not primarily for any commercial gain. the requested information…" at bounding box center [1173, 259] width 699 height 157
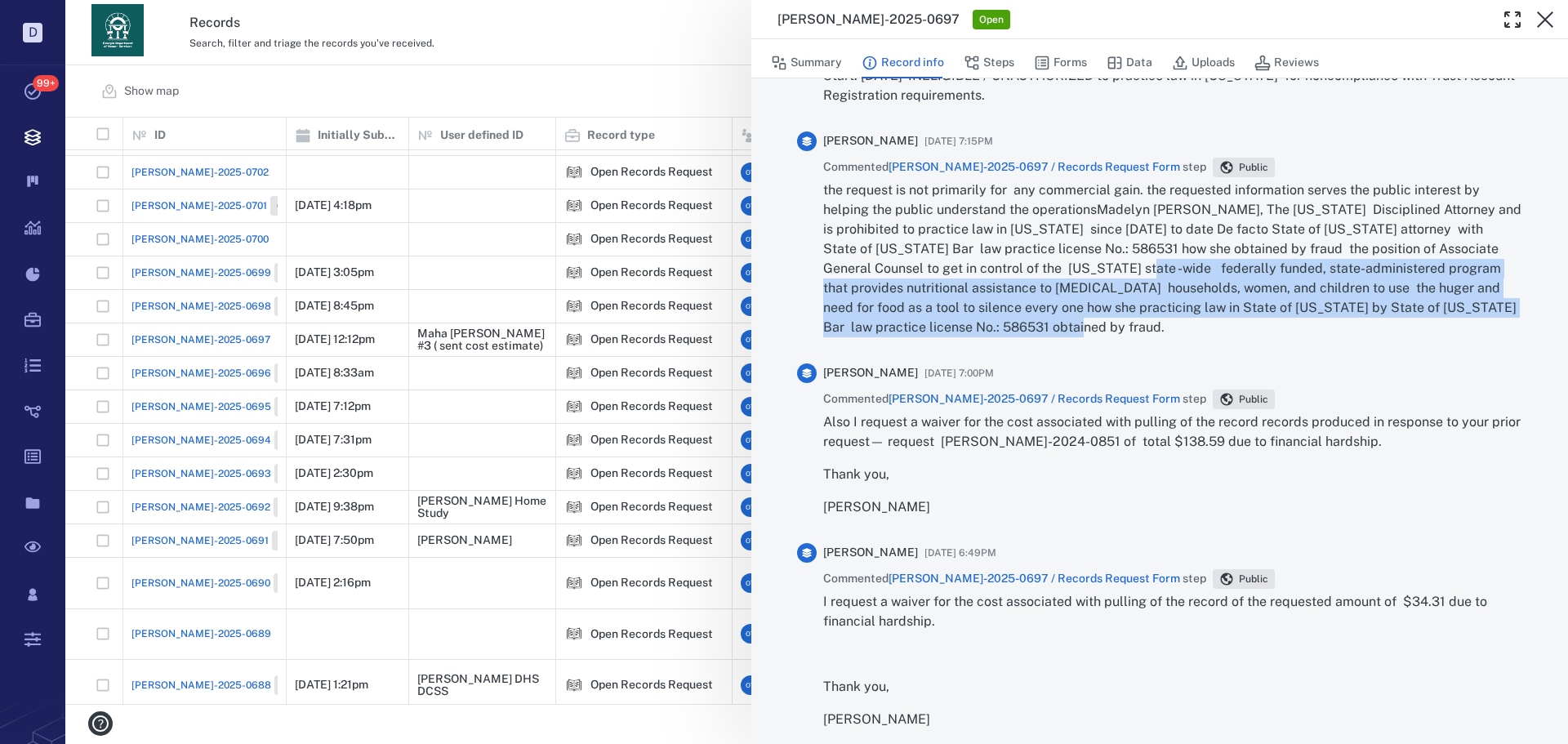
drag, startPoint x: 1039, startPoint y: 326, endPoint x: 1115, endPoint y: 299, distance: 80.7
click at [1128, 280] on p "the request is not primarily for any commercial gain. the requested information…" at bounding box center [1173, 259] width 699 height 157
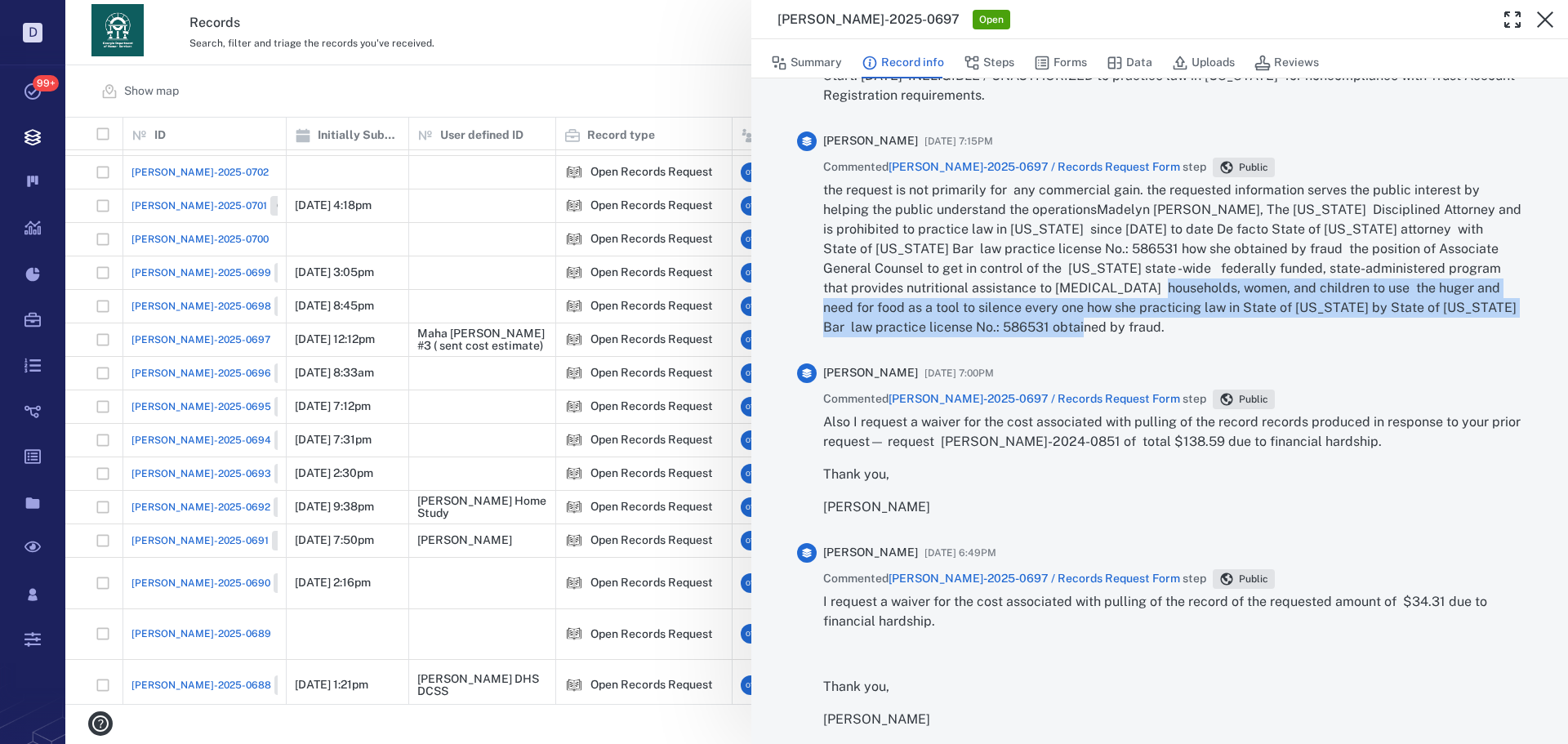
click at [1105, 307] on p "the request is not primarily for any commercial gain. the requested information…" at bounding box center [1173, 259] width 699 height 157
drag, startPoint x: 1066, startPoint y: 328, endPoint x: 1161, endPoint y: 297, distance: 99.9
click at [1163, 296] on p "the request is not primarily for any commercial gain. the requested information…" at bounding box center [1173, 259] width 699 height 157
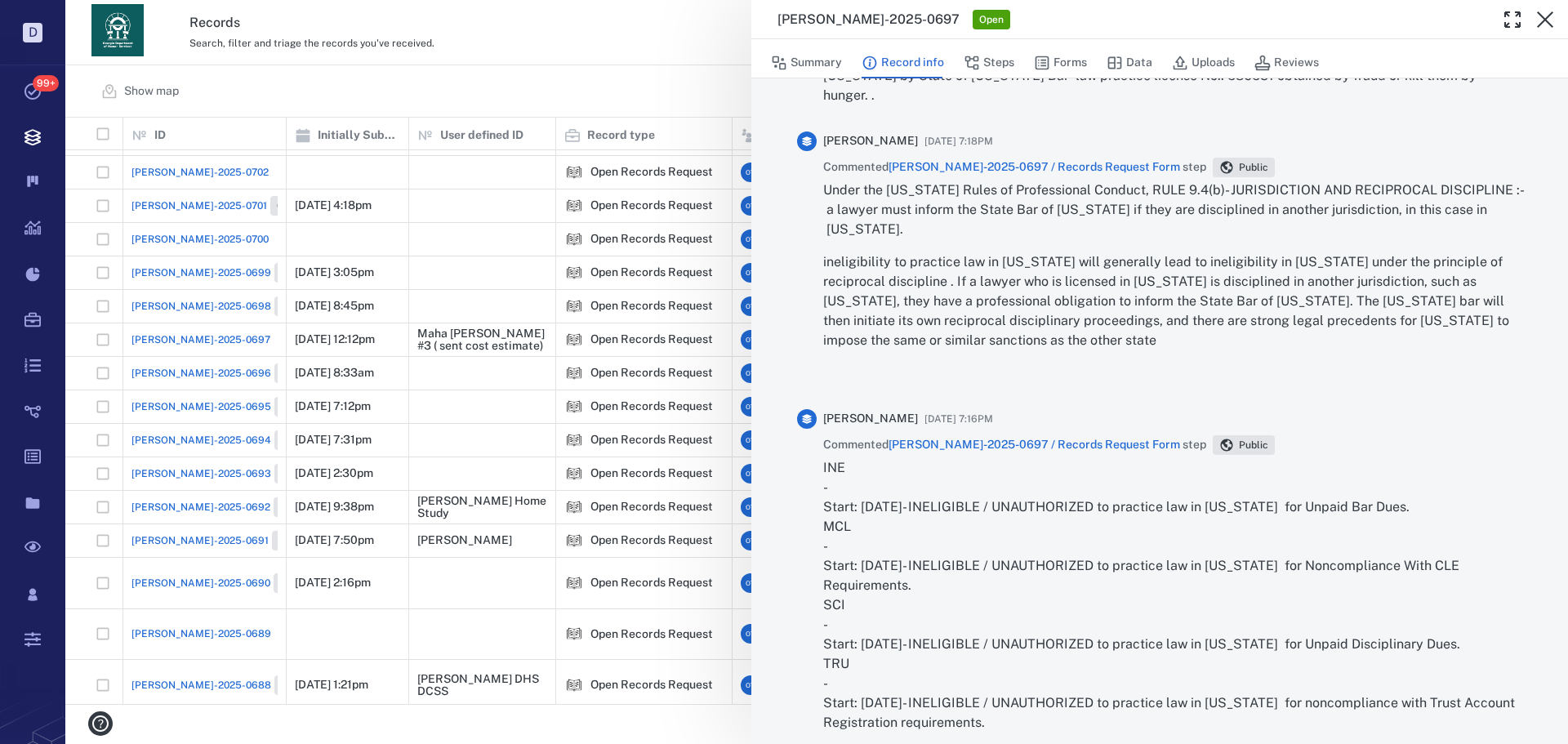
scroll to position [1716, 0]
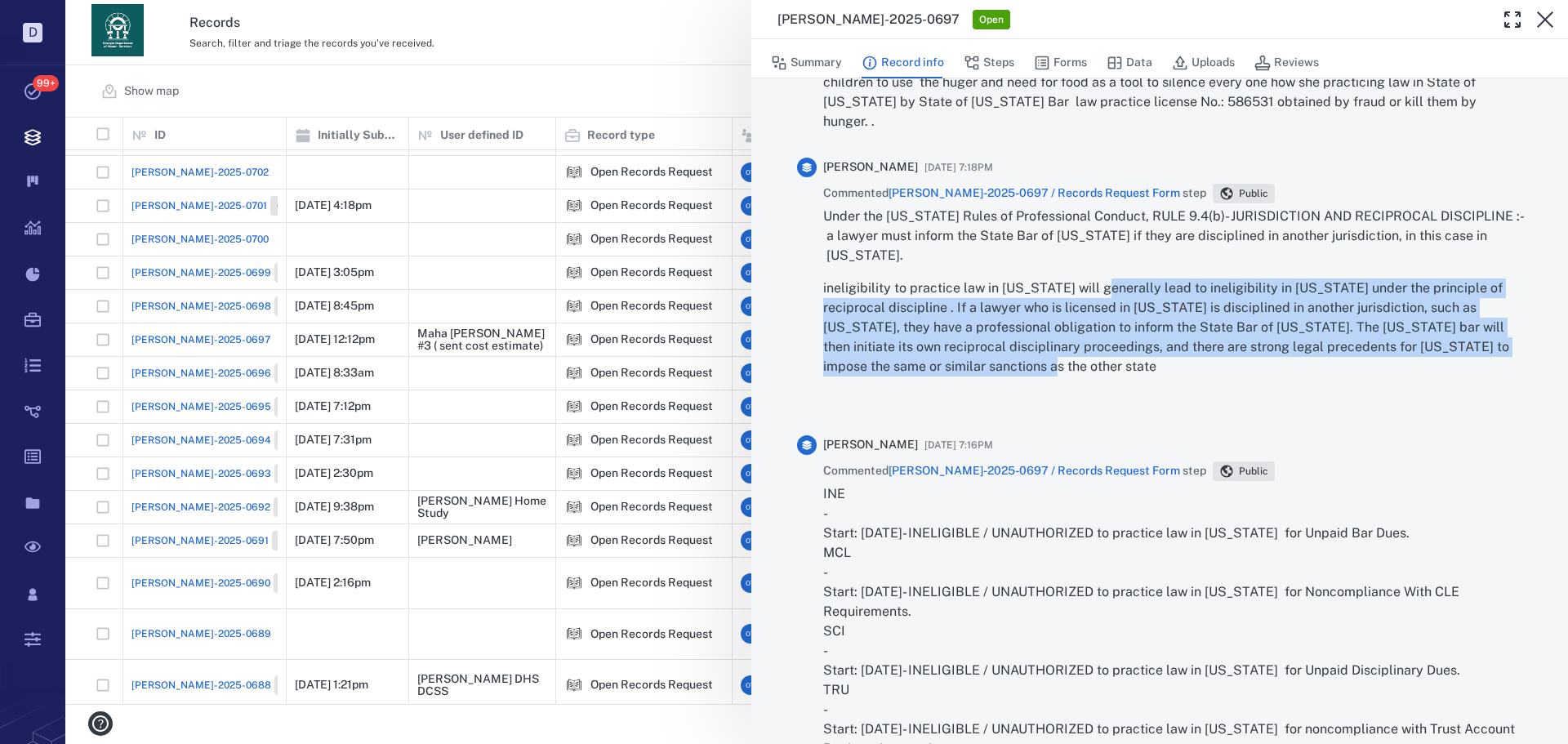
drag, startPoint x: 1056, startPoint y: 373, endPoint x: 1100, endPoint y: 287, distance: 96.6
click at [1101, 287] on p "ineligibility to practice law in [US_STATE] will generally lead to ineligibilit…" at bounding box center [1173, 327] width 699 height 98
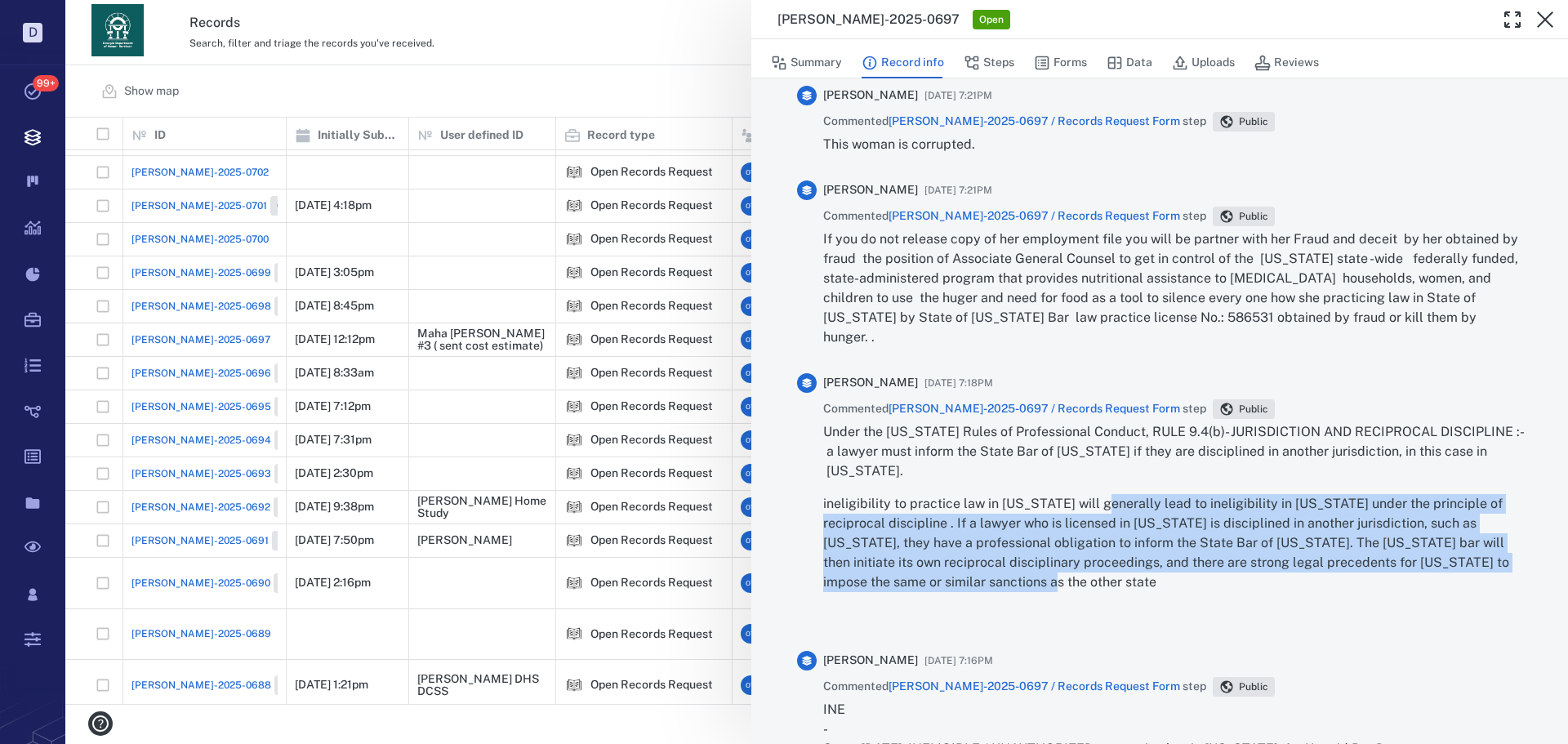
scroll to position [1470, 0]
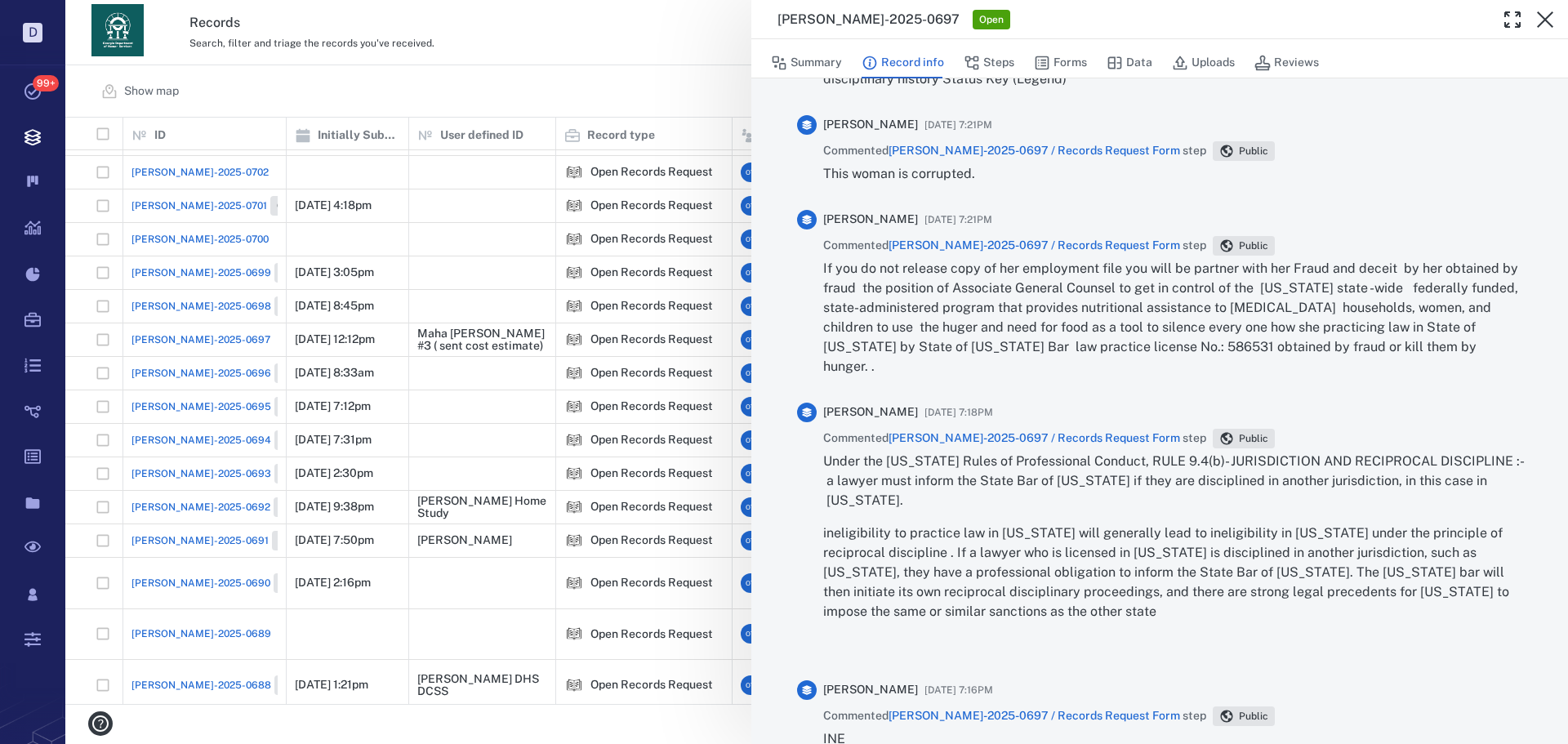
click at [1084, 327] on p "If you do not release copy of her employment file you will be partner with her …" at bounding box center [1173, 317] width 699 height 117
click at [1293, 327] on p "If you do not release copy of her employment file you will be partner with her …" at bounding box center [1173, 317] width 699 height 117
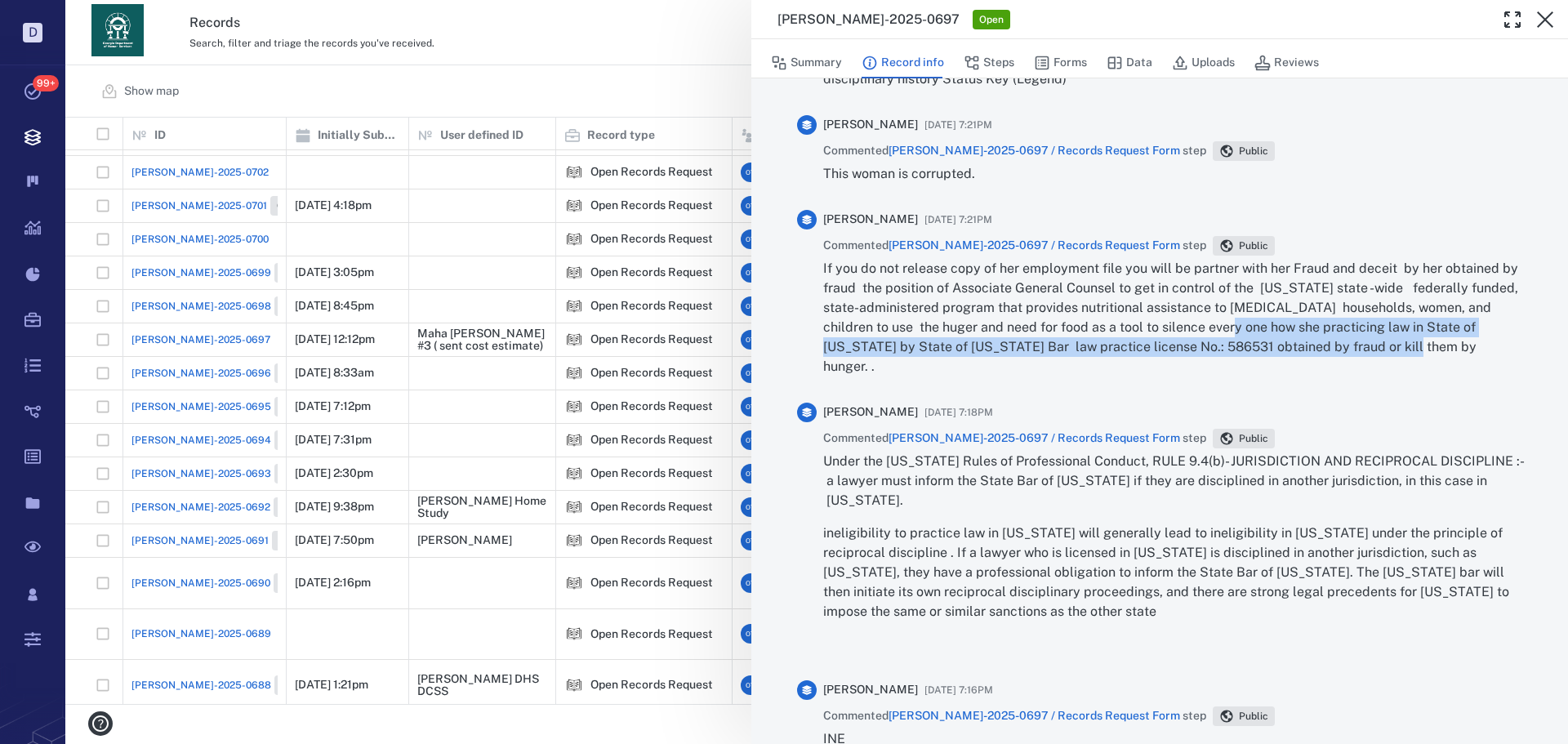
drag, startPoint x: 1380, startPoint y: 375, endPoint x: 1191, endPoint y: 337, distance: 192.8
click at [1212, 338] on p "If you do not release copy of her employment file you will be partner with her …" at bounding box center [1173, 317] width 699 height 117
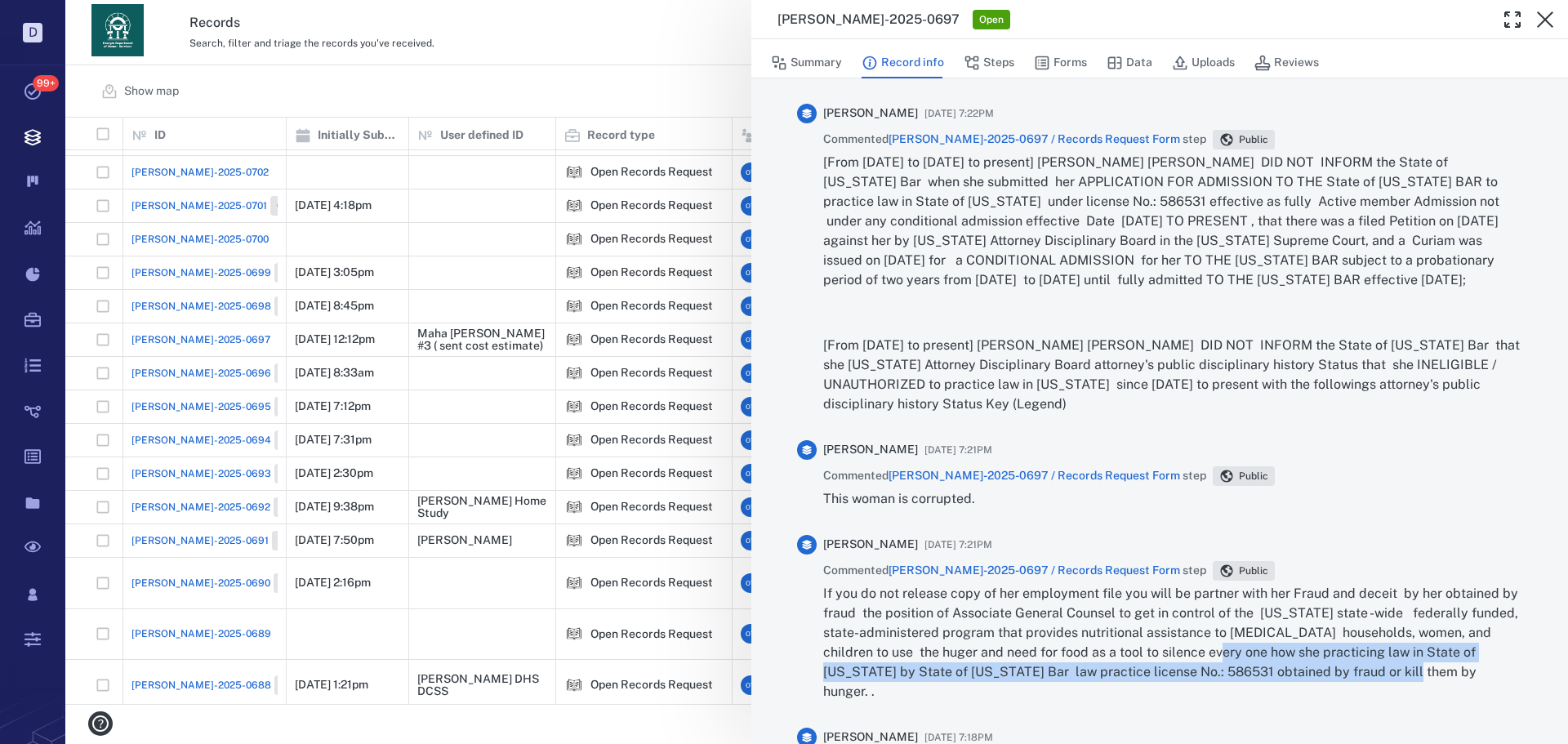
scroll to position [1144, 0]
drag, startPoint x: 1049, startPoint y: 421, endPoint x: 1046, endPoint y: 377, distance: 44.1
click at [1052, 381] on p "[From [DATE] to present] [PERSON_NAME] [PERSON_NAME] DID NOT INFORM the State o…" at bounding box center [1173, 377] width 699 height 78
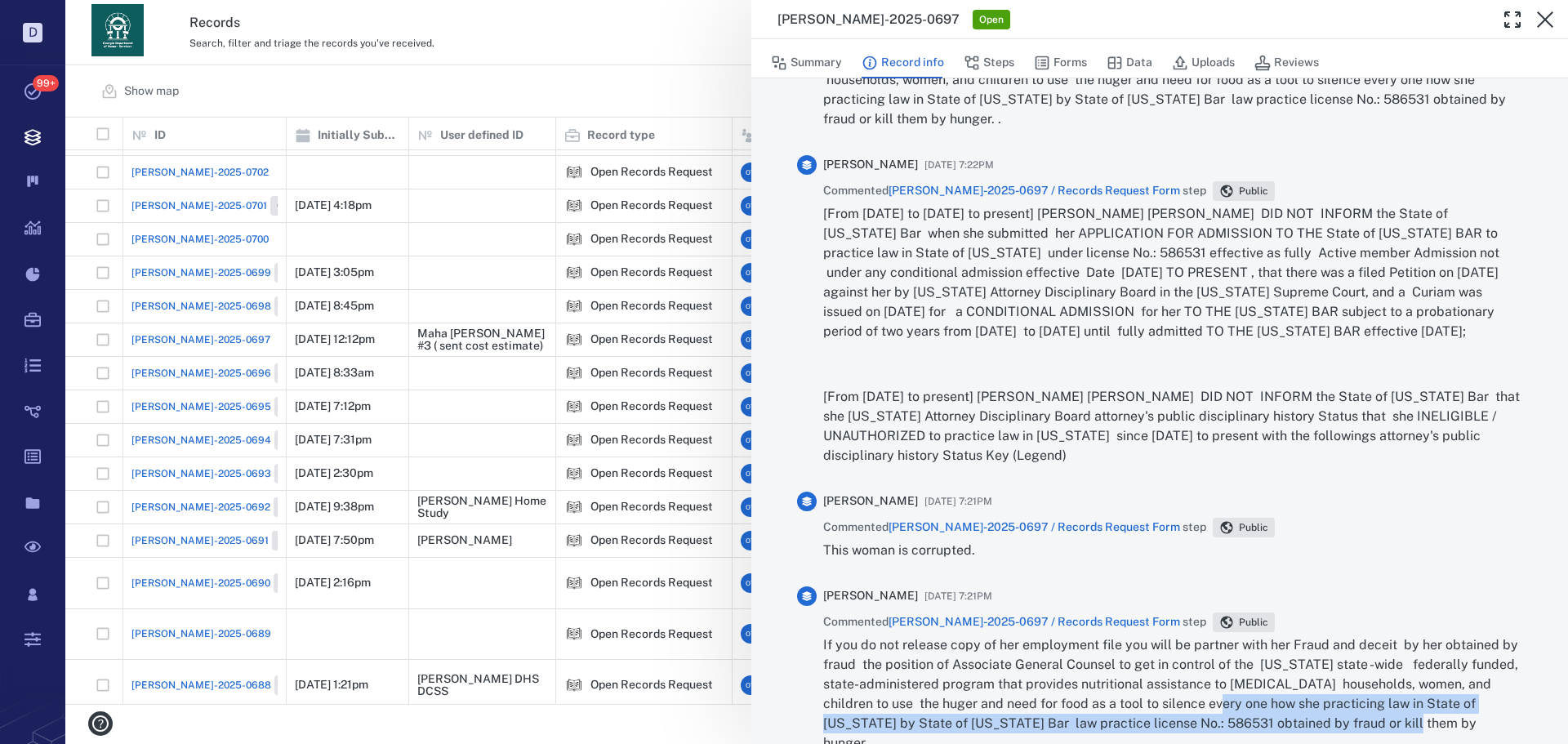
scroll to position [898, 0]
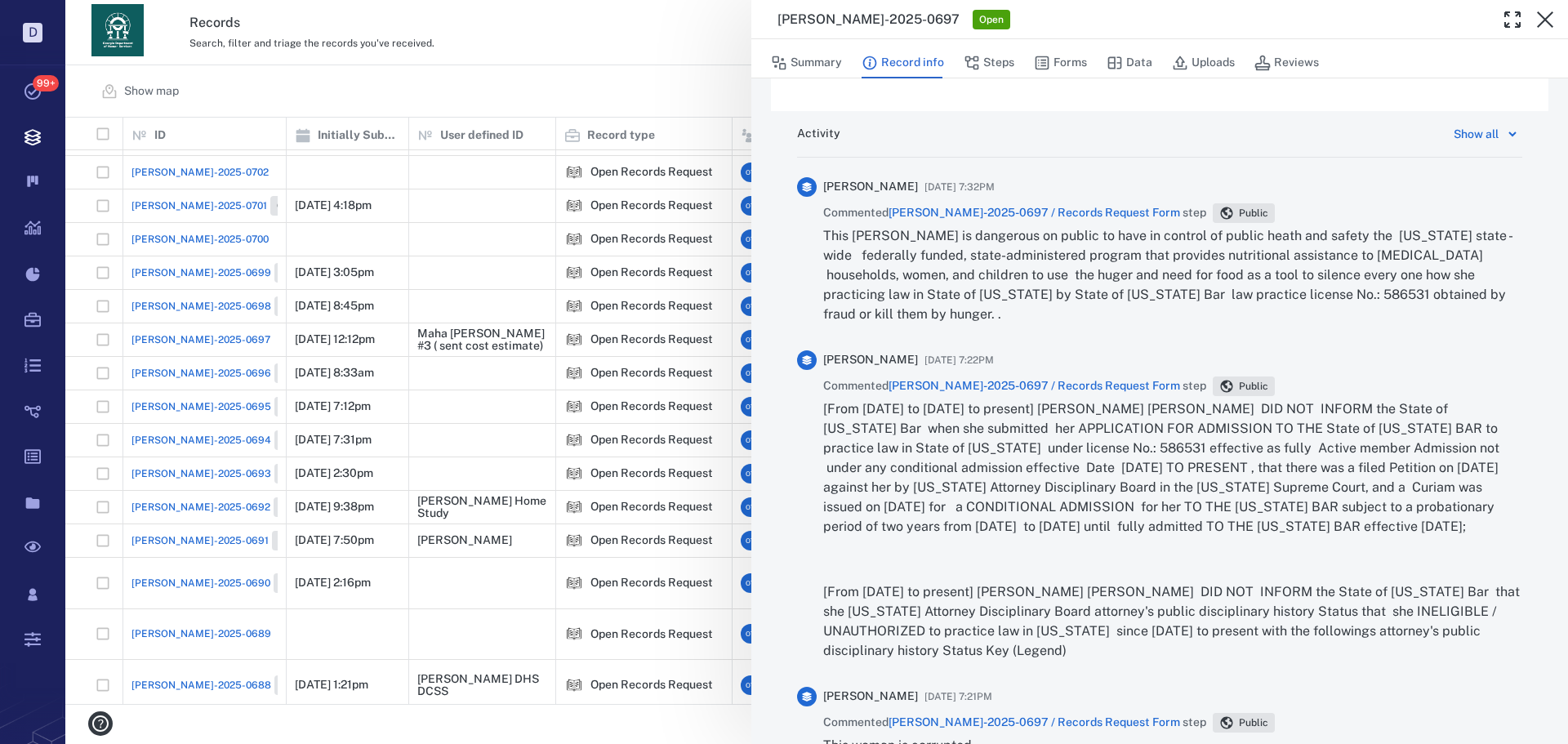
click at [684, 81] on div "[PERSON_NAME]-2025-0697 Open Summary Record info Steps Forms Data Uploads Revie…" at bounding box center [817, 372] width 1503 height 744
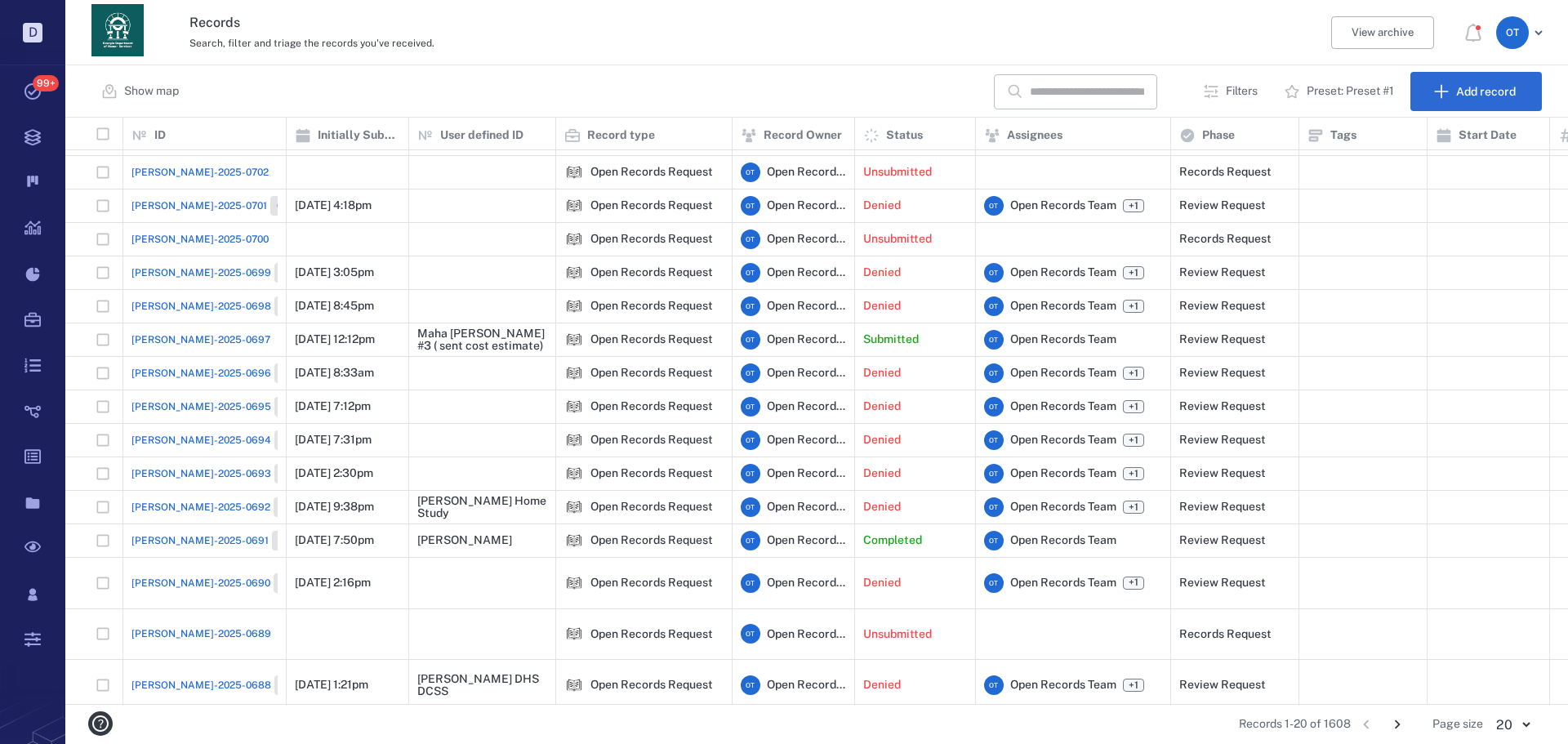
click at [686, 83] on div "Show map ​ Filters Preset: Preset #1 Add record" at bounding box center [817, 91] width 1503 height 52
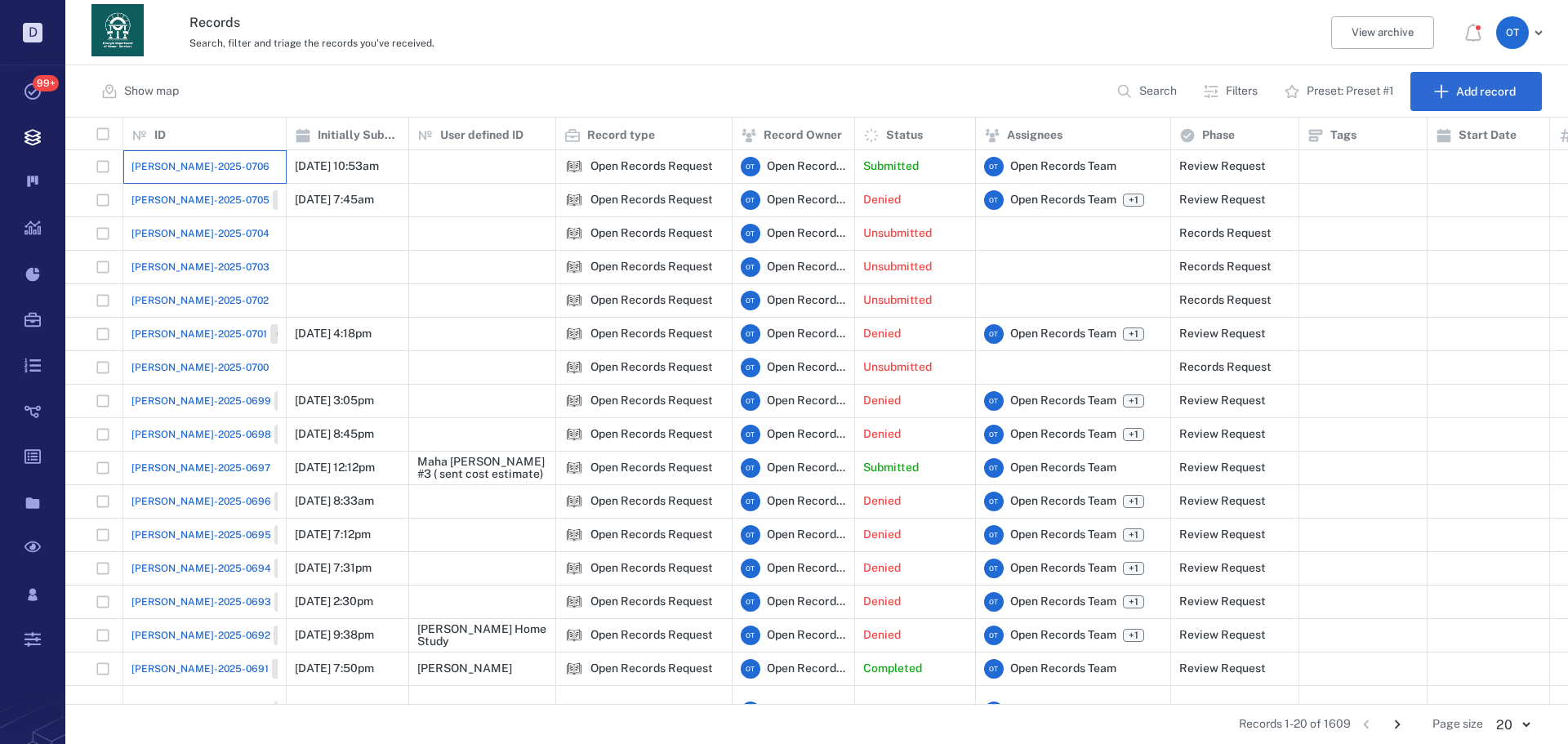
click at [211, 170] on div "[PERSON_NAME]-2025-0706" at bounding box center [204, 166] width 146 height 33
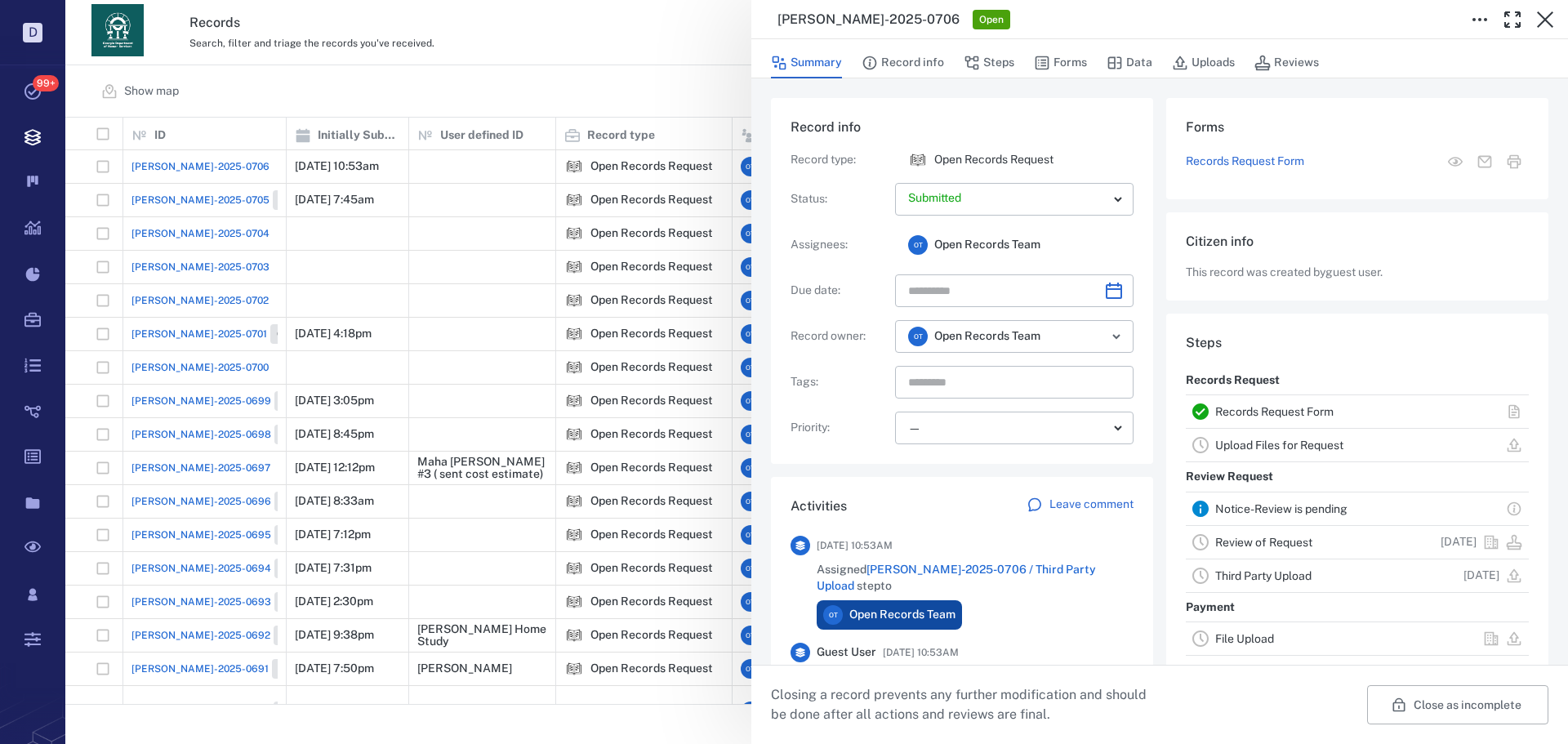
click at [1031, 57] on div "Summary Record info Steps Forms Data Uploads Reviews" at bounding box center [1160, 61] width 777 height 33
click at [1057, 63] on button "Forms" at bounding box center [1060, 62] width 53 height 31
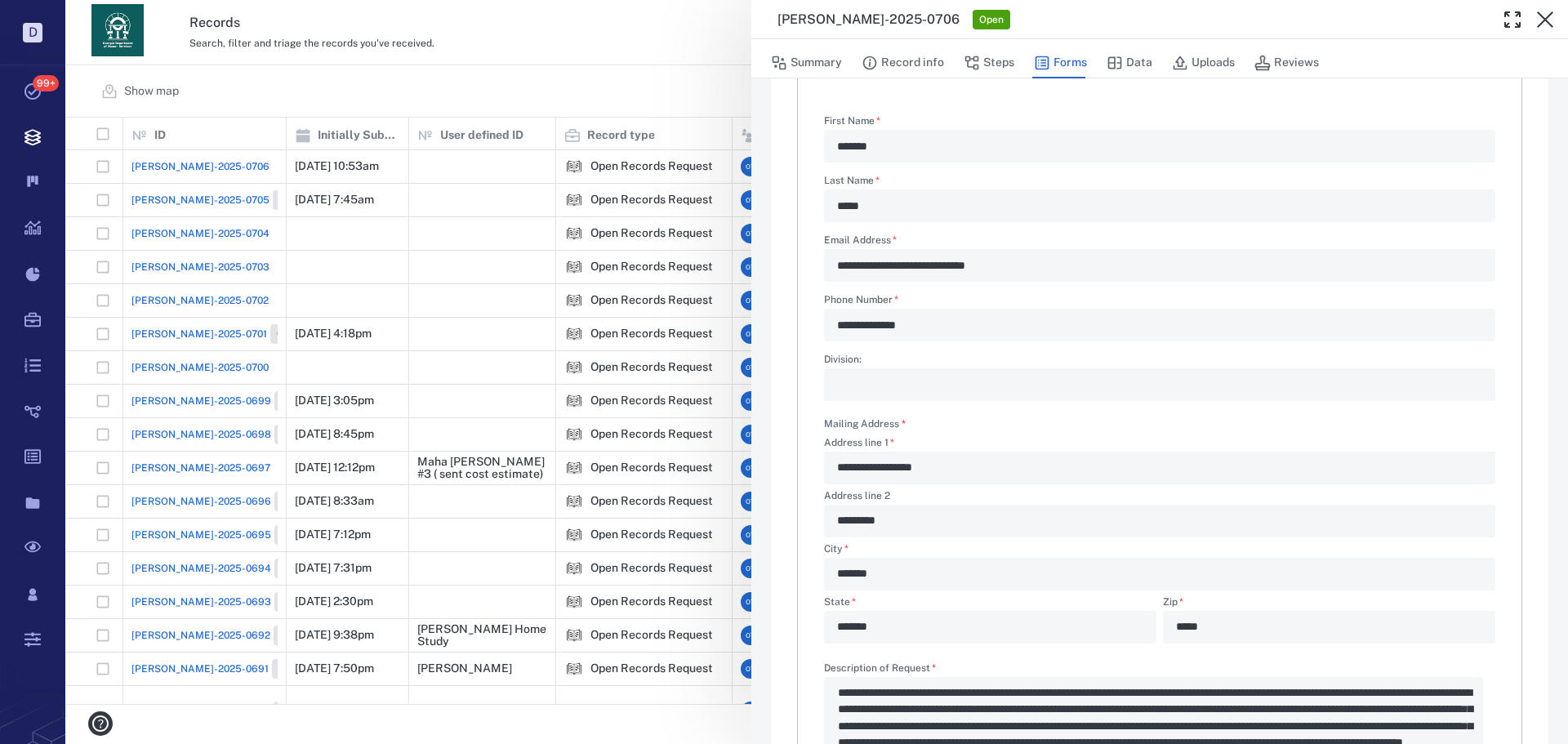
scroll to position [164, 0]
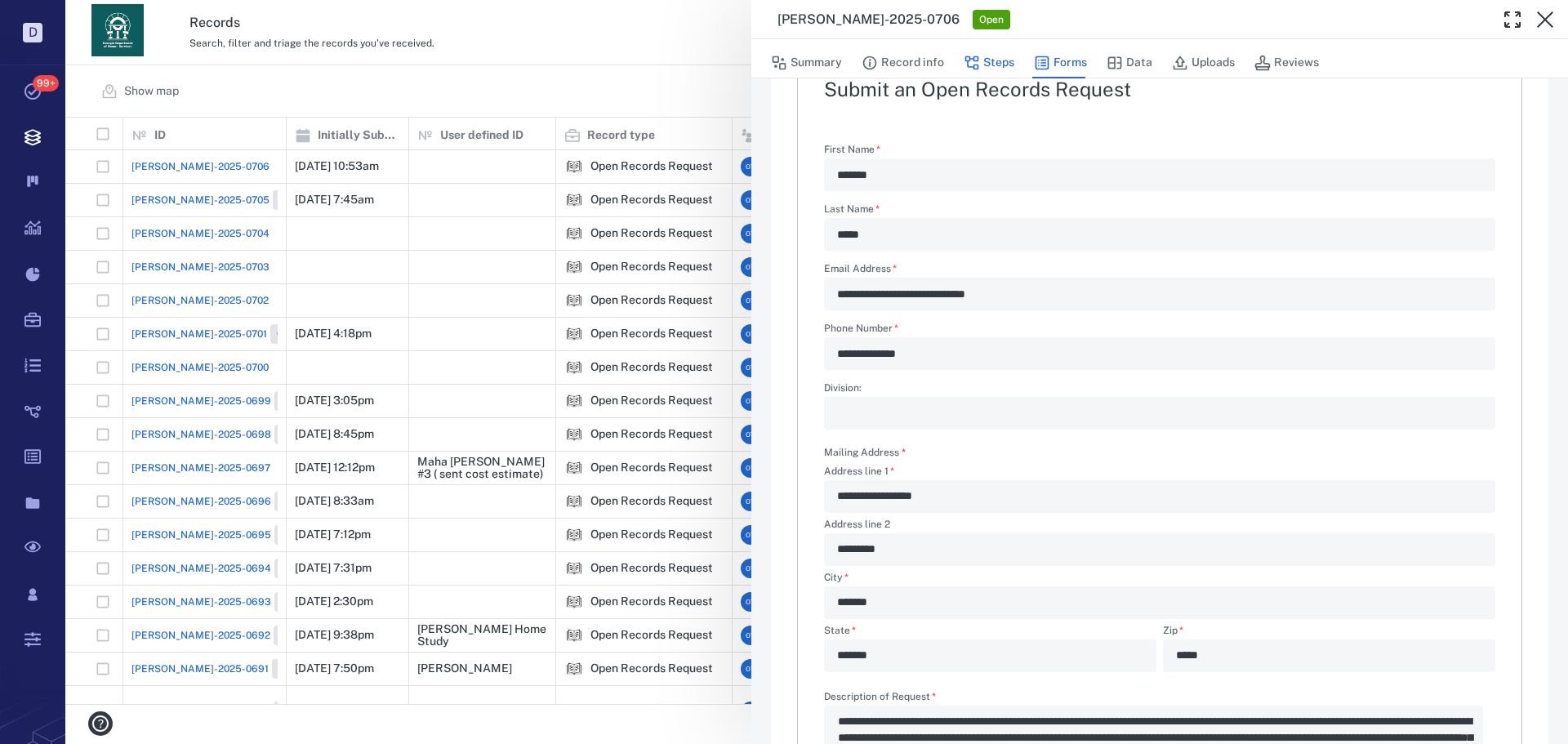
click at [983, 64] on button "Steps" at bounding box center [989, 62] width 50 height 31
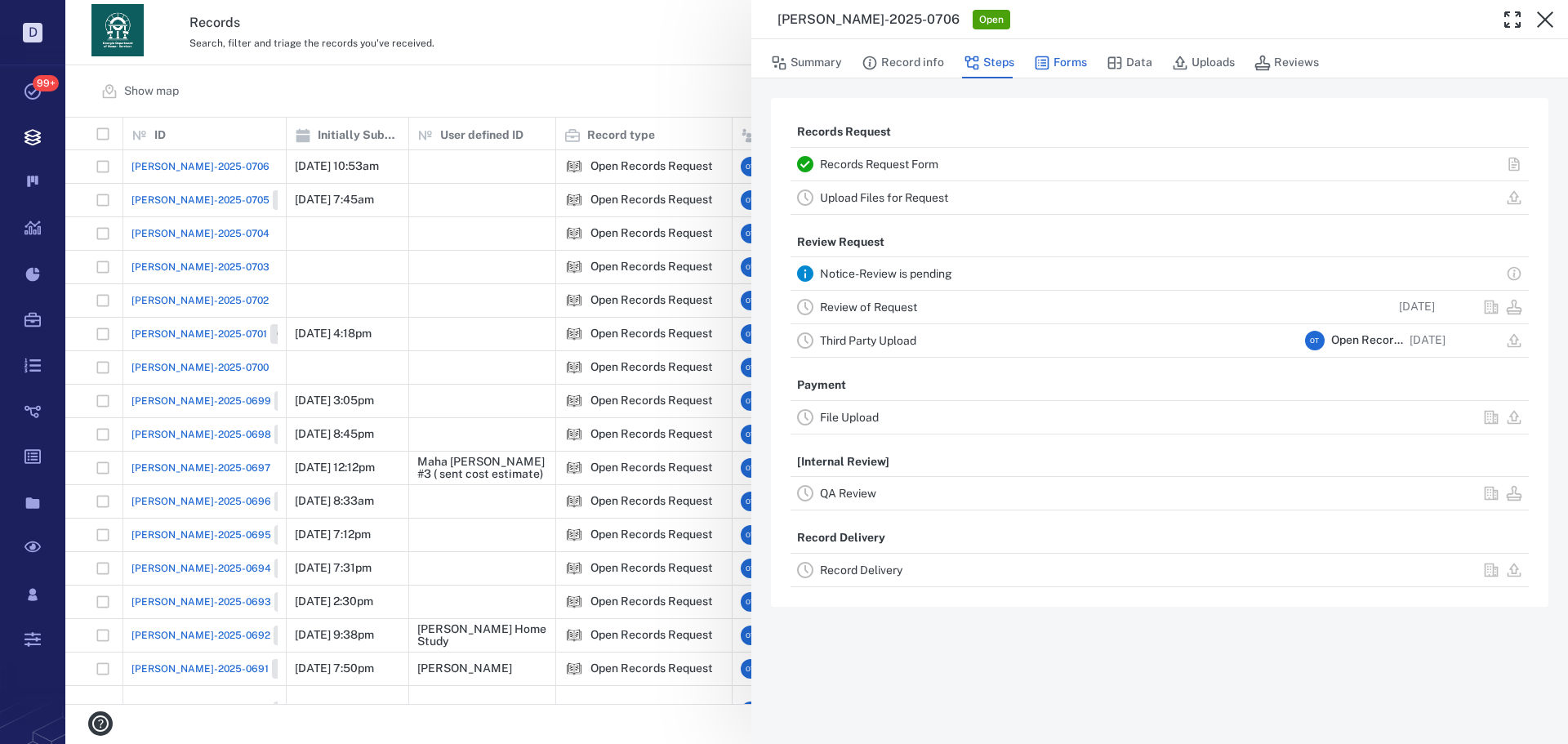
click at [1066, 71] on button "Forms" at bounding box center [1060, 62] width 53 height 31
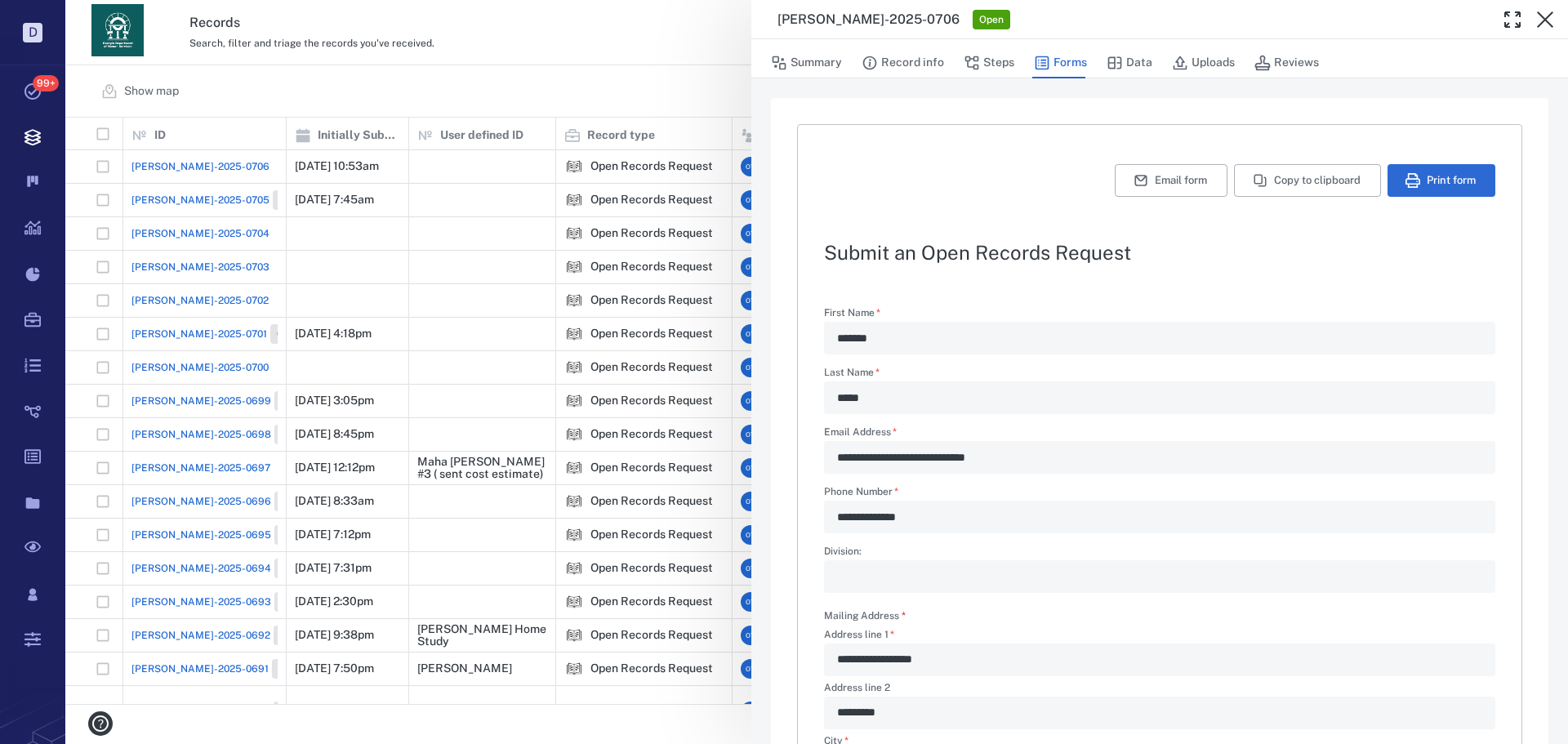
type textarea "*"
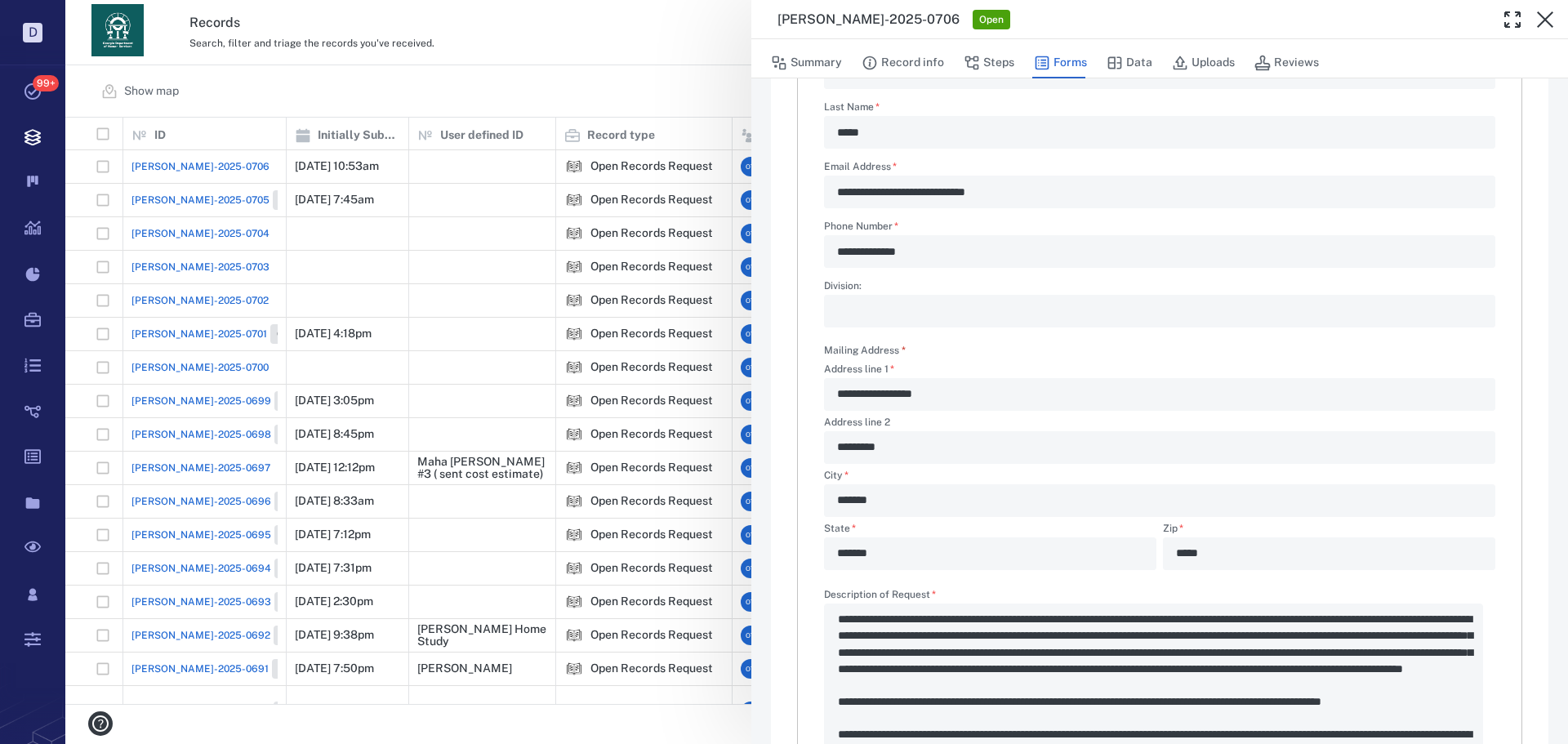
scroll to position [32, 0]
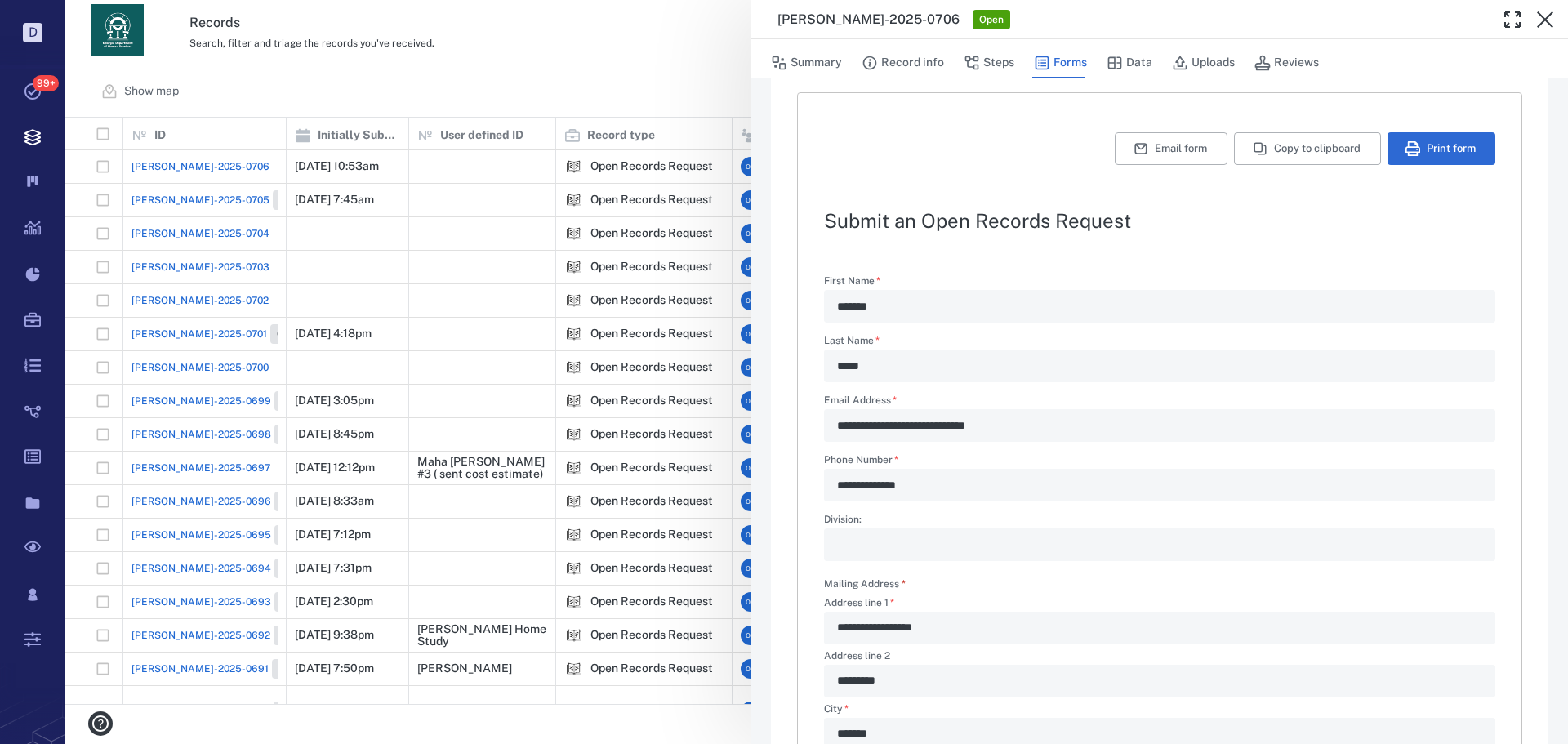
click at [635, 77] on div "**********" at bounding box center [817, 372] width 1503 height 744
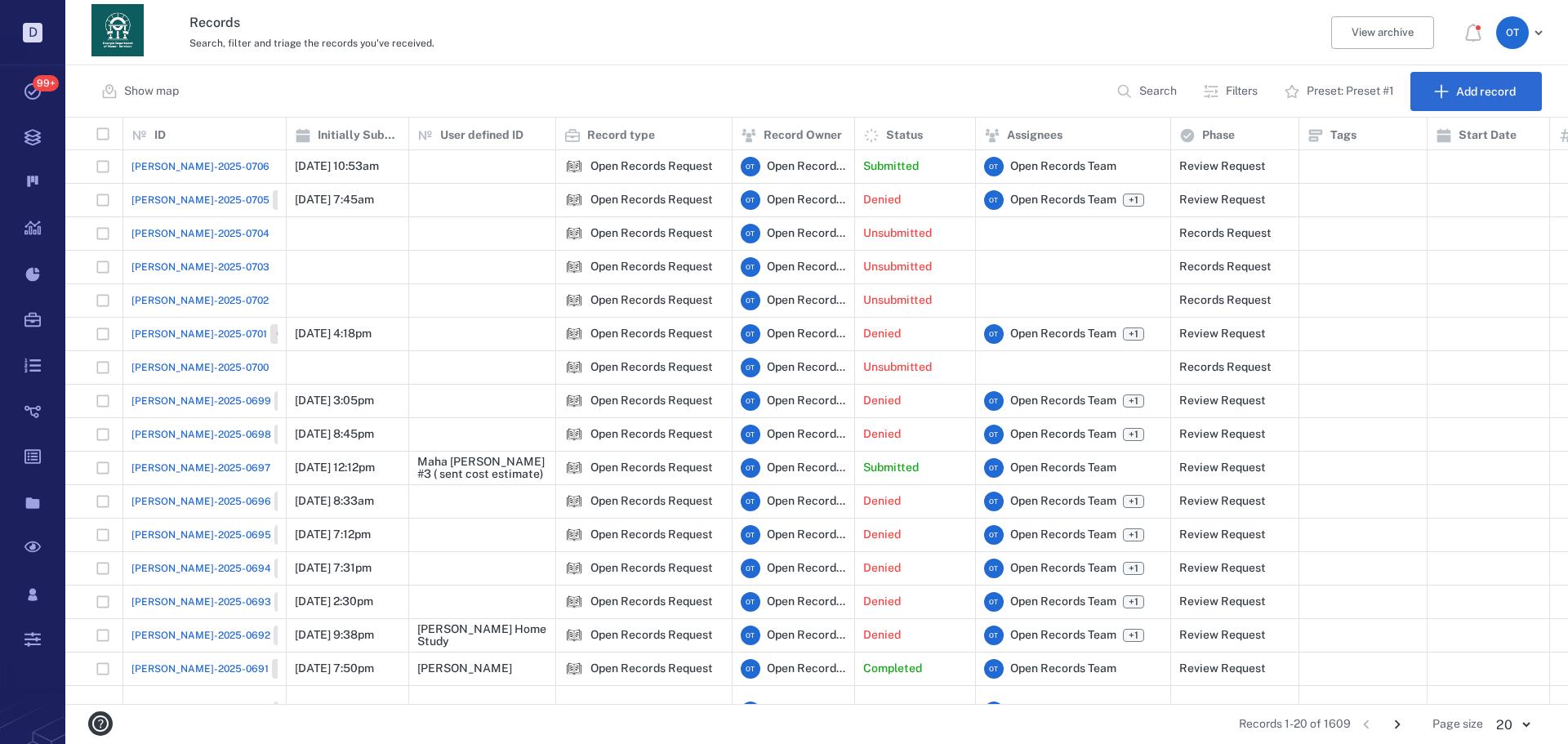
click at [205, 166] on span "ORR-2025-0706" at bounding box center [200, 166] width 138 height 15
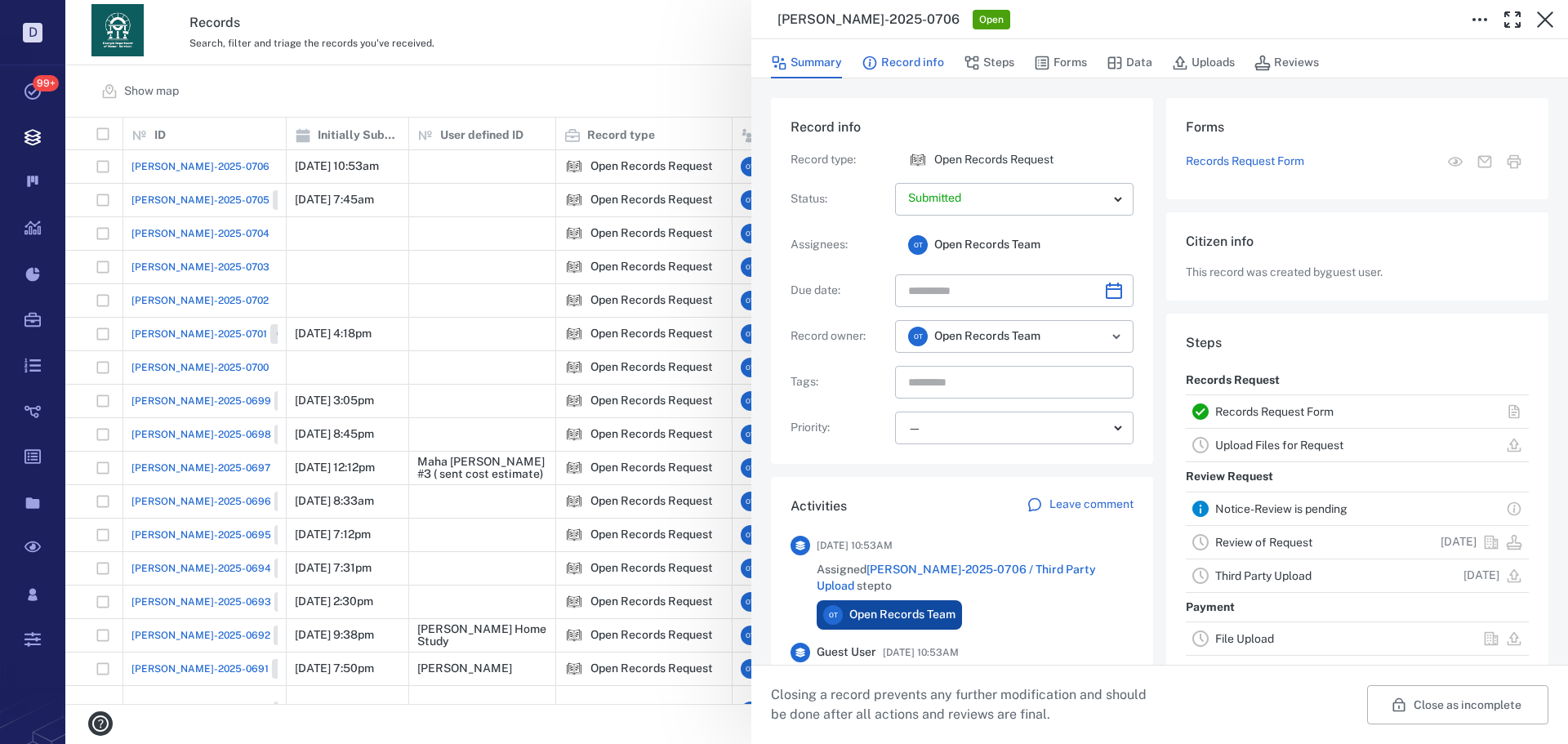
click at [923, 56] on button "Record info" at bounding box center [903, 62] width 83 height 31
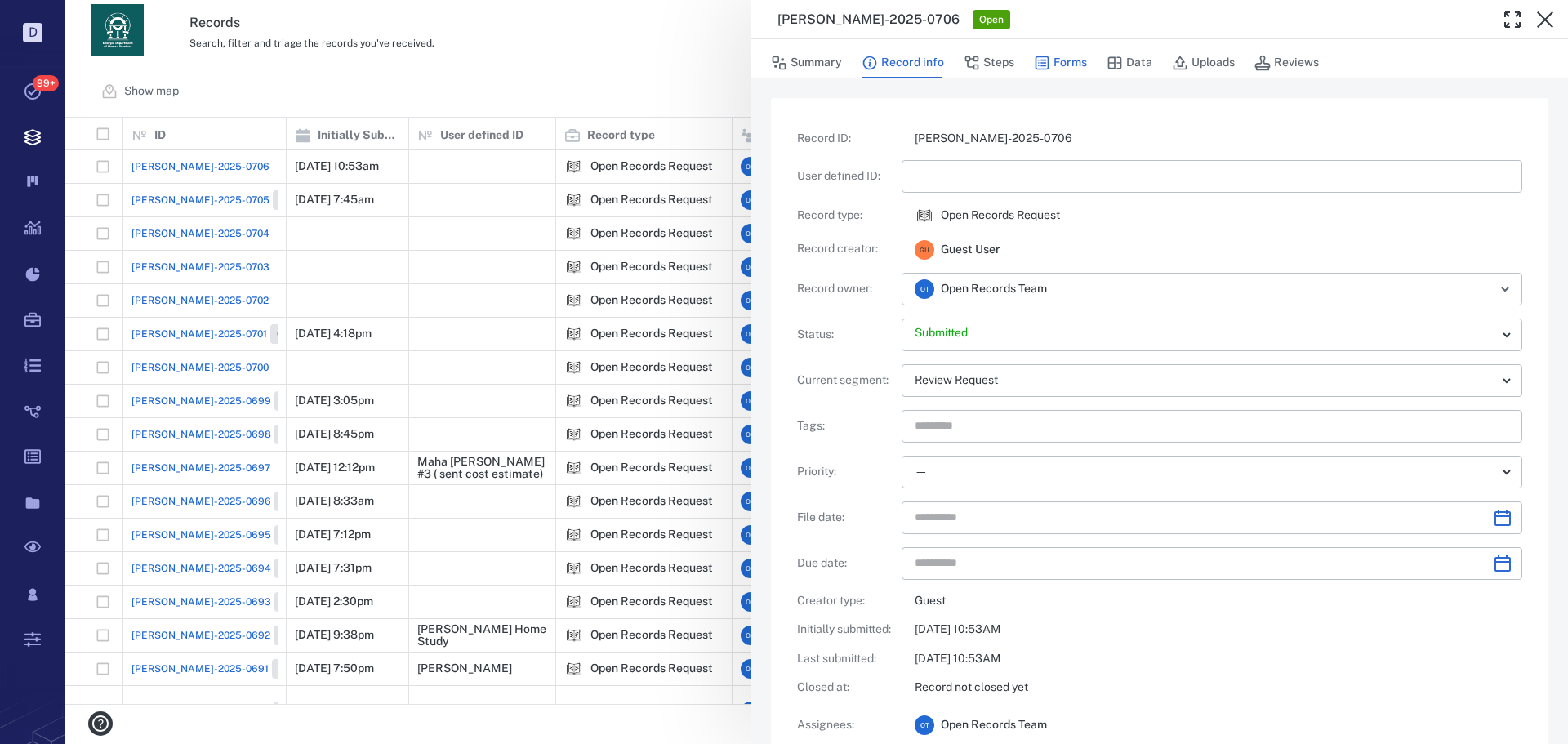
click at [1063, 66] on button "Forms" at bounding box center [1060, 62] width 53 height 31
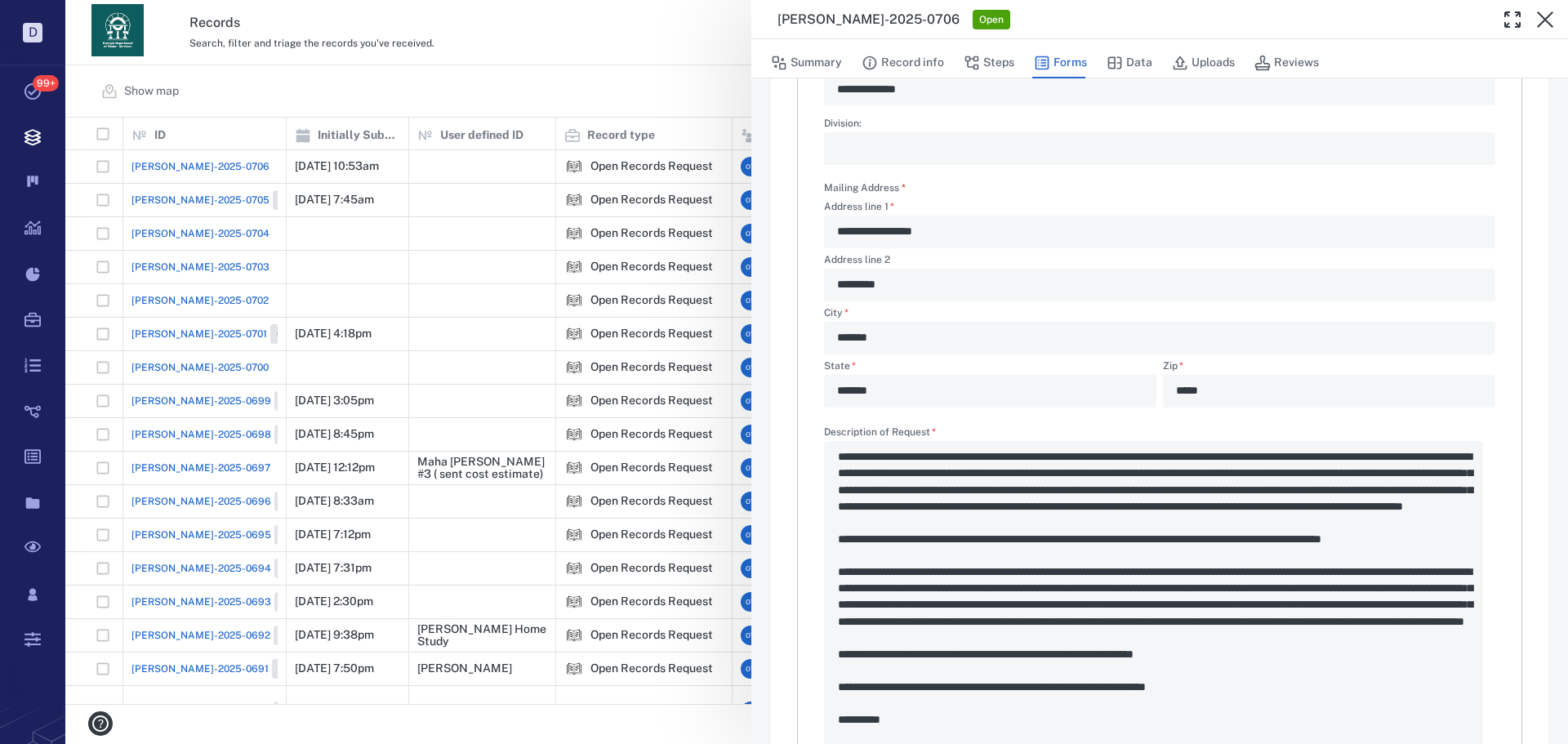
scroll to position [572, 0]
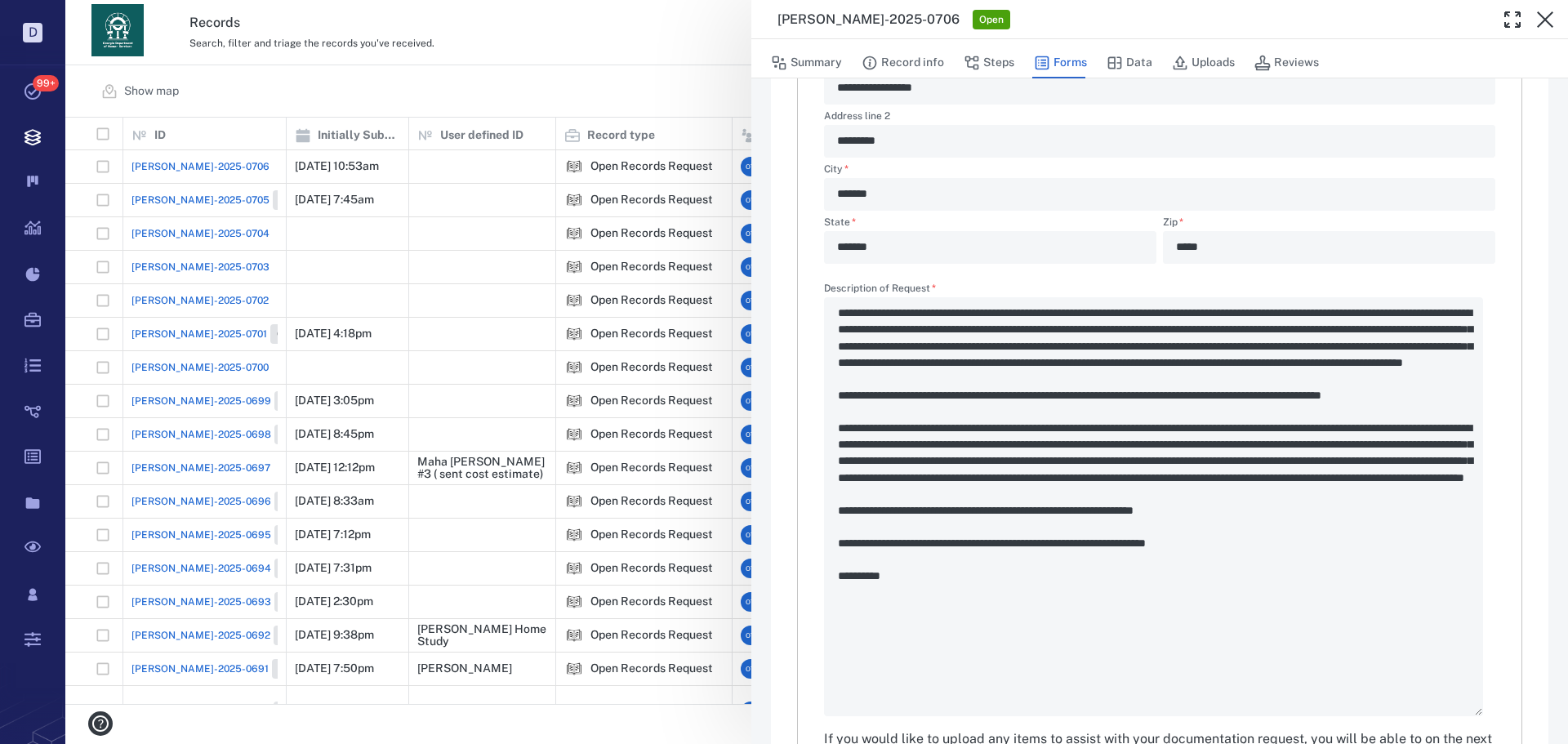
click at [540, 73] on div "**********" at bounding box center [817, 372] width 1503 height 744
